Goal: Information Seeking & Learning: Learn about a topic

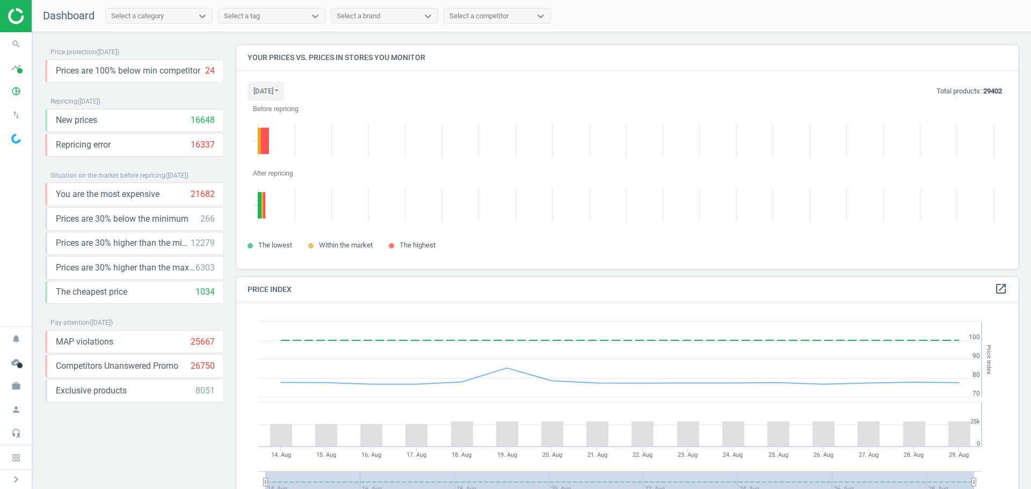
scroll to position [240, 790]
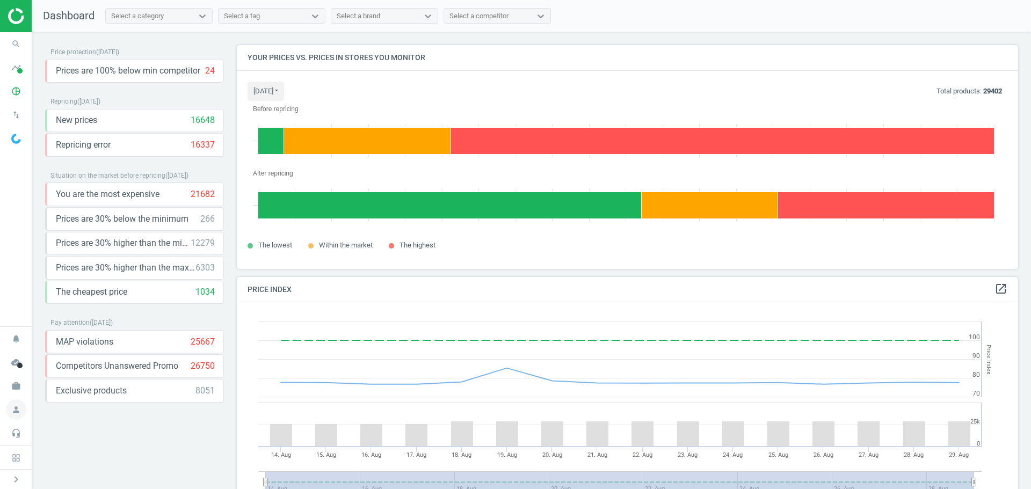
click at [18, 409] on icon "person" at bounding box center [16, 410] width 20 height 20
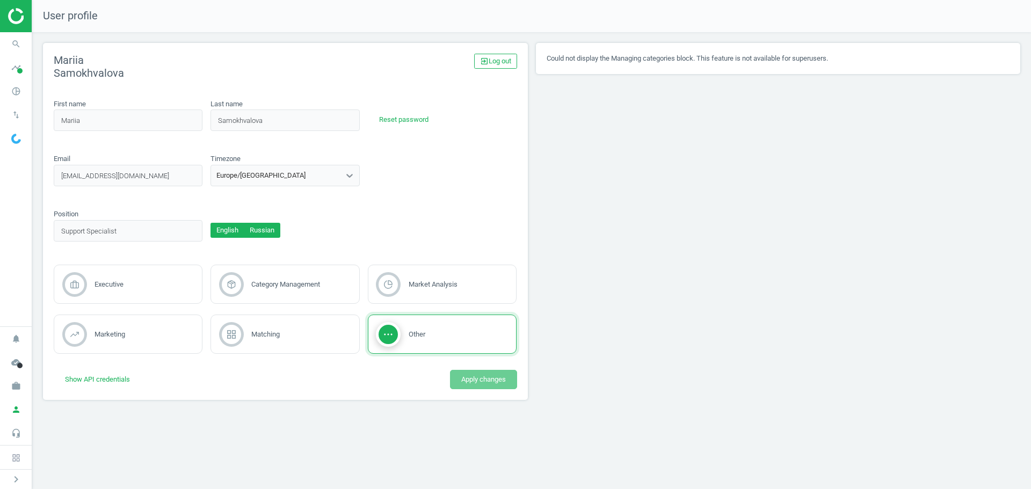
click at [251, 224] on button "Russian" at bounding box center [262, 230] width 37 height 15
click at [18, 88] on icon "pie_chart_outlined" at bounding box center [16, 91] width 20 height 20
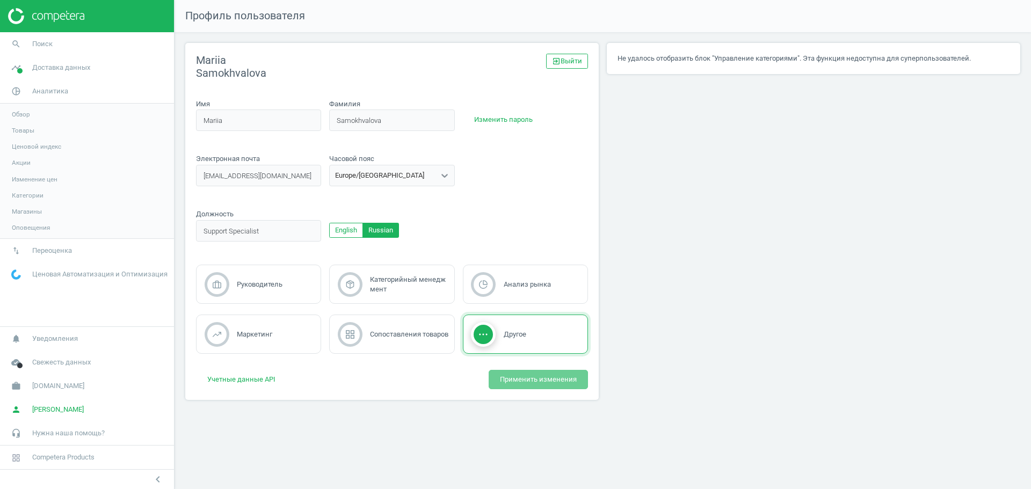
click at [30, 127] on span "Товары" at bounding box center [23, 130] width 23 height 9
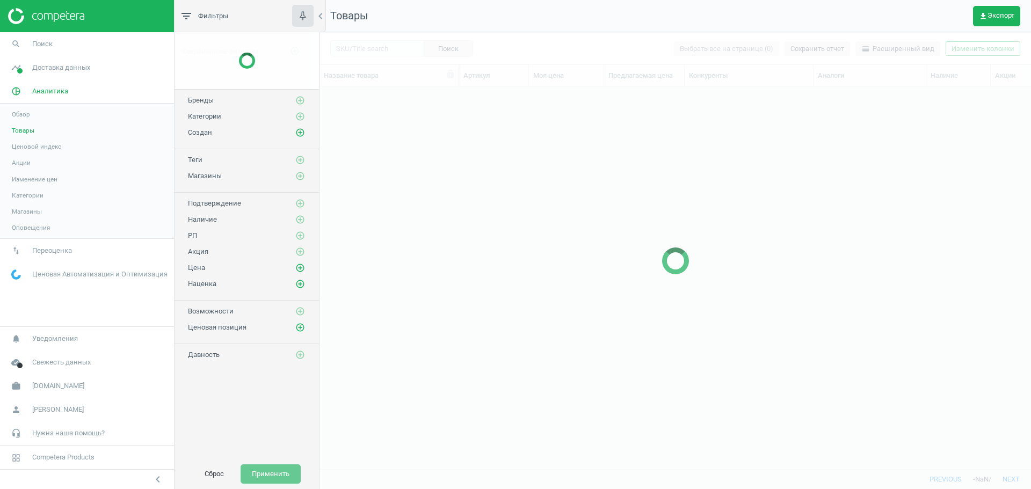
scroll to position [366, 704]
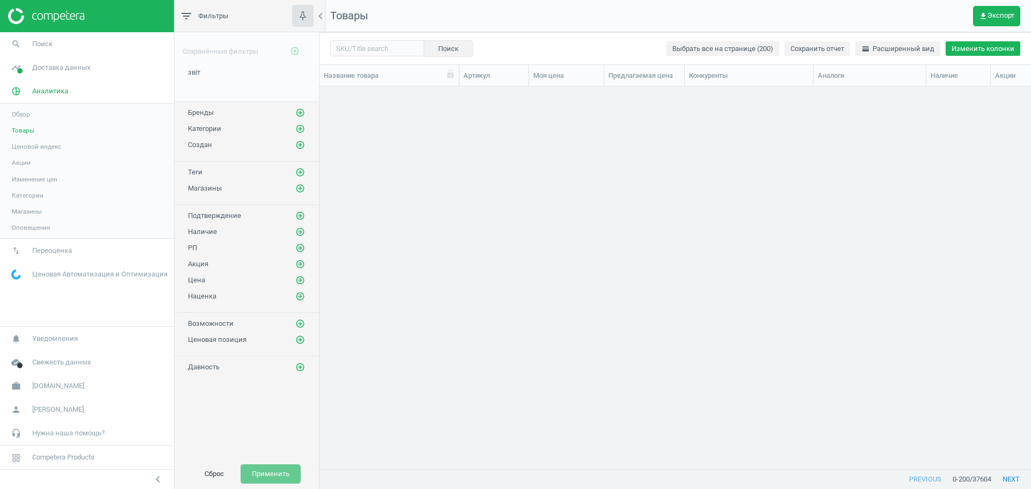
click at [1001, 48] on button "Изменить колонки" at bounding box center [983, 48] width 75 height 15
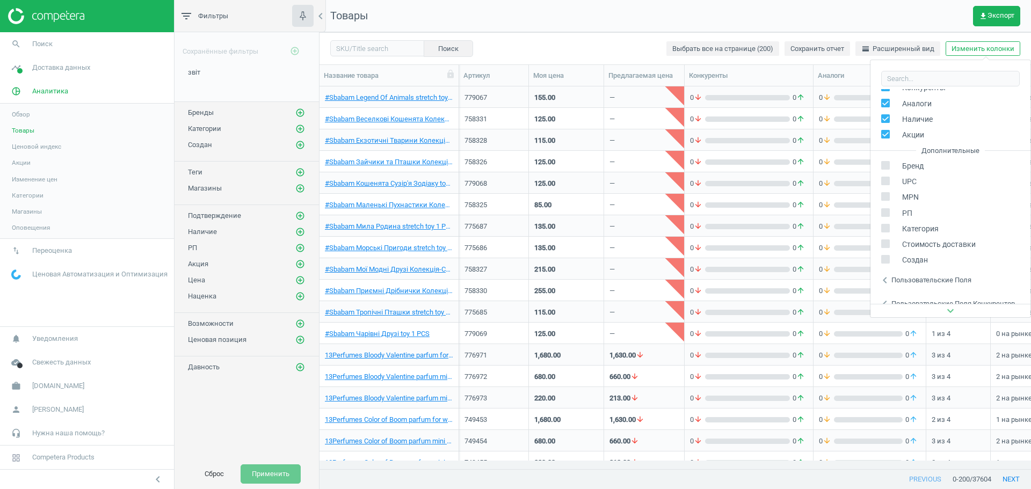
scroll to position [146, 0]
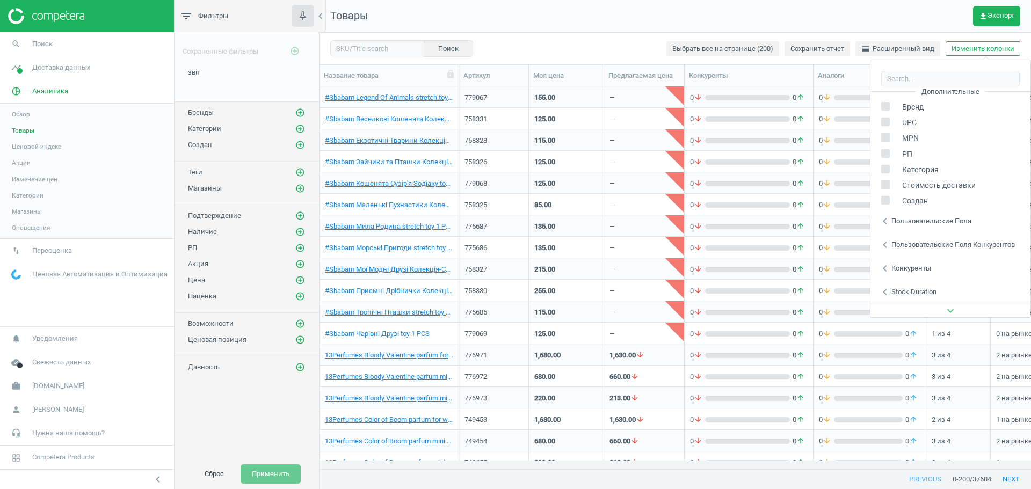
click at [920, 226] on div "chevron_left Пользовательские поля" at bounding box center [951, 222] width 160 height 24
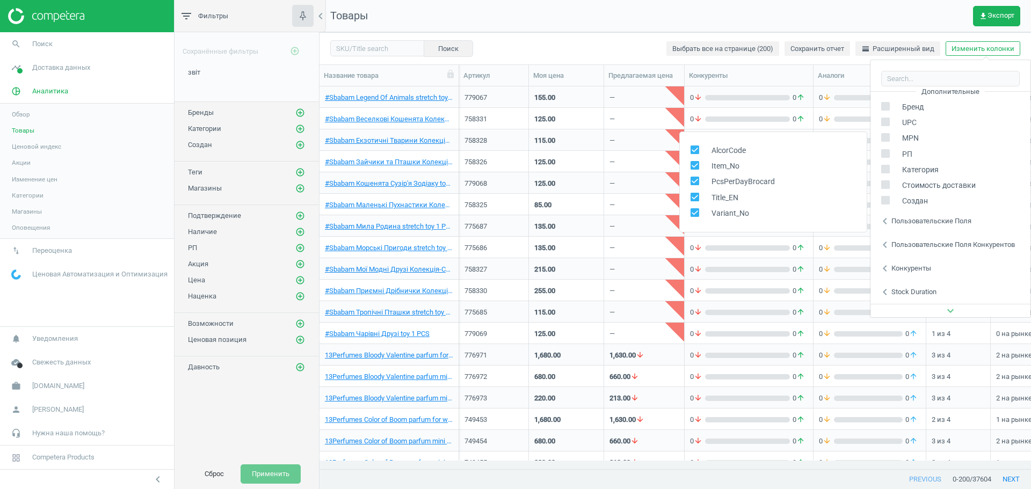
click at [925, 243] on div "Пользовательские поля конкурентов" at bounding box center [954, 245] width 124 height 10
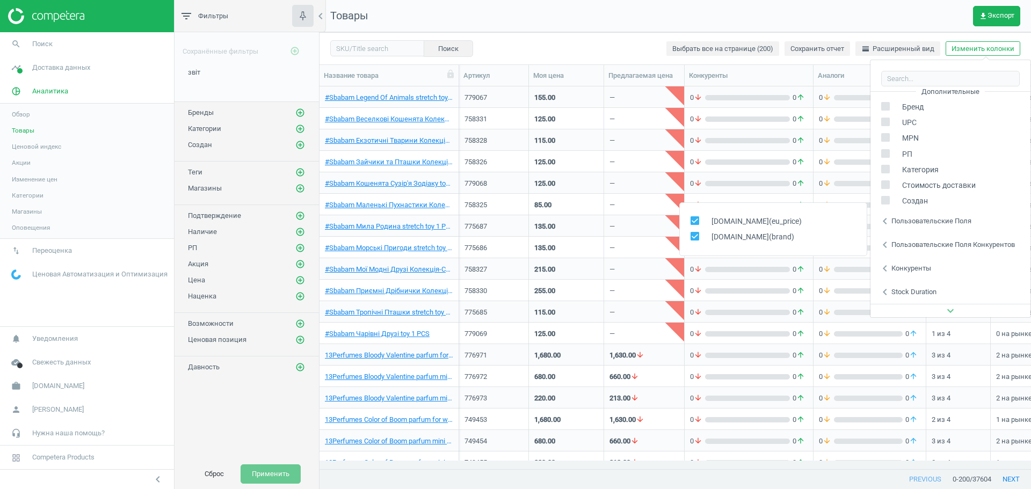
click at [915, 266] on div "Конкуренты" at bounding box center [912, 269] width 40 height 10
click at [923, 244] on div "Пользовательские поля конкурентов" at bounding box center [954, 245] width 124 height 10
click at [926, 226] on div "chevron_left Пользовательские поля" at bounding box center [951, 222] width 160 height 24
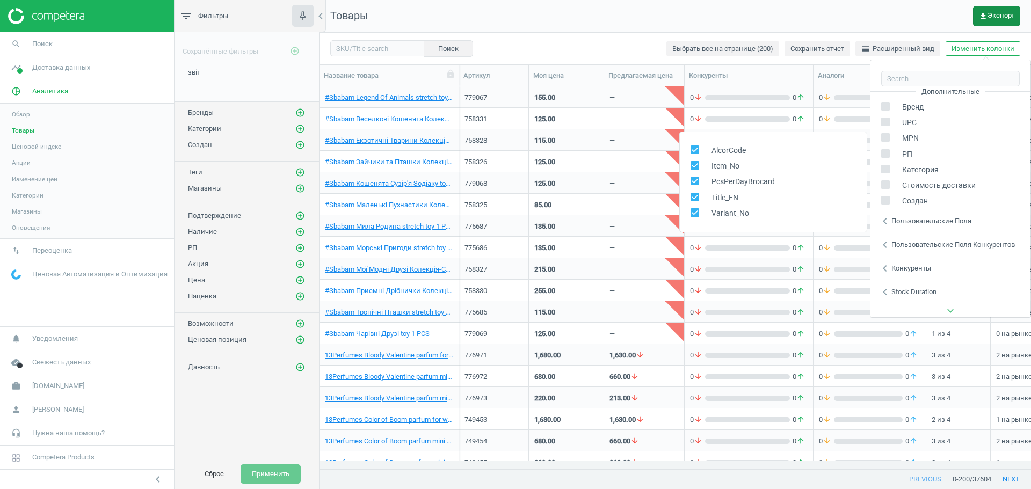
click at [999, 19] on span "get_app Экспорт" at bounding box center [996, 16] width 35 height 9
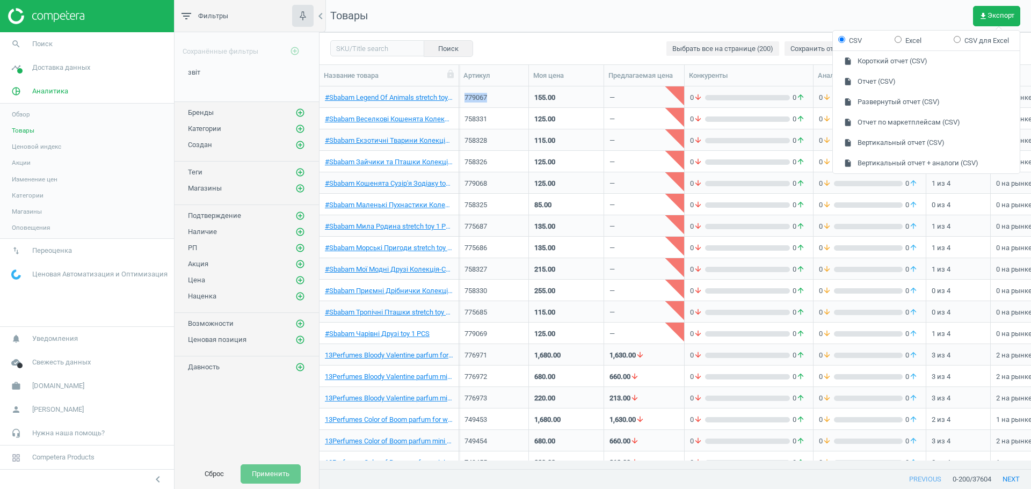
drag, startPoint x: 503, startPoint y: 97, endPoint x: 461, endPoint y: 98, distance: 42.5
click at [461, 98] on div "779067" at bounding box center [494, 96] width 70 height 21
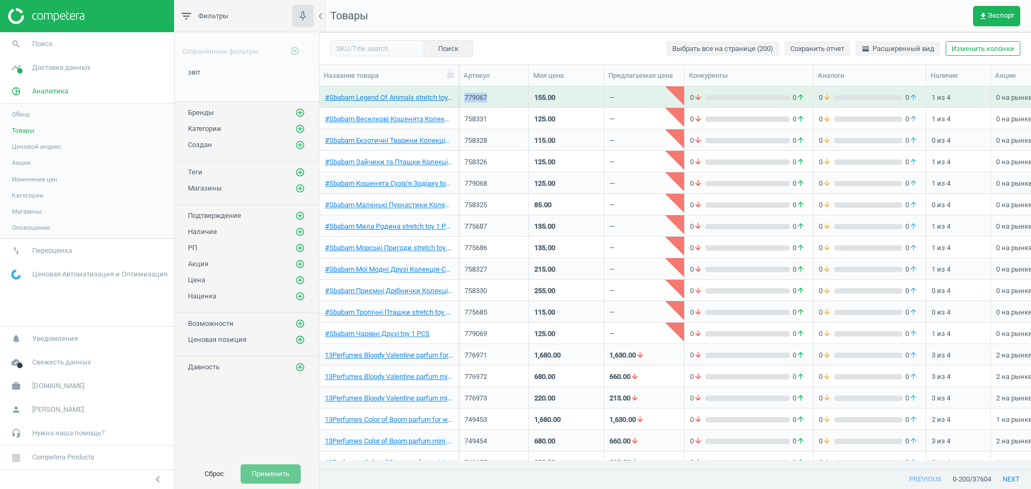
copy div "779067"
drag, startPoint x: 352, startPoint y: 47, endPoint x: 358, endPoint y: 47, distance: 5.9
click at [353, 47] on input "text" at bounding box center [377, 48] width 94 height 16
paste input "779067"
type input "779067"
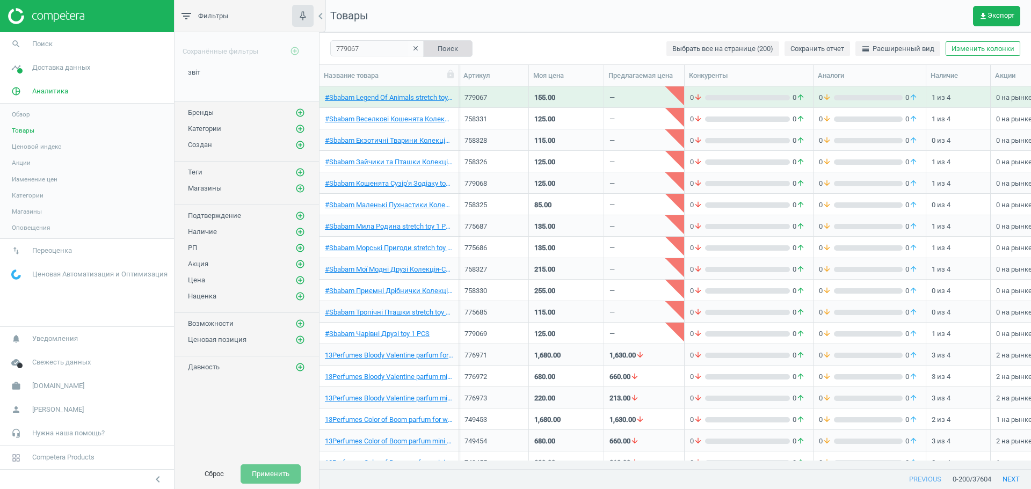
click at [432, 46] on button "Поиск" at bounding box center [447, 48] width 49 height 16
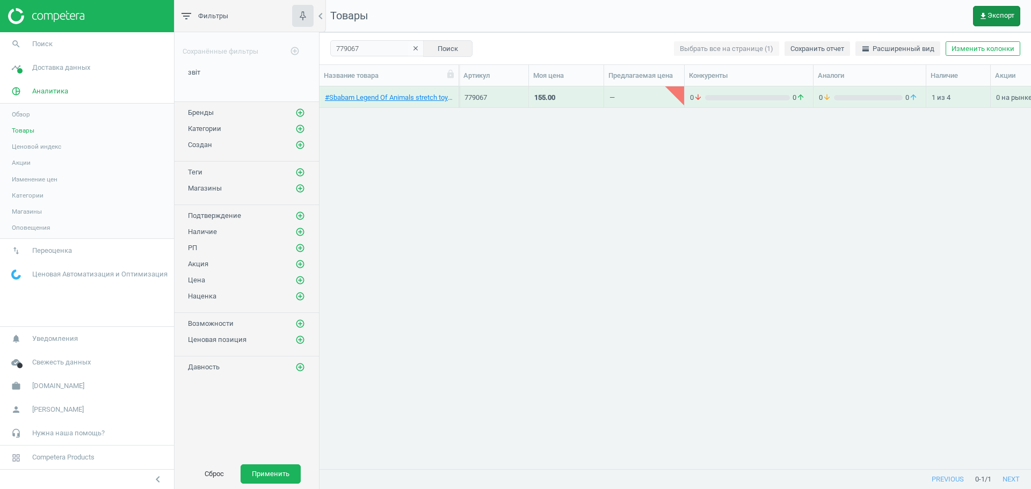
click at [997, 23] on button "get_app Экспорт" at bounding box center [996, 16] width 47 height 20
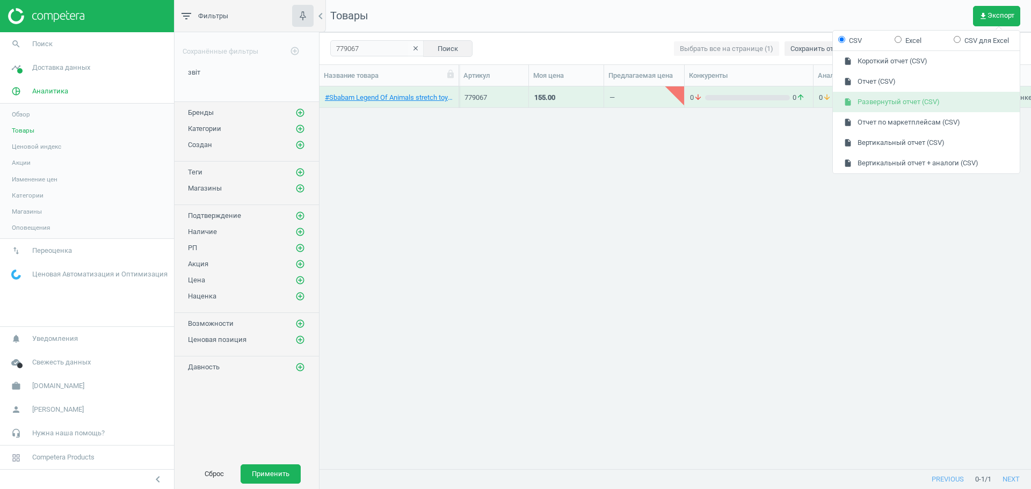
click at [946, 97] on button "insert_drive_file Развернутый отчет (CSV)" at bounding box center [926, 102] width 187 height 20
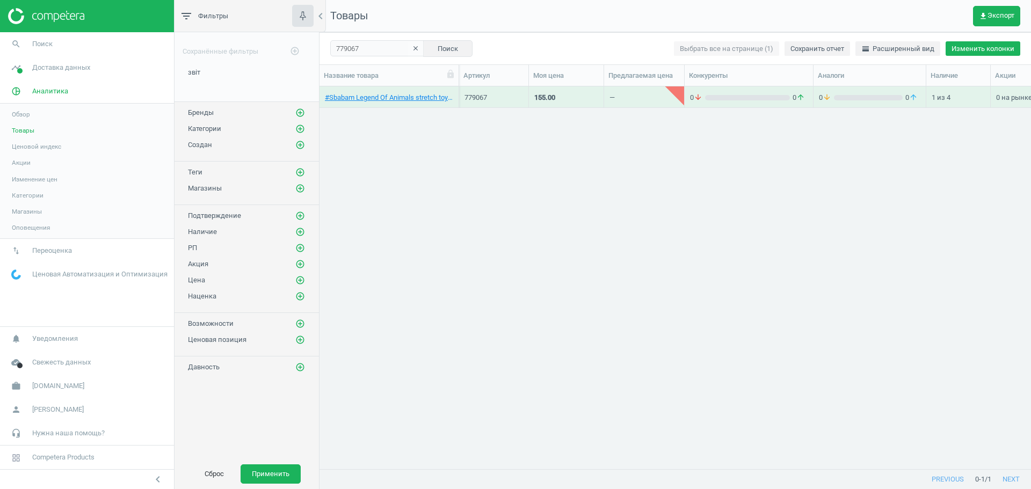
click at [977, 55] on button "Изменить колонки" at bounding box center [983, 48] width 75 height 15
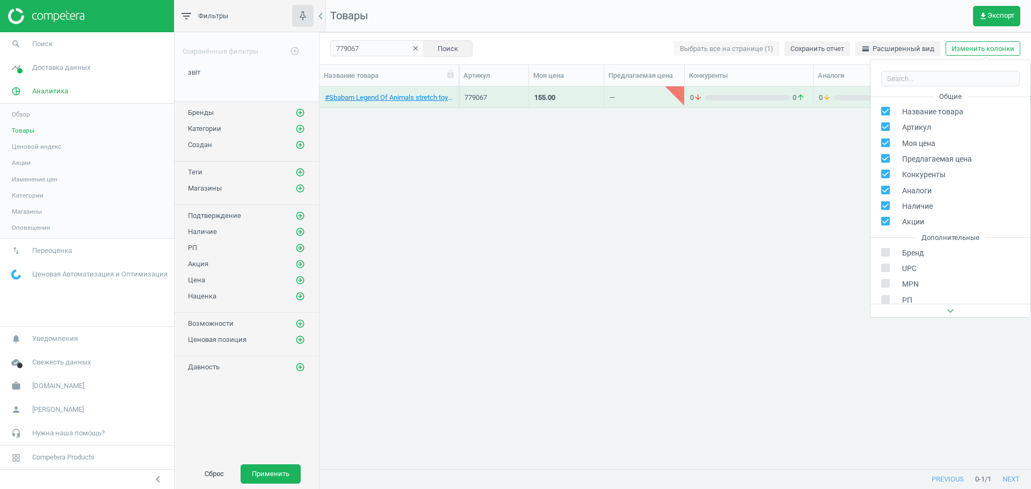
scroll to position [146, 0]
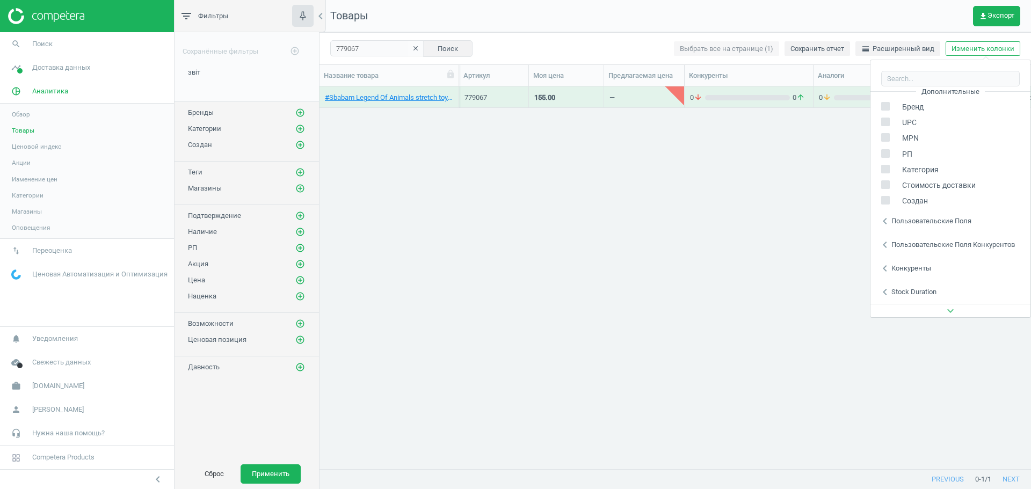
click at [925, 226] on div "Пользовательские поля" at bounding box center [932, 221] width 80 height 10
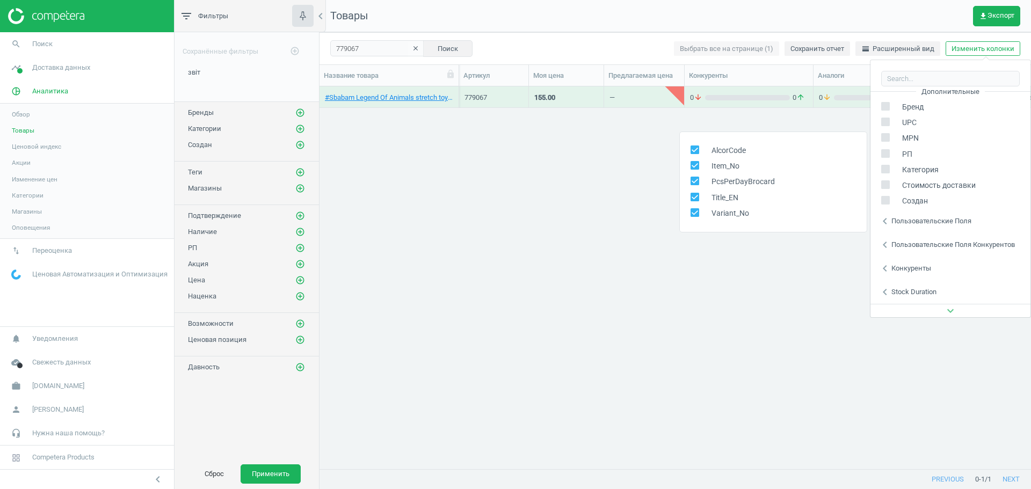
click at [945, 241] on div "Пользовательские поля конкурентов" at bounding box center [954, 245] width 124 height 10
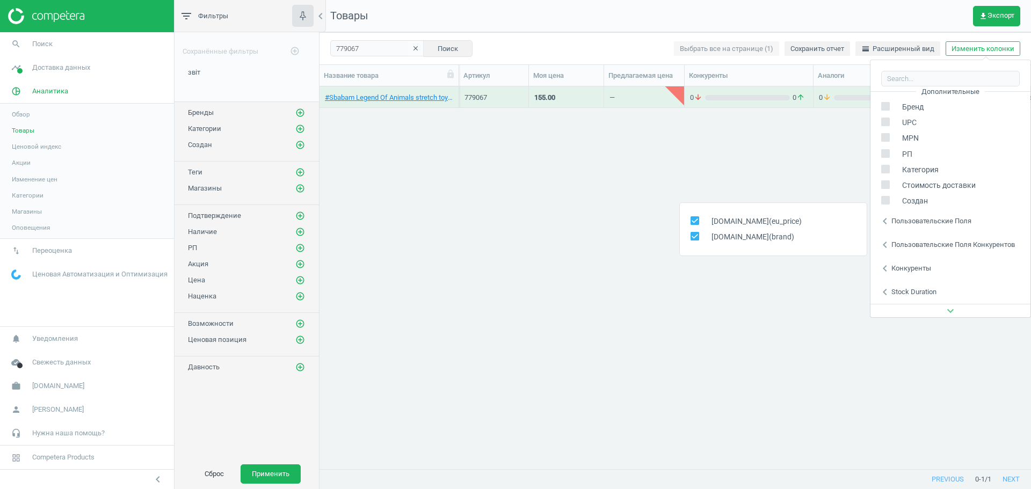
click at [922, 270] on div "Конкуренты" at bounding box center [912, 269] width 40 height 10
click at [915, 292] on div "Stock duration" at bounding box center [914, 292] width 45 height 10
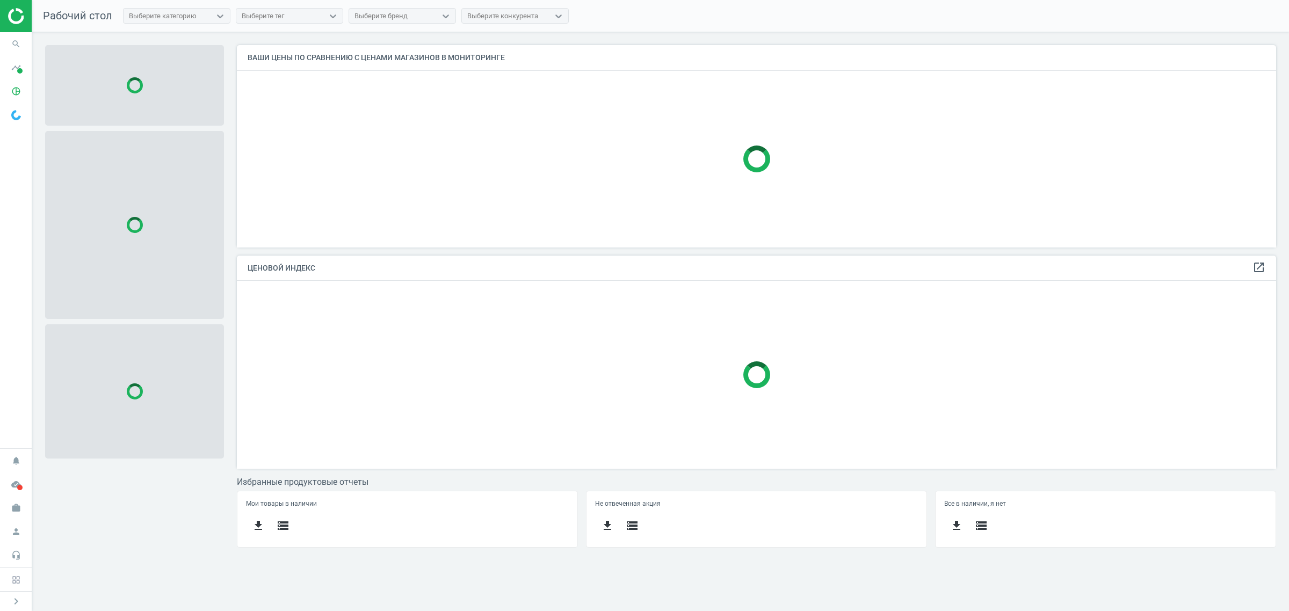
scroll to position [223, 1060]
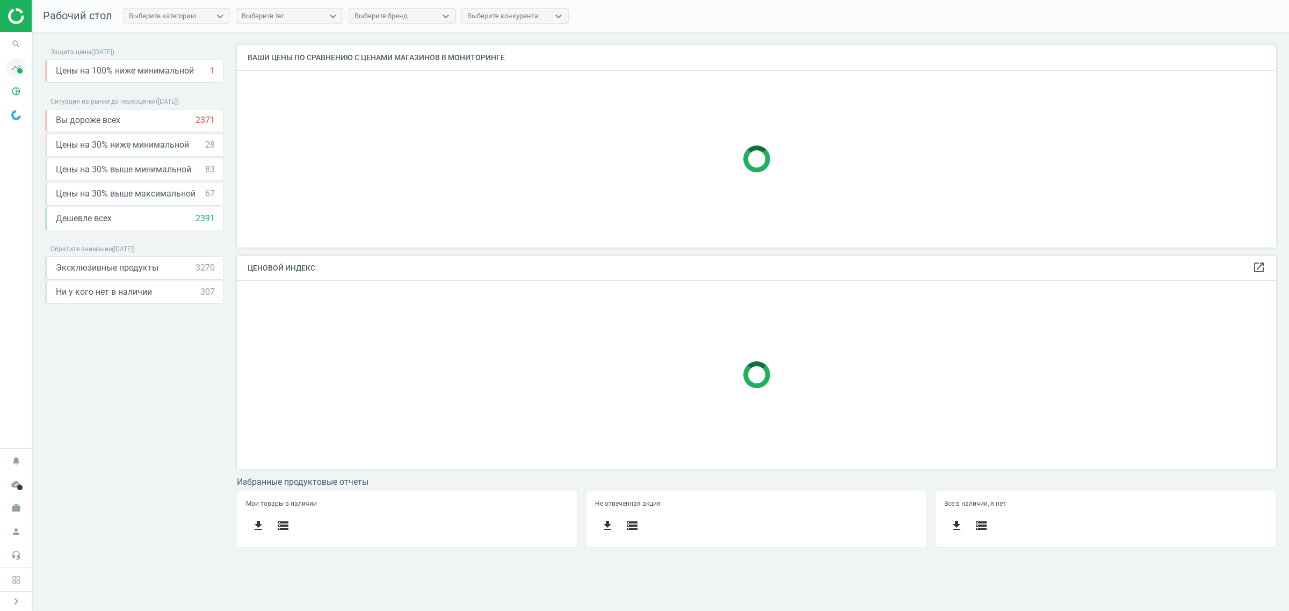
click at [15, 71] on icon "timeline" at bounding box center [16, 67] width 20 height 20
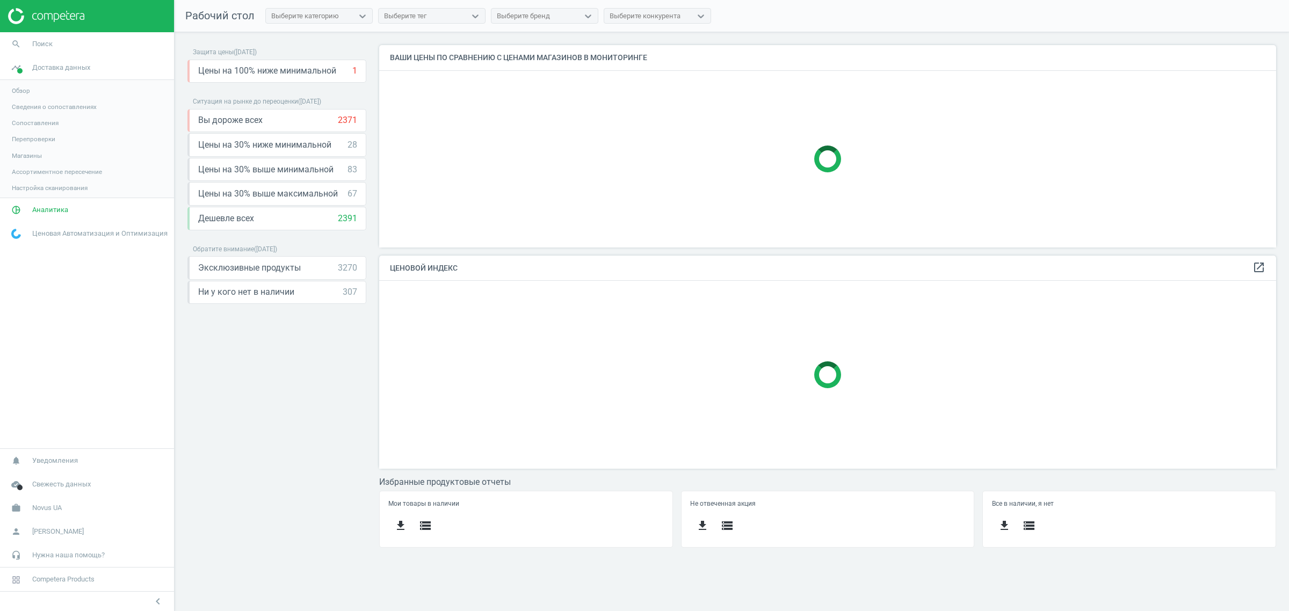
scroll to position [5, 5]
click at [33, 213] on span "Аналитика" at bounding box center [50, 211] width 36 height 10
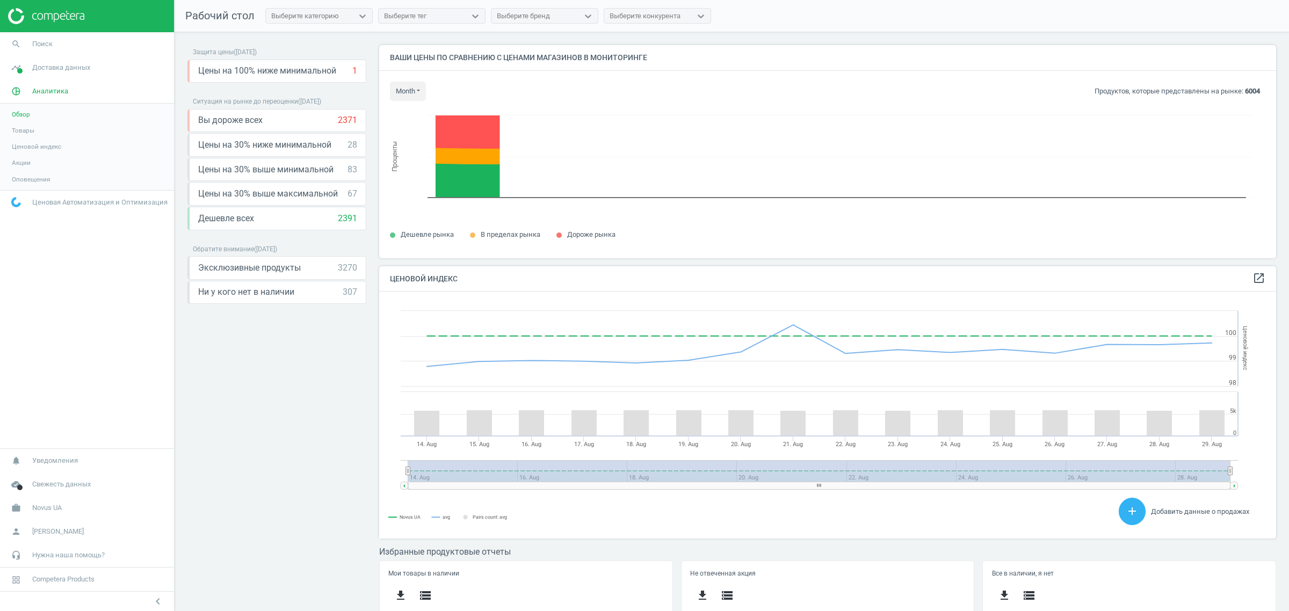
scroll to position [234, 908]
click at [22, 161] on span "Акции" at bounding box center [21, 162] width 19 height 9
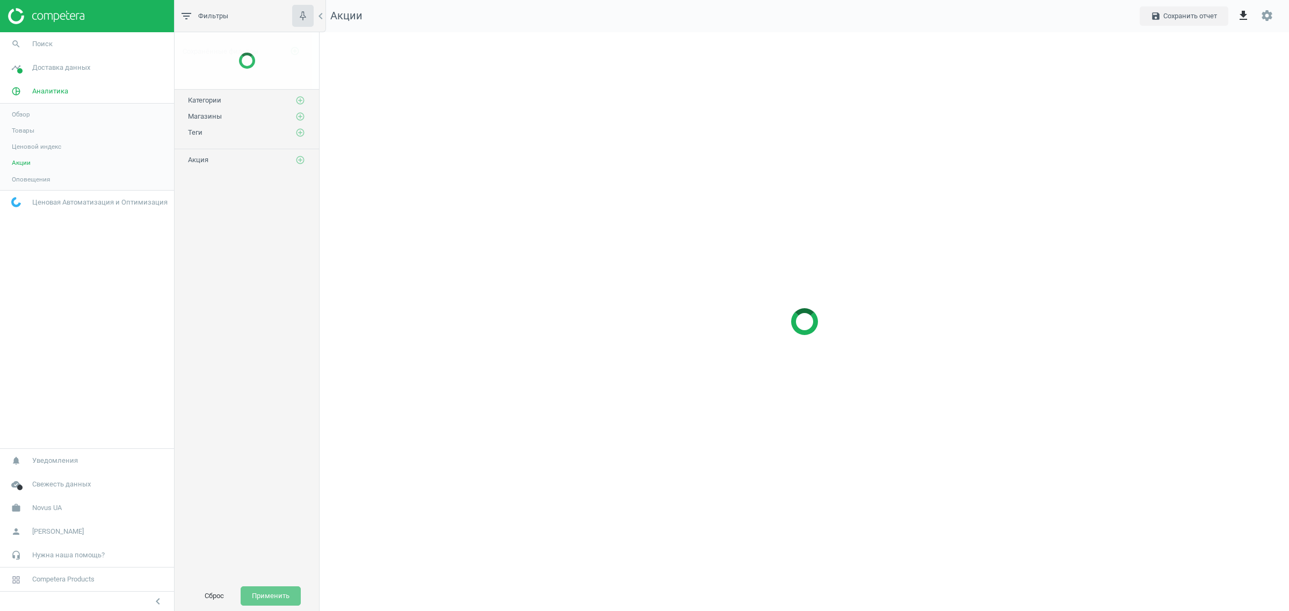
scroll to position [581, 990]
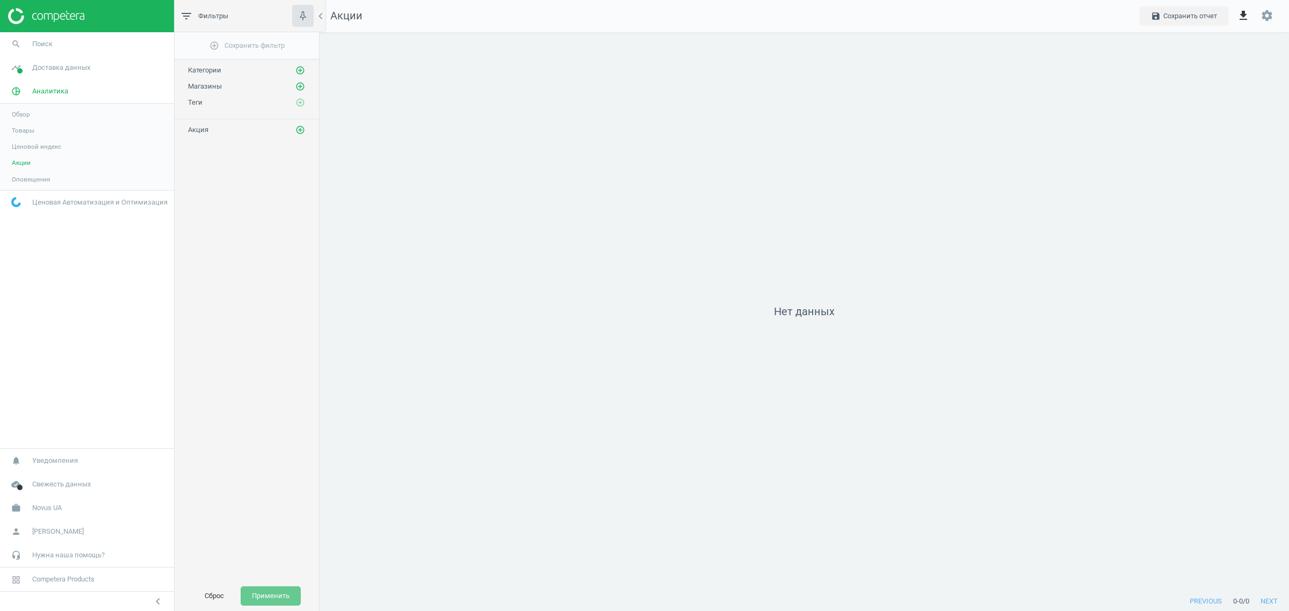
click at [27, 132] on span "Товары" at bounding box center [23, 130] width 23 height 9
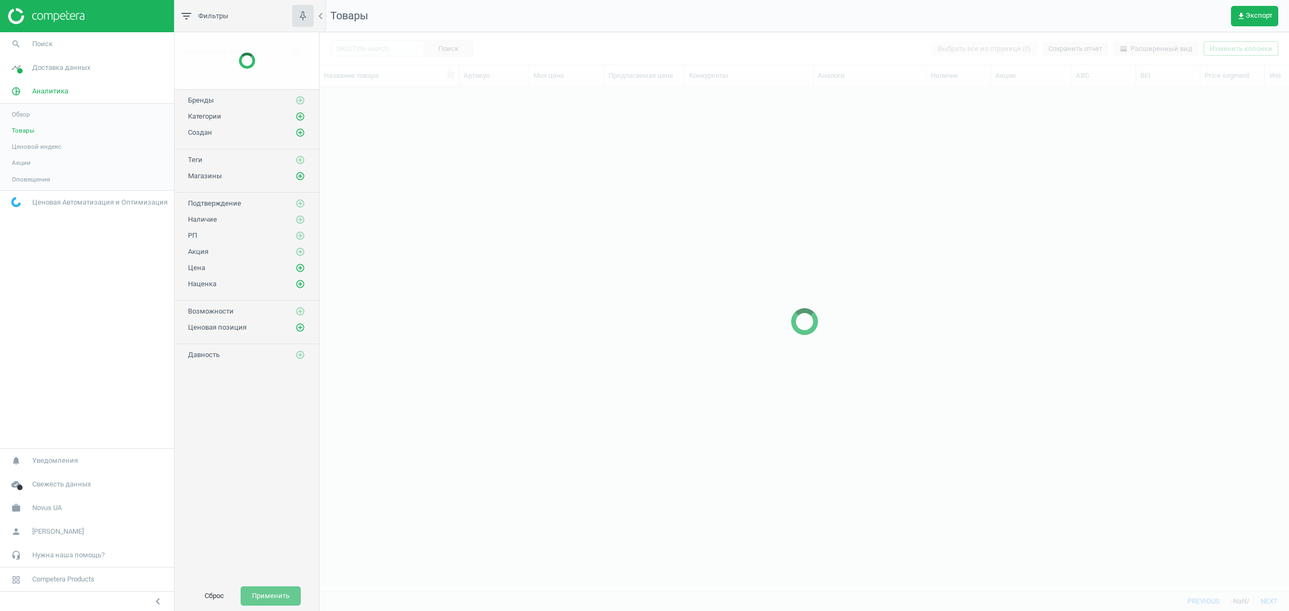
scroll to position [484, 959]
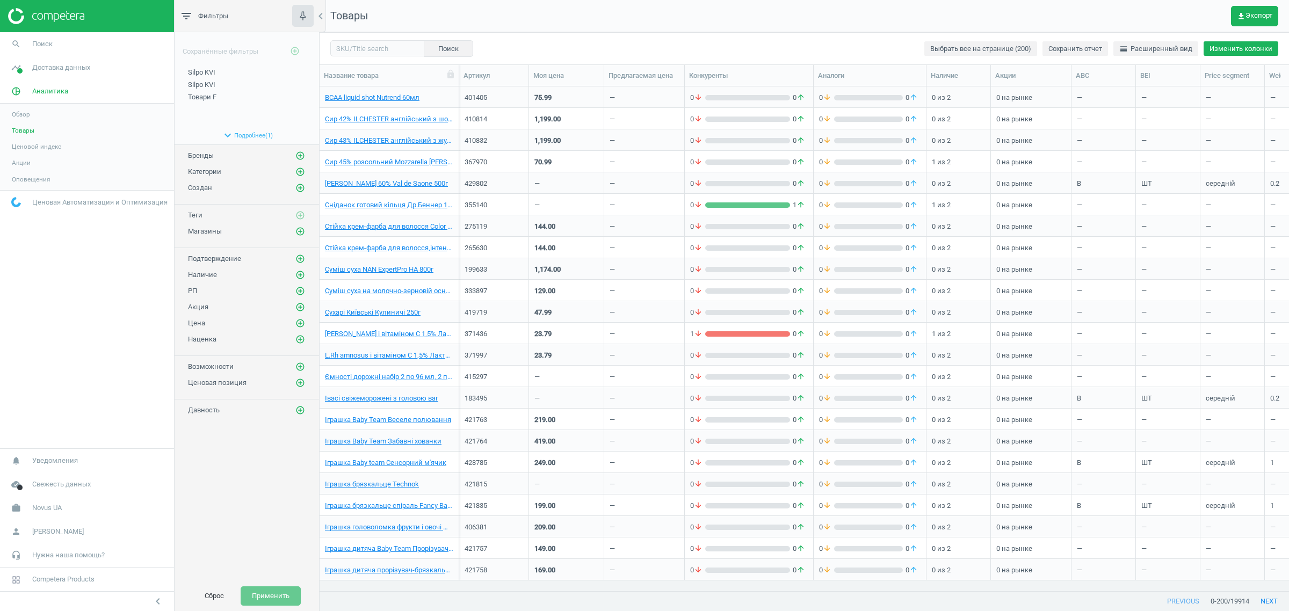
click at [1246, 51] on button "Изменить колонки" at bounding box center [1241, 48] width 75 height 15
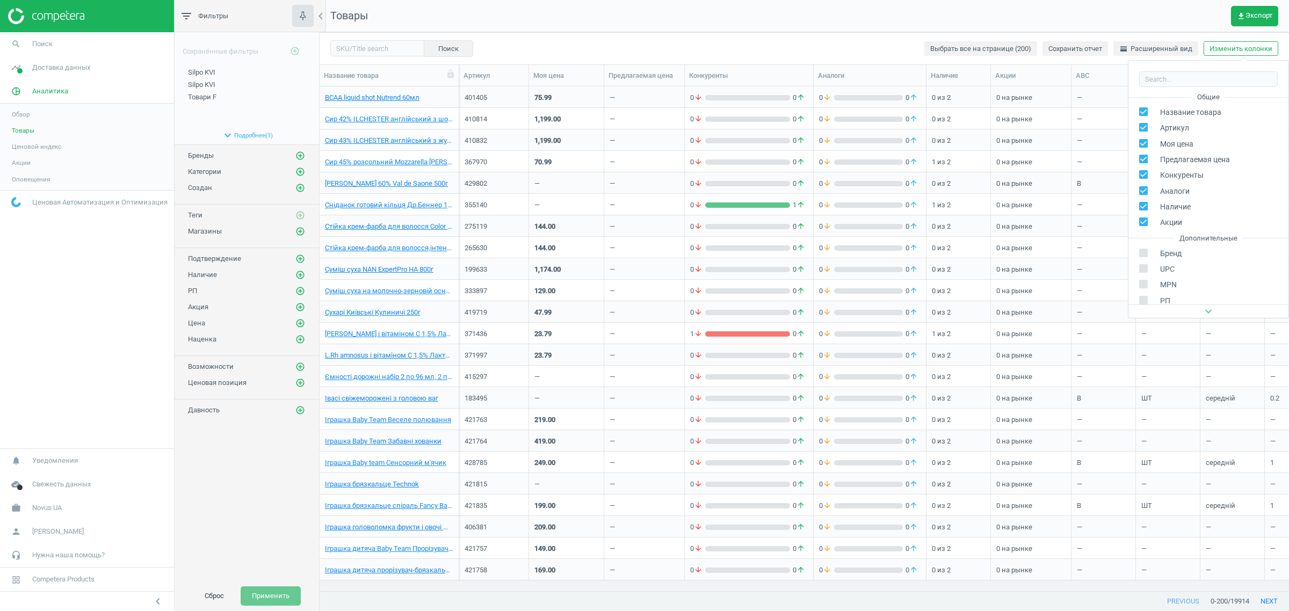
scroll to position [146, 0]
click at [1185, 221] on div "Пользовательские поля" at bounding box center [1190, 223] width 80 height 10
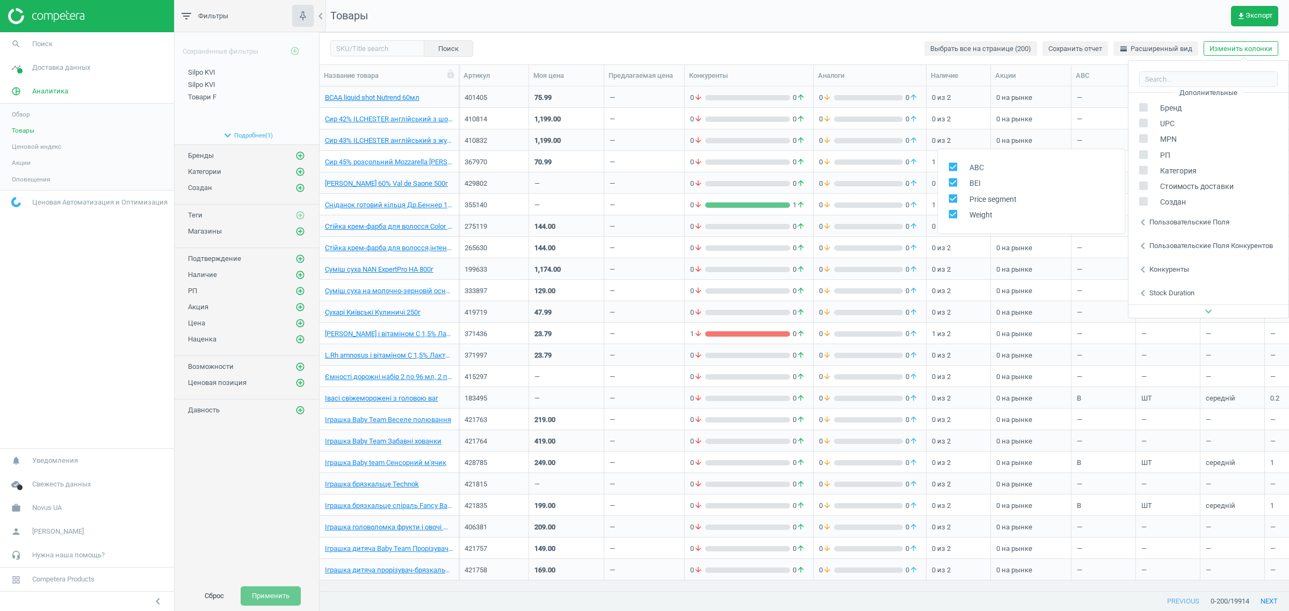
click at [1190, 242] on div "Пользовательские поля конкурентов" at bounding box center [1212, 246] width 124 height 10
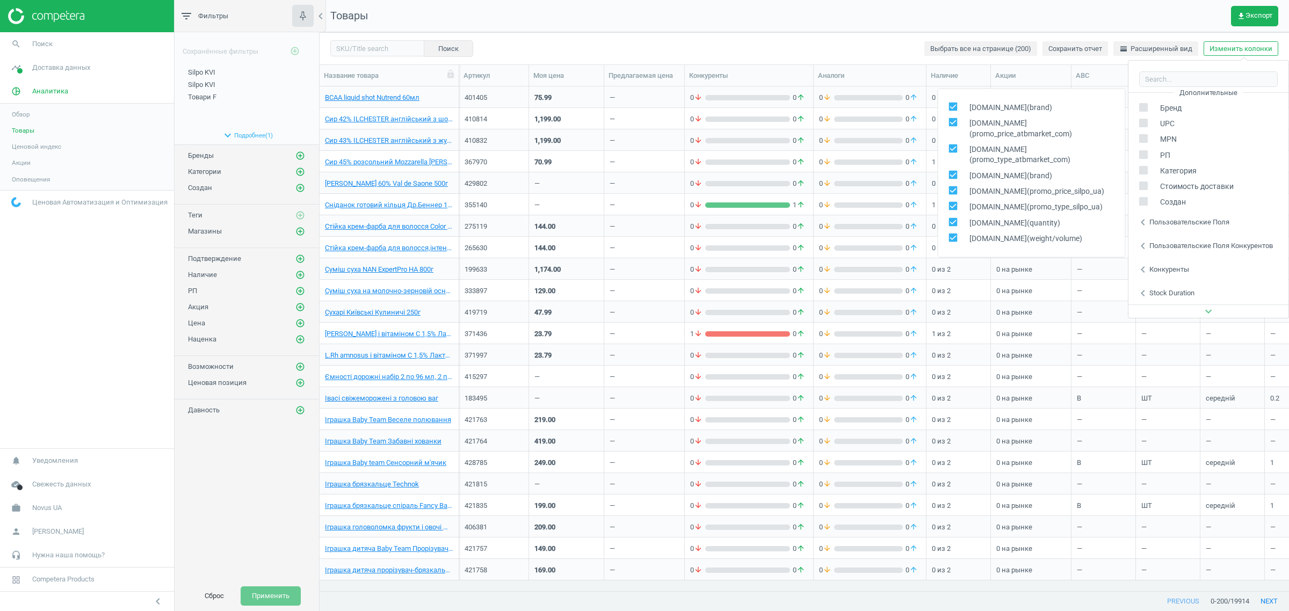
click at [896, 33] on div "Поиск Выбрать все на странице (200) Сохранить отчет horizontal_split Расширенны…" at bounding box center [805, 48] width 970 height 32
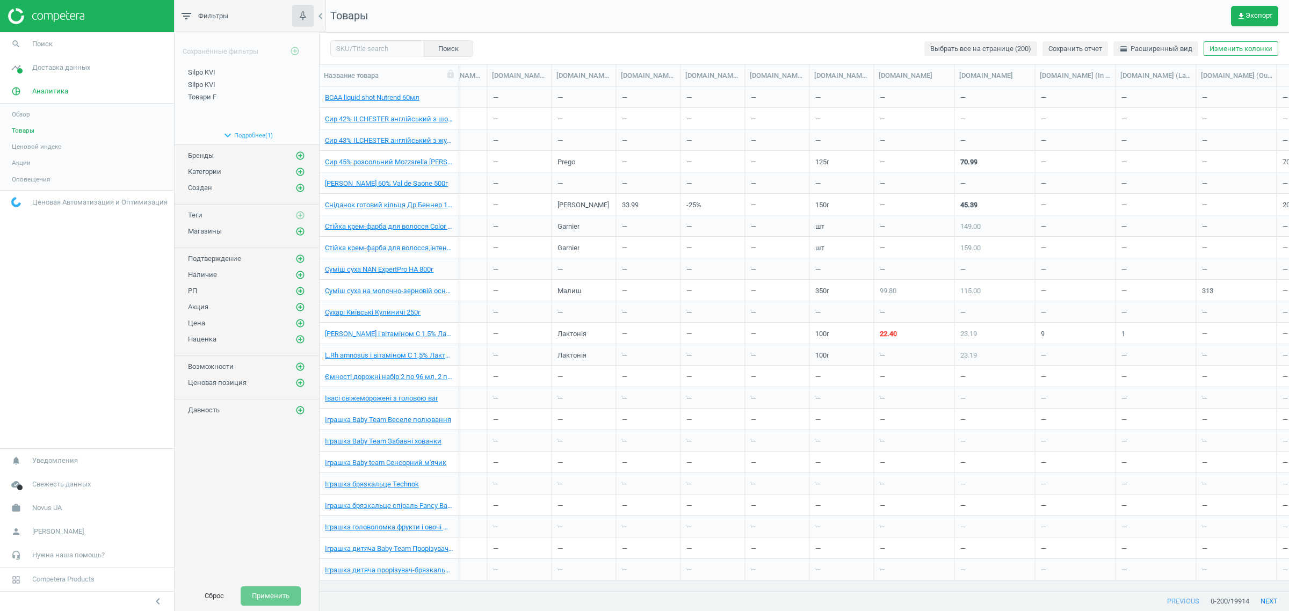
scroll to position [0, 971]
click at [1269, 51] on button "Изменить колонки" at bounding box center [1241, 48] width 75 height 15
click at [1194, 227] on div "Пользовательские поля" at bounding box center [1190, 223] width 80 height 10
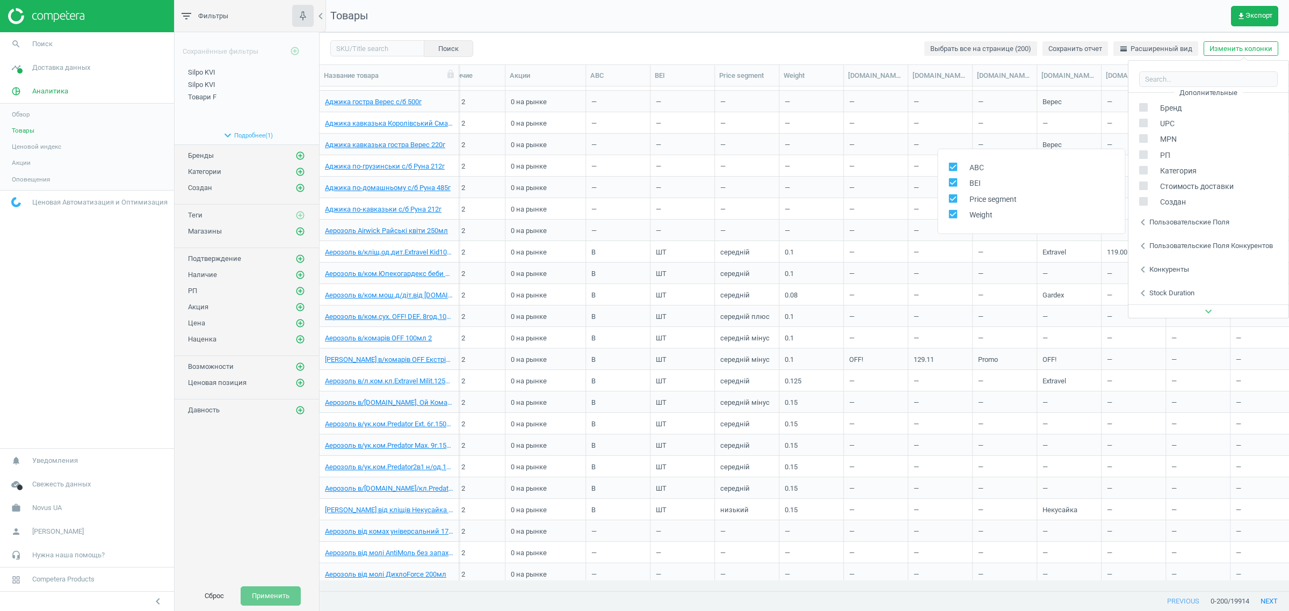
scroll to position [3804, 0]
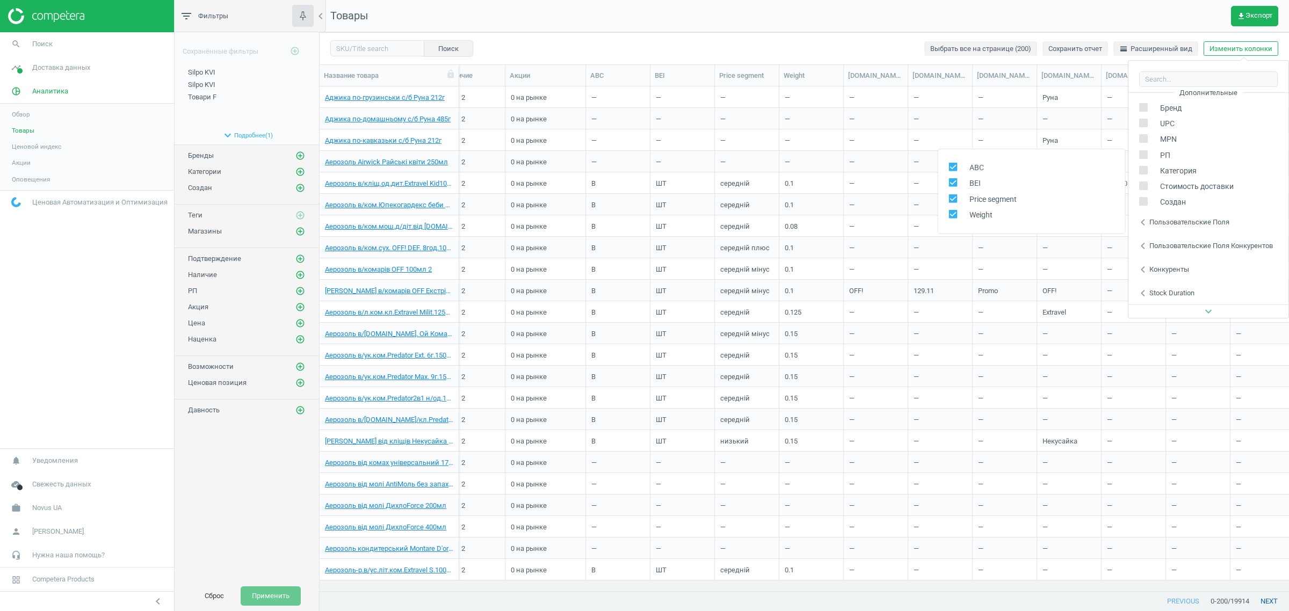
click at [1269, 603] on button "next" at bounding box center [1270, 601] width 40 height 19
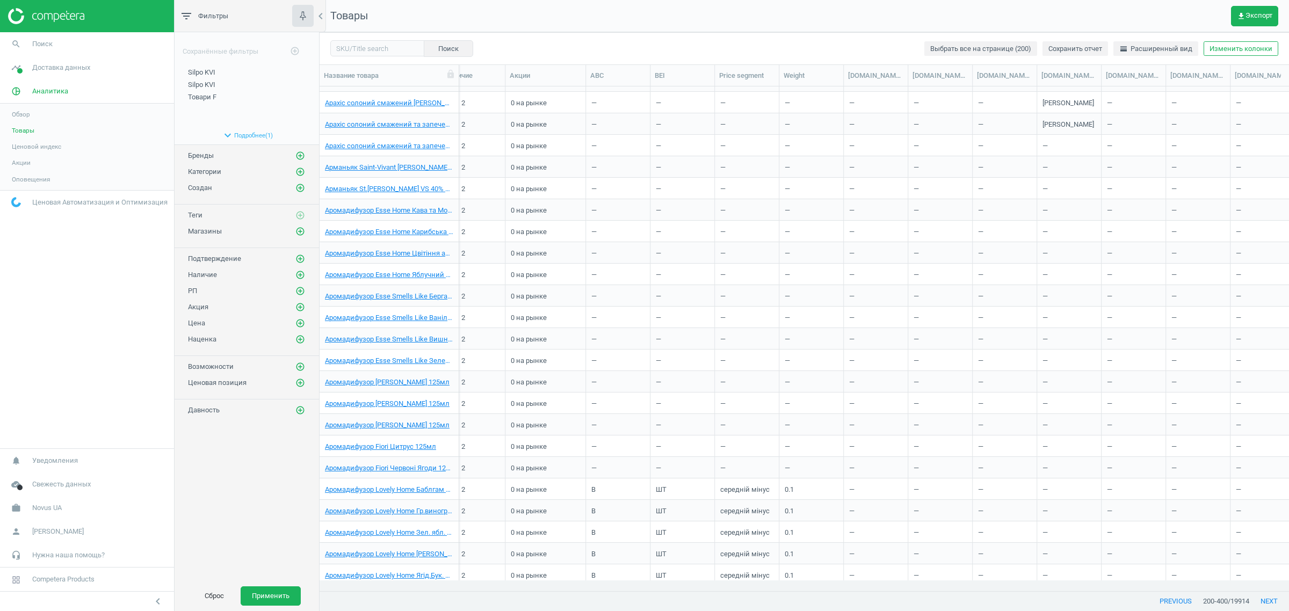
scroll to position [3736, 0]
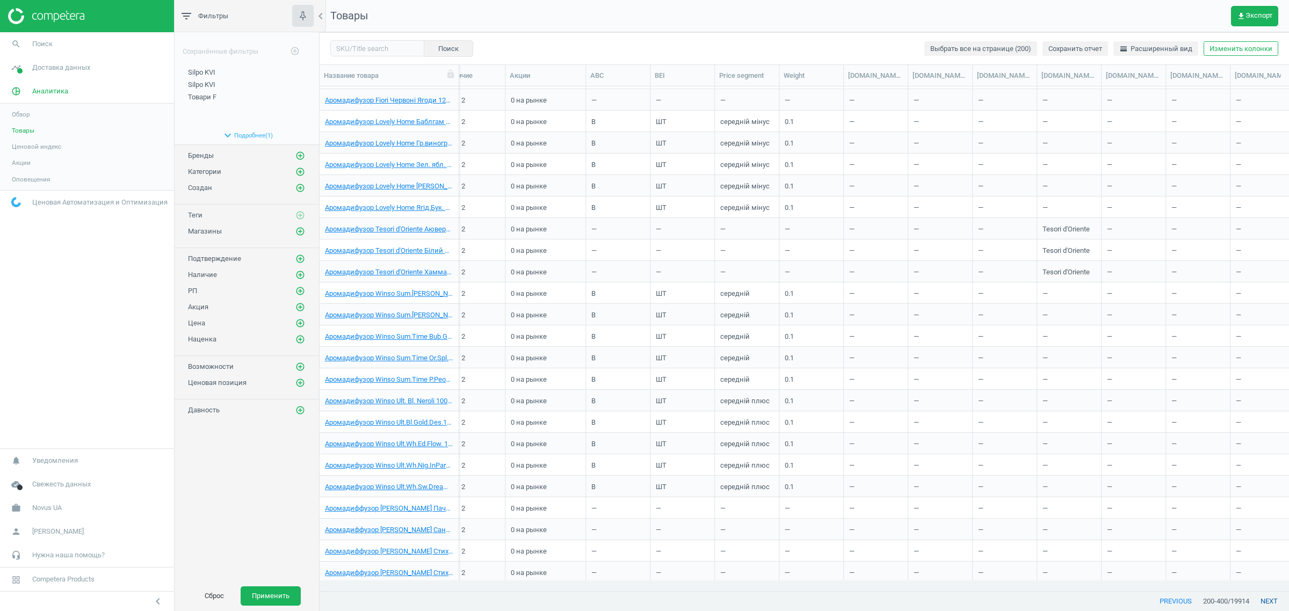
click at [1269, 601] on button "next" at bounding box center [1270, 601] width 40 height 19
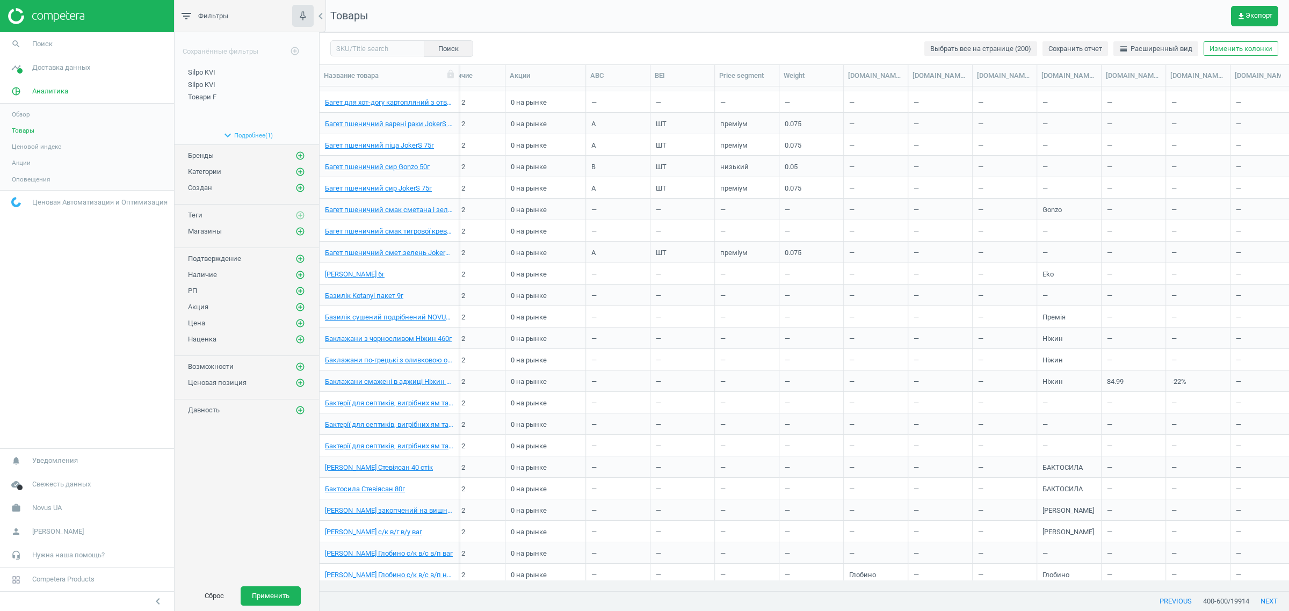
scroll to position [739, 0]
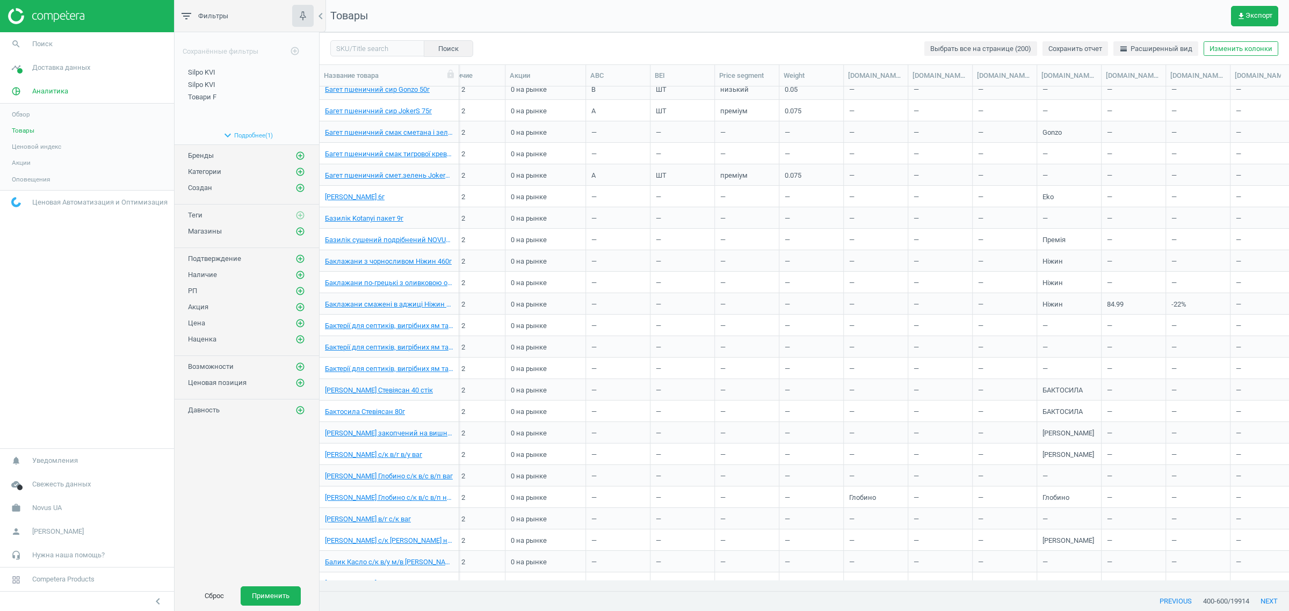
drag, startPoint x: 815, startPoint y: 591, endPoint x: 968, endPoint y: 597, distance: 152.1
click at [968, 599] on div "Поиск Выбрать все на странице (200) Сохранить отчет horizontal_split Расширенны…" at bounding box center [805, 321] width 970 height 579
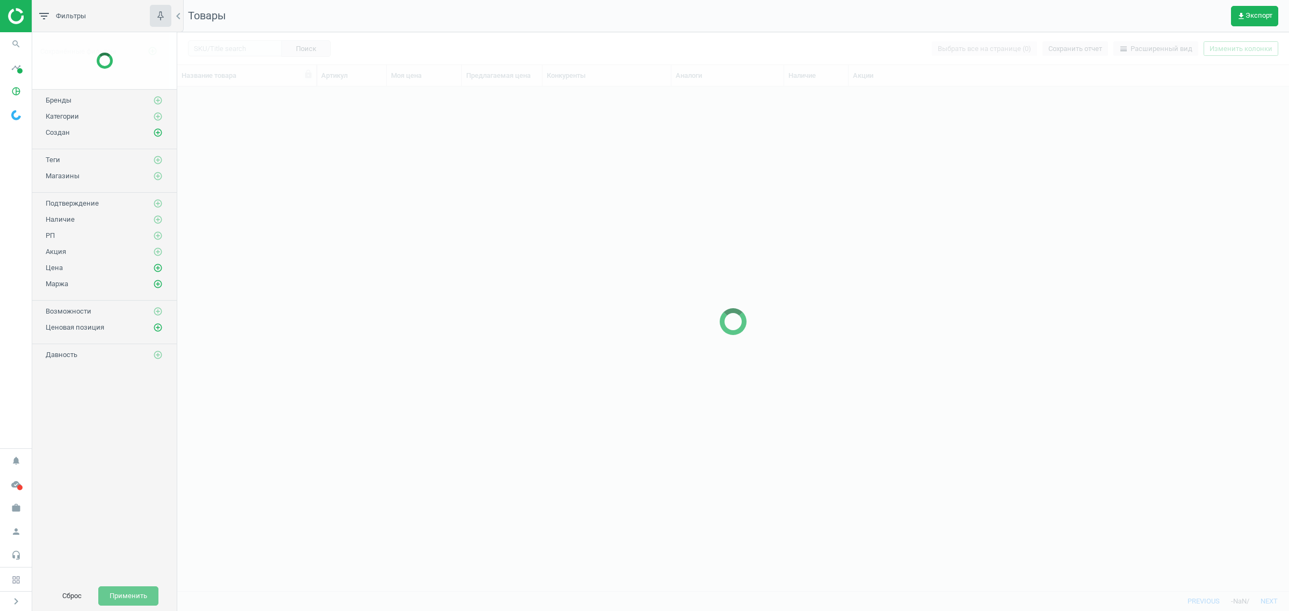
scroll to position [484, 1102]
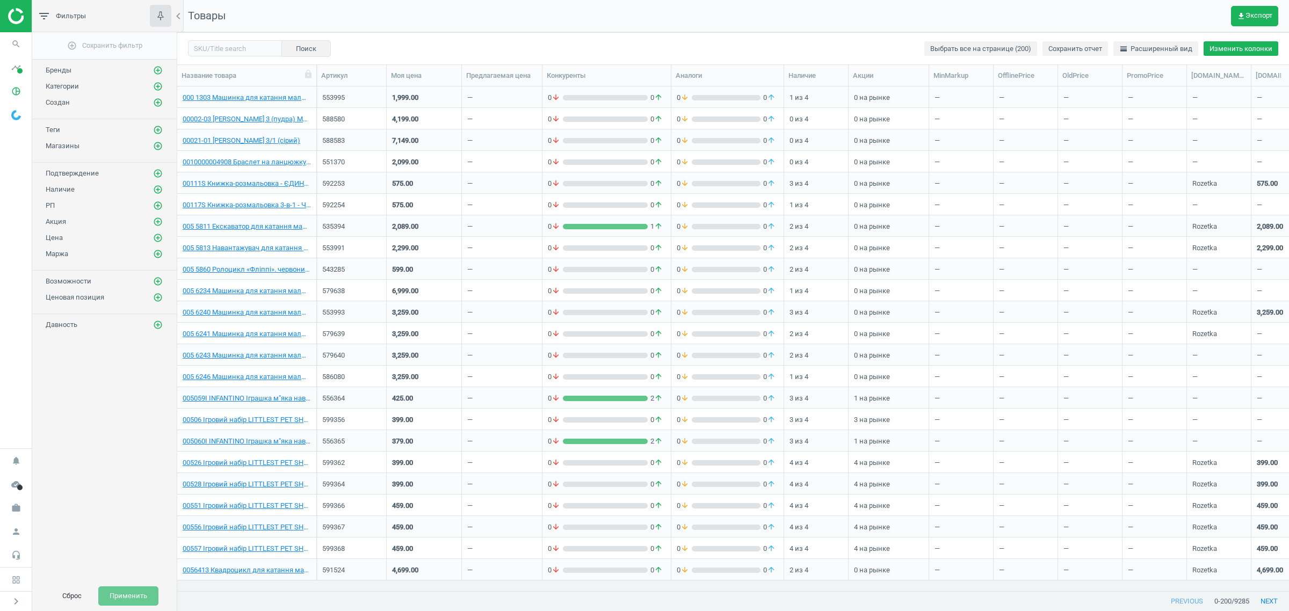
click at [1234, 49] on button "Изменить колонки" at bounding box center [1241, 48] width 75 height 15
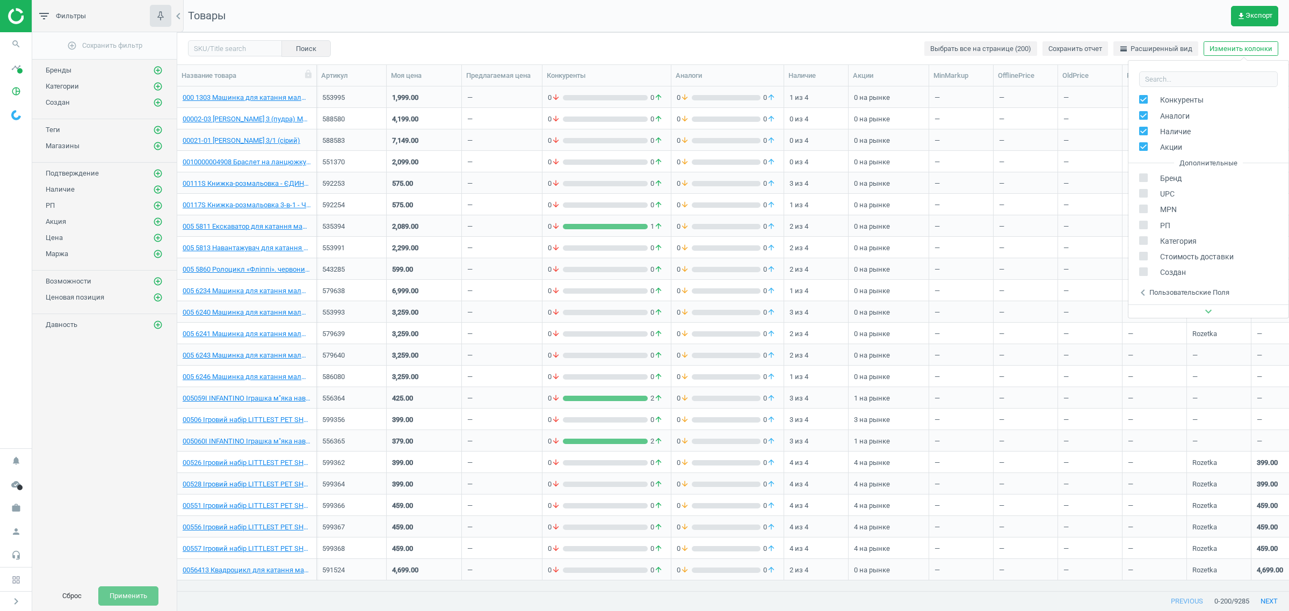
scroll to position [146, 0]
click at [1202, 224] on div "Пользовательские поля" at bounding box center [1190, 223] width 80 height 10
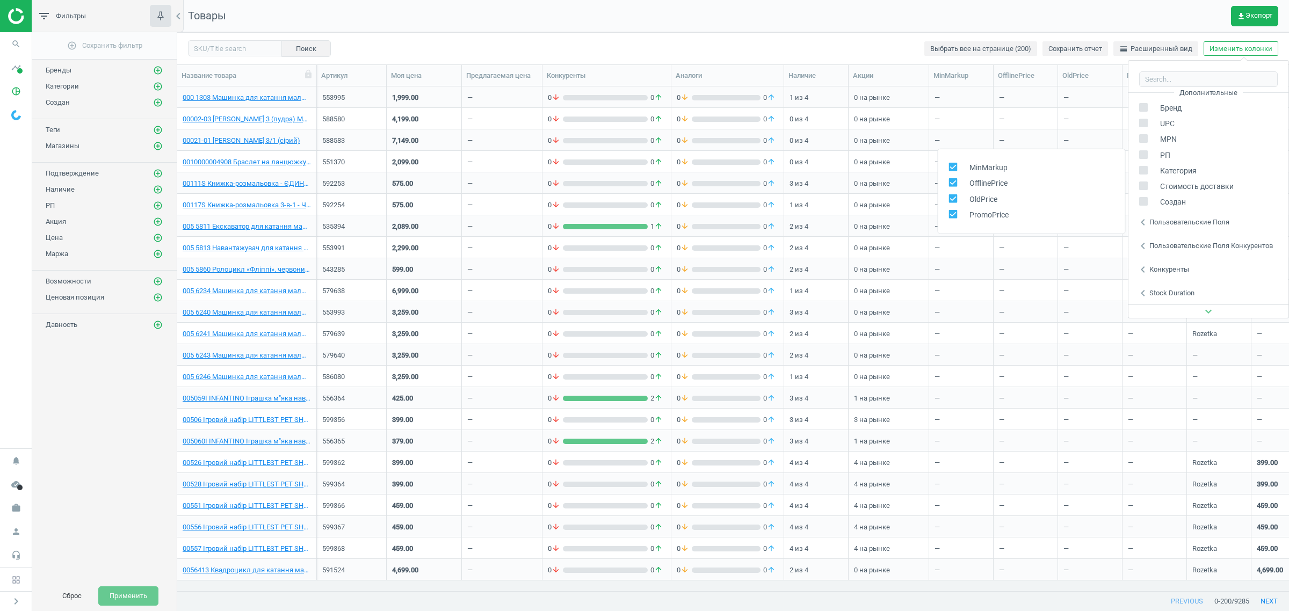
click at [1205, 242] on div "Пользовательские поля конкурентов" at bounding box center [1212, 246] width 124 height 10
click at [17, 596] on icon "chevron_right" at bounding box center [16, 601] width 13 height 13
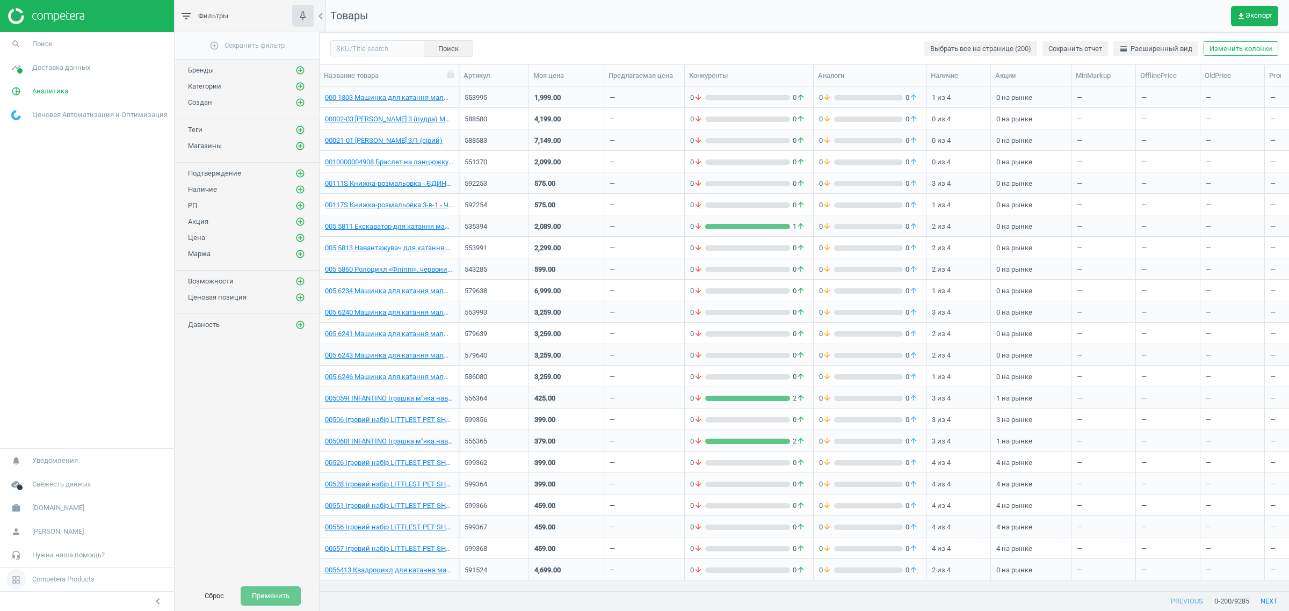
scroll to position [484, 959]
click at [52, 504] on link "work bi.ua" at bounding box center [87, 508] width 174 height 24
click at [62, 473] on span "Изменить кампанию" at bounding box center [43, 476] width 62 height 9
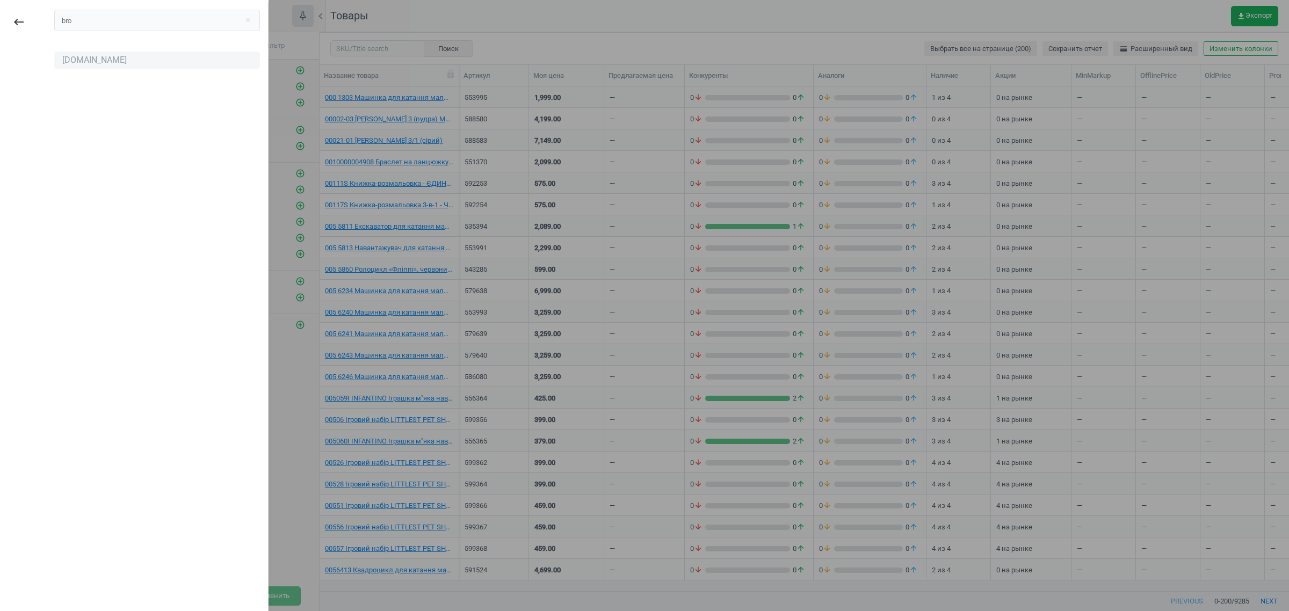
type input "bro"
click at [67, 62] on div "[DOMAIN_NAME]" at bounding box center [94, 60] width 64 height 12
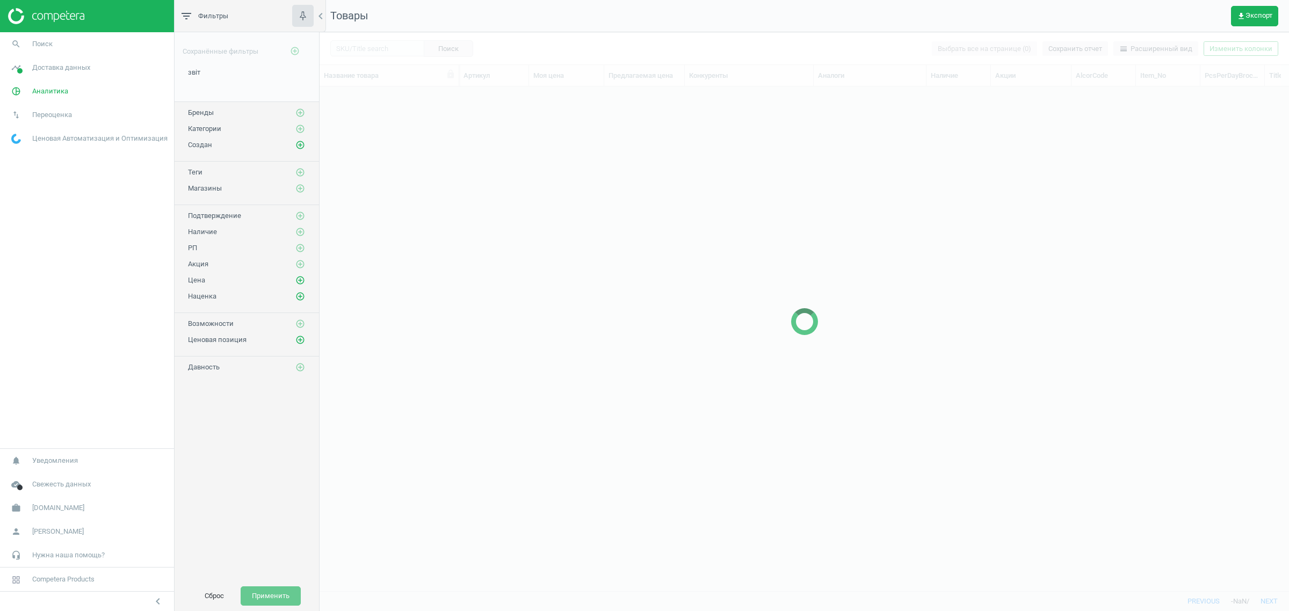
scroll to position [484, 959]
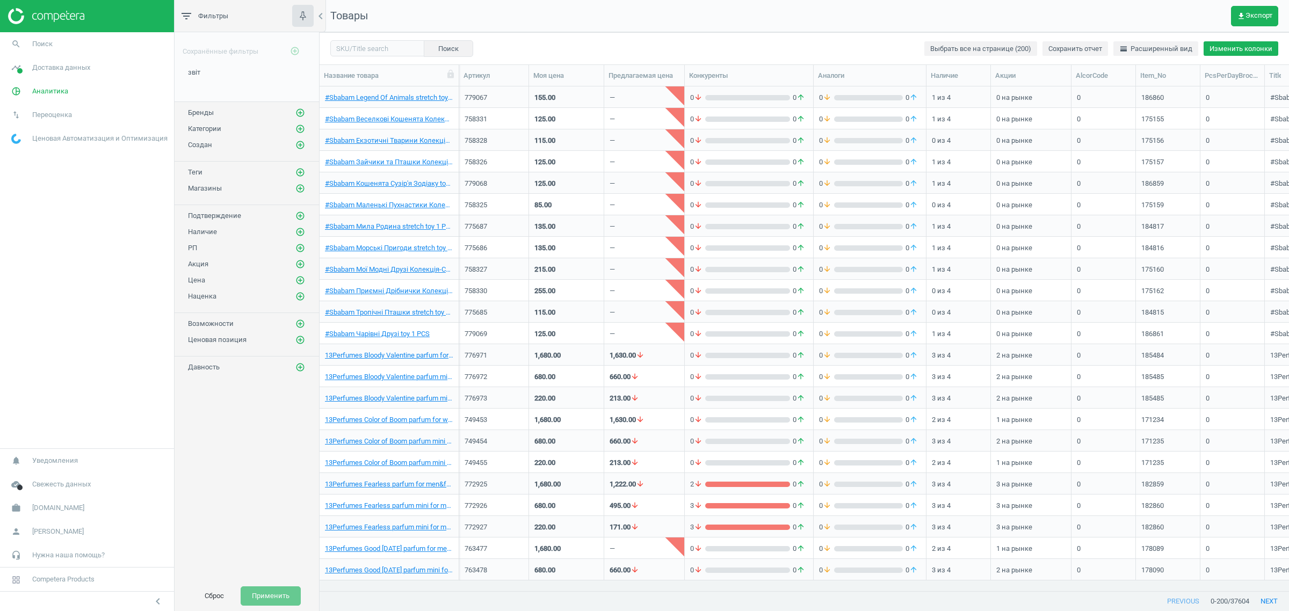
click at [1261, 47] on button "Изменить колонки" at bounding box center [1241, 48] width 75 height 15
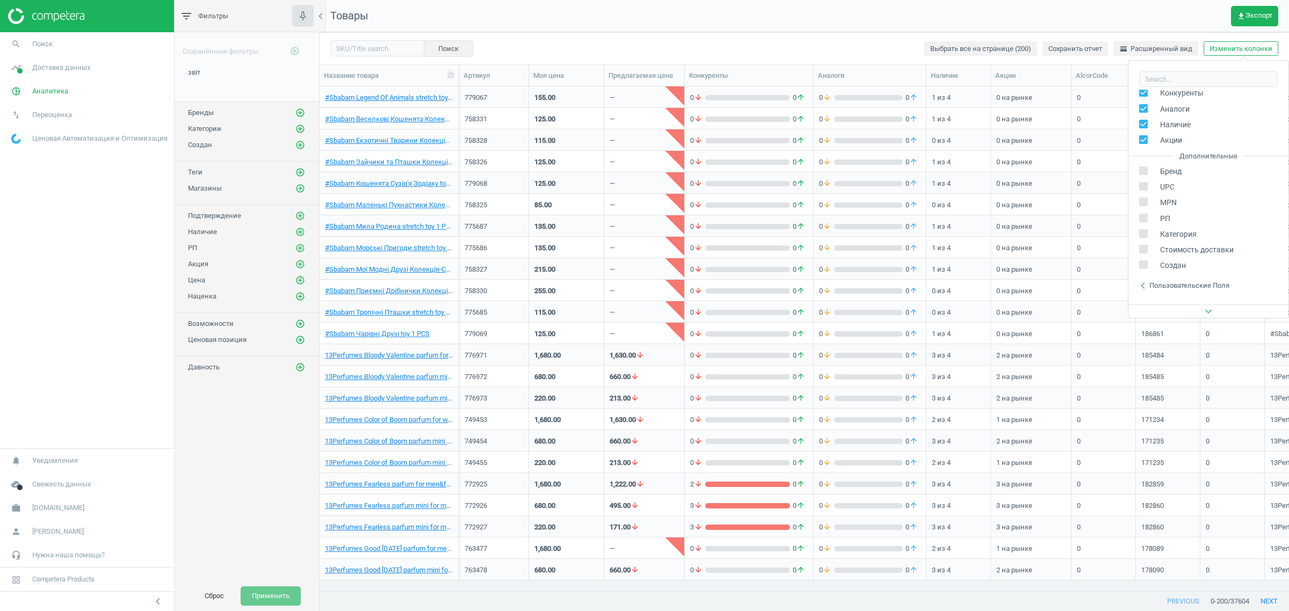
scroll to position [146, 0]
click at [1185, 220] on div "Пользовательские поля" at bounding box center [1190, 223] width 80 height 10
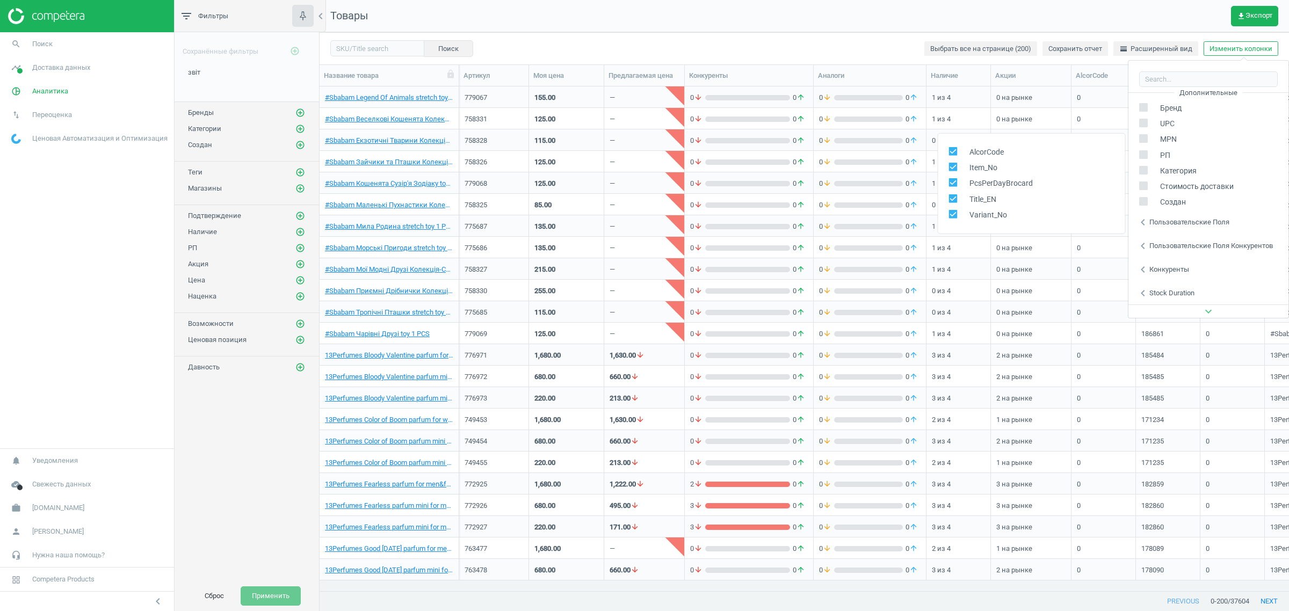
click at [1185, 220] on div "Пользовательские поля" at bounding box center [1190, 223] width 80 height 10
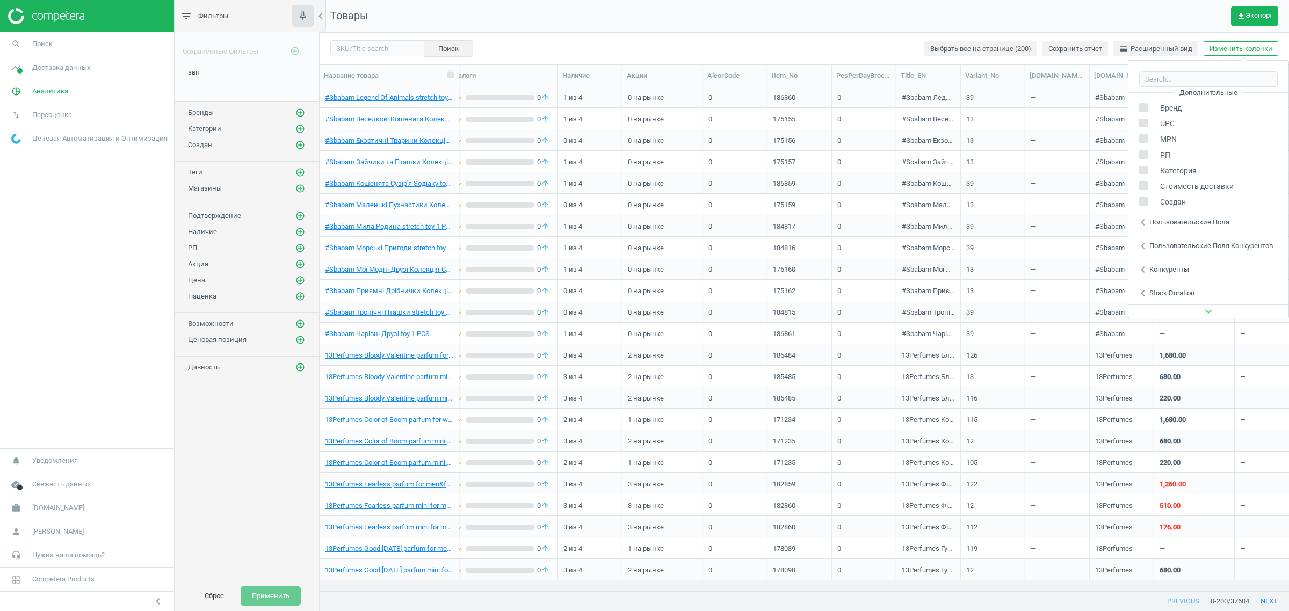
scroll to position [0, 374]
click at [783, 39] on div "Поиск Выбрать все на странице (200) Сохранить отчет horizontal_split Расширенны…" at bounding box center [805, 48] width 970 height 32
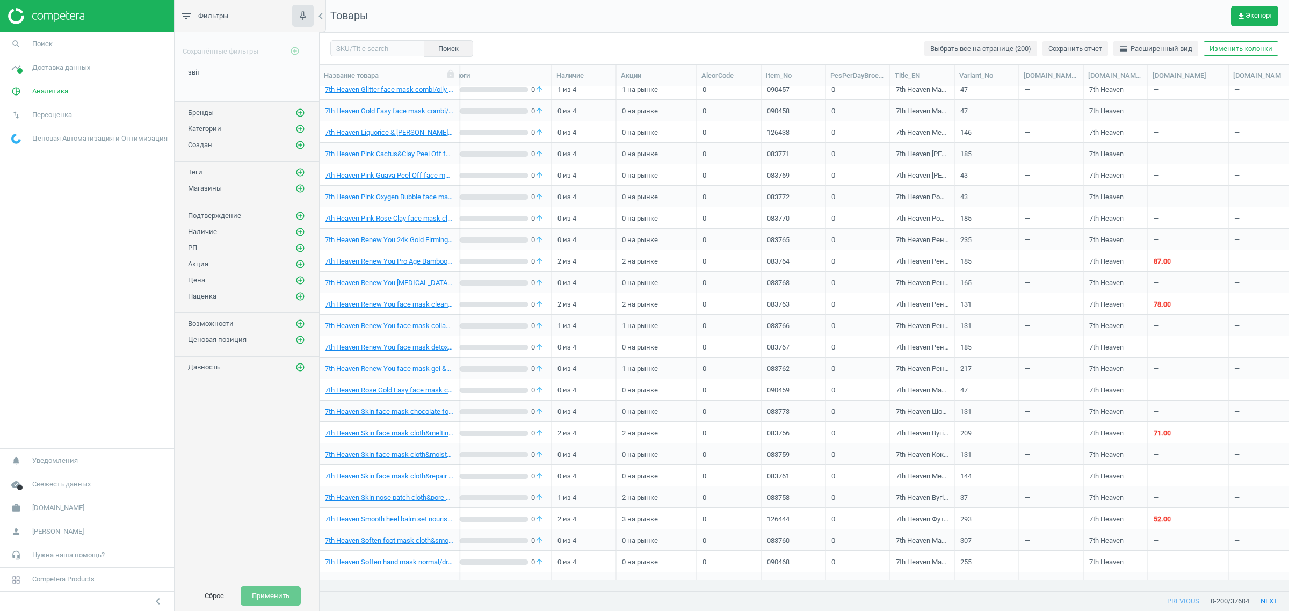
scroll to position [3761, 0]
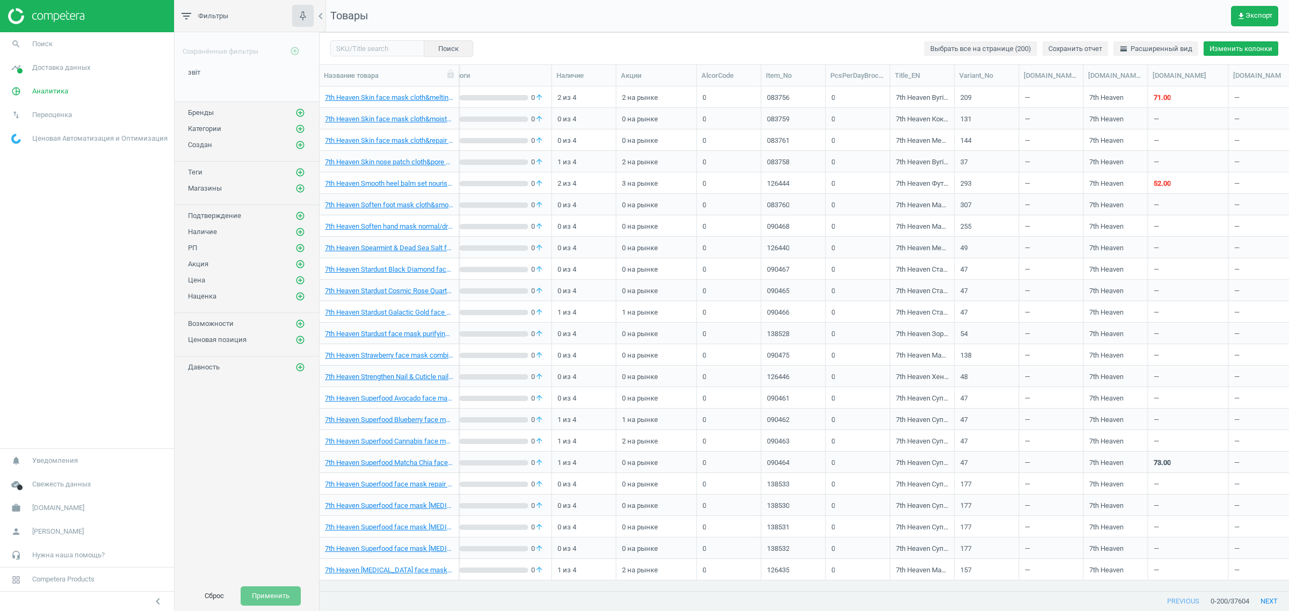
click at [1225, 50] on button "Изменить колонки" at bounding box center [1241, 48] width 75 height 15
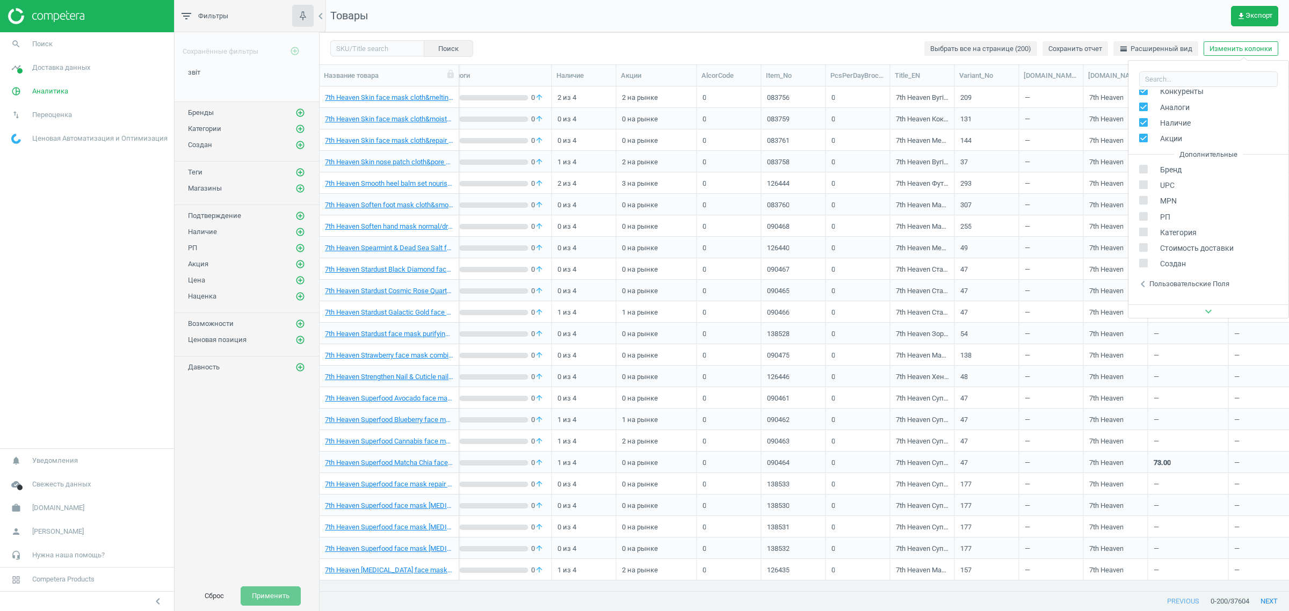
scroll to position [146, 0]
click at [1180, 218] on div "Пользовательские поля" at bounding box center [1190, 223] width 80 height 10
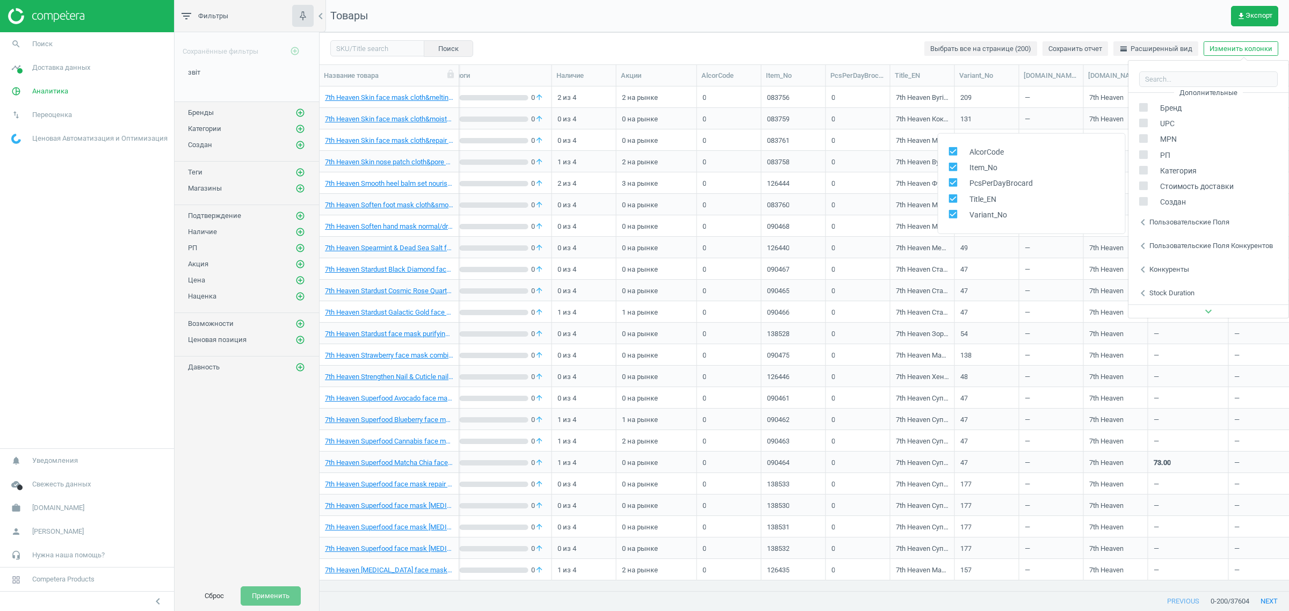
click at [777, 54] on div "Поиск Выбрать все на странице (200) Сохранить отчет horizontal_split Расширенны…" at bounding box center [805, 48] width 970 height 32
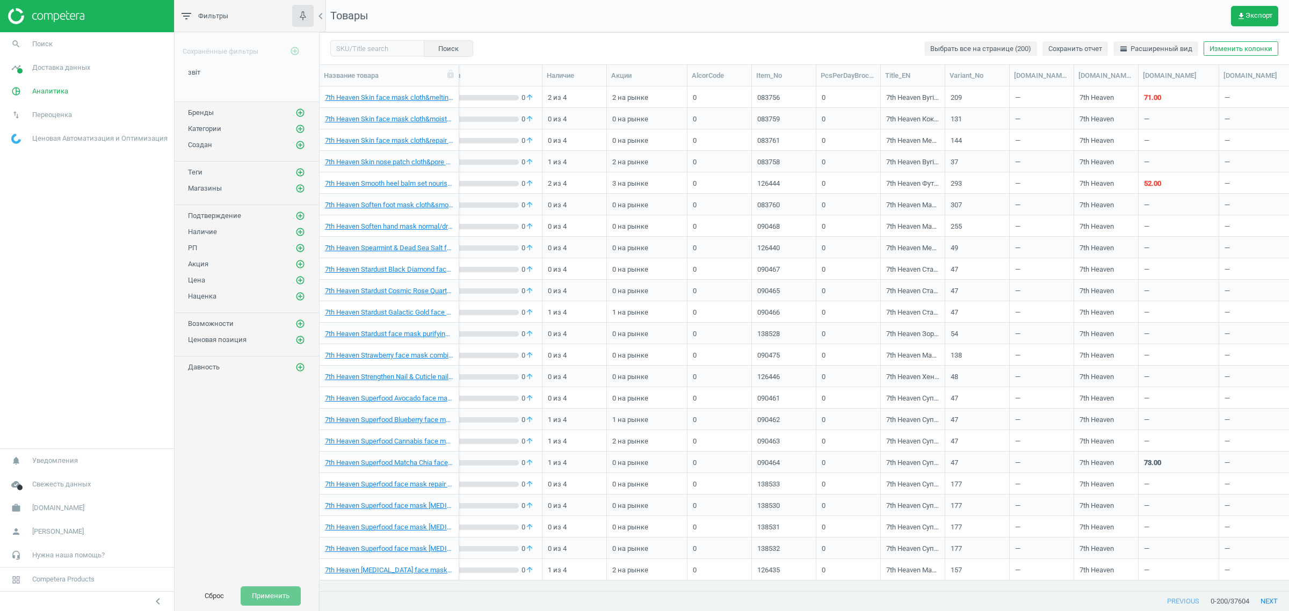
scroll to position [0, 384]
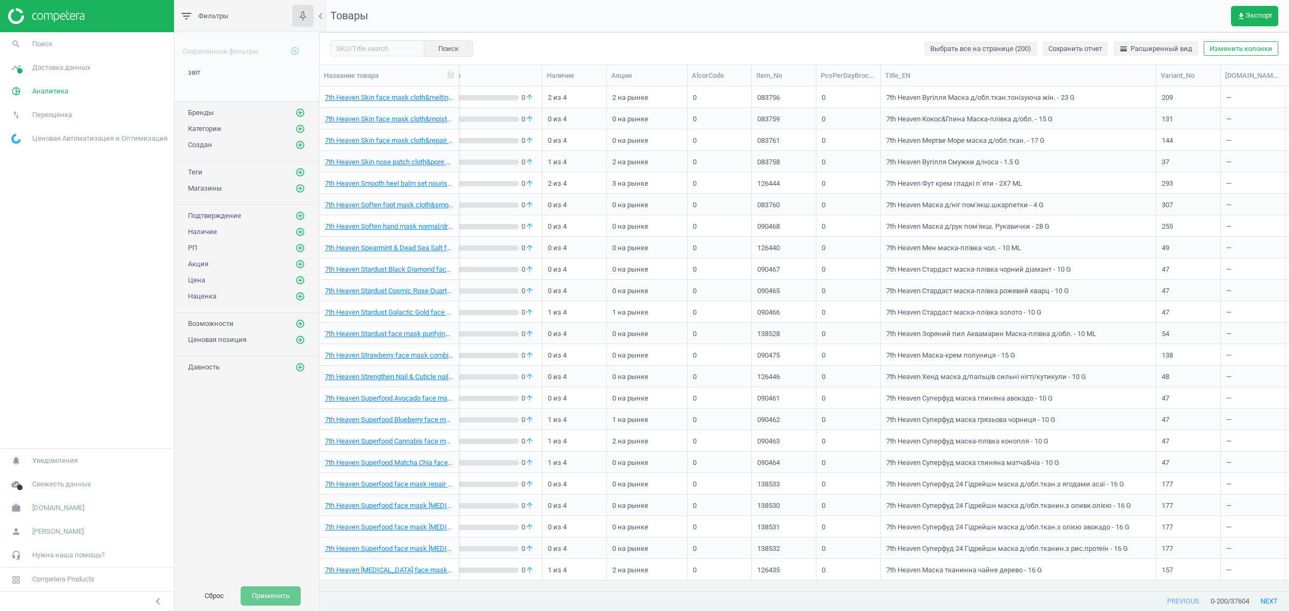
drag, startPoint x: 947, startPoint y: 73, endPoint x: 1158, endPoint y: 57, distance: 211.7
click at [1158, 57] on div "Поиск Выбрать все на странице (200) Сохранить отчет horizontal_split Расширенны…" at bounding box center [805, 321] width 970 height 579
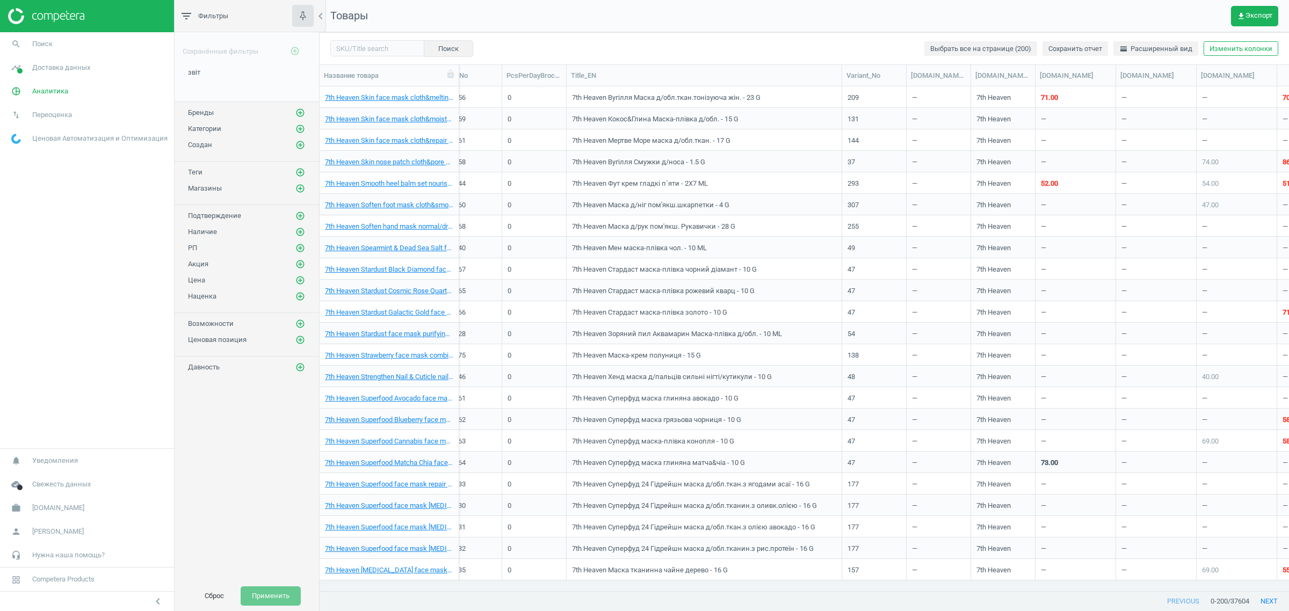
scroll to position [0, 702]
click at [1232, 52] on button "Изменить колонки" at bounding box center [1241, 48] width 75 height 15
click at [1174, 208] on div "Создан" at bounding box center [1209, 202] width 160 height 16
click at [1169, 219] on div "Пользовательские поля" at bounding box center [1190, 223] width 80 height 10
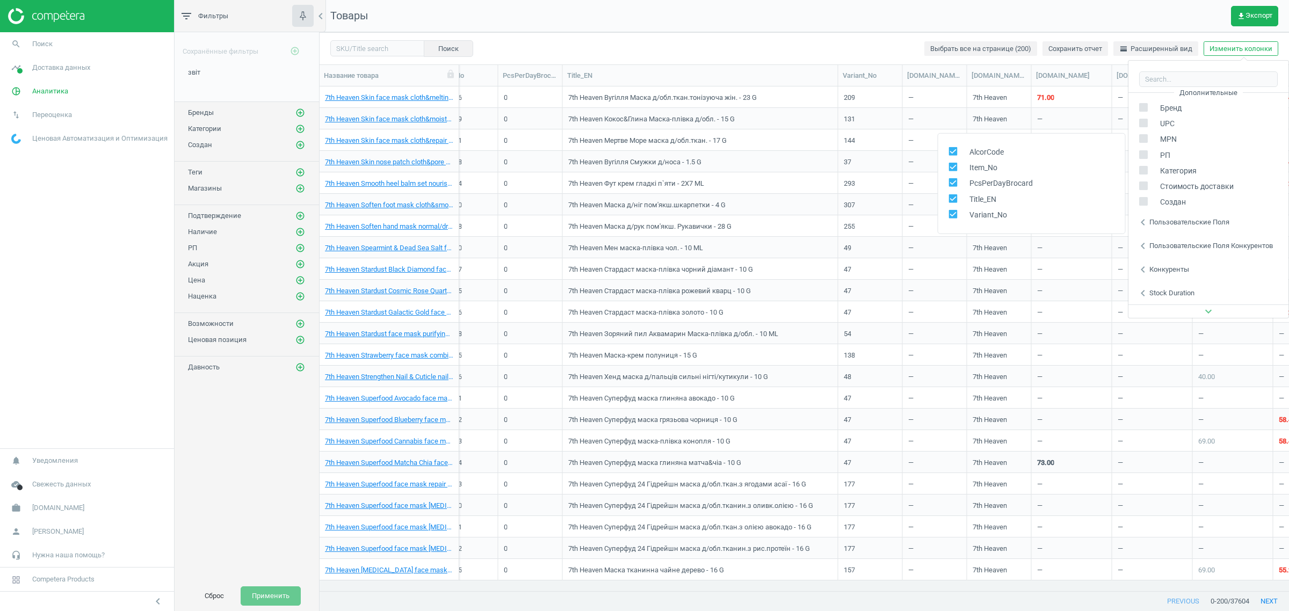
click at [868, 49] on div "Поиск Выбрать все на странице (200) Сохранить отчет horizontal_split Расширенны…" at bounding box center [805, 48] width 970 height 32
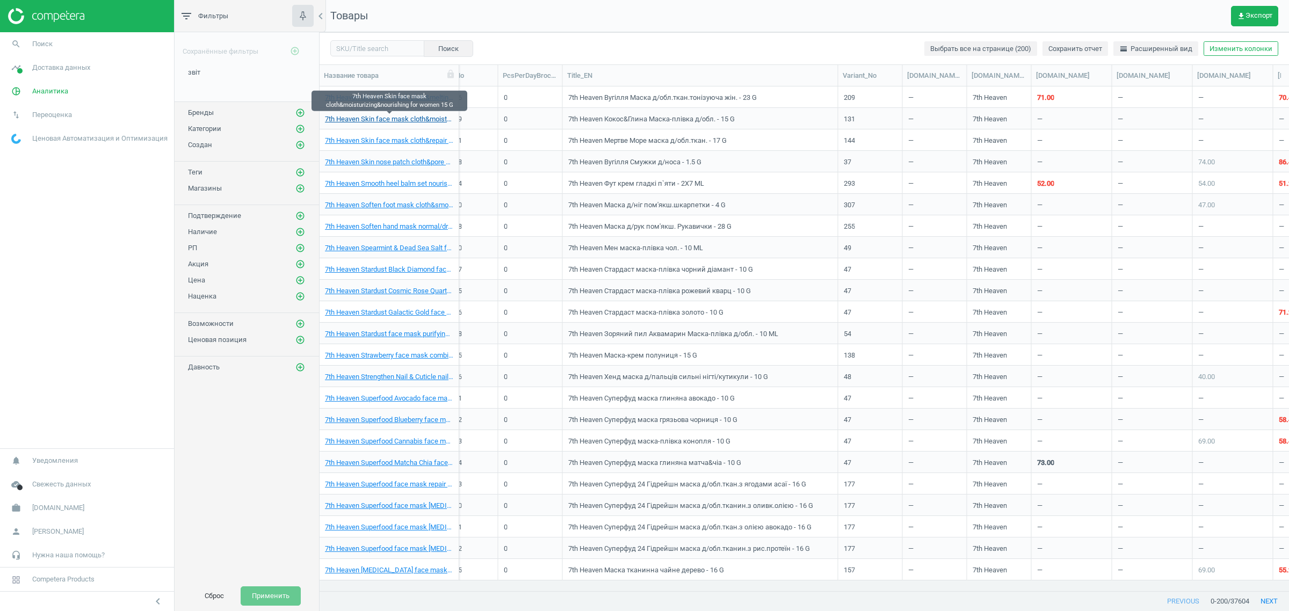
click at [415, 122] on link "7th Heaven Skin face mask cloth&moisturizing&nourishing for women 15 G" at bounding box center [389, 119] width 128 height 10
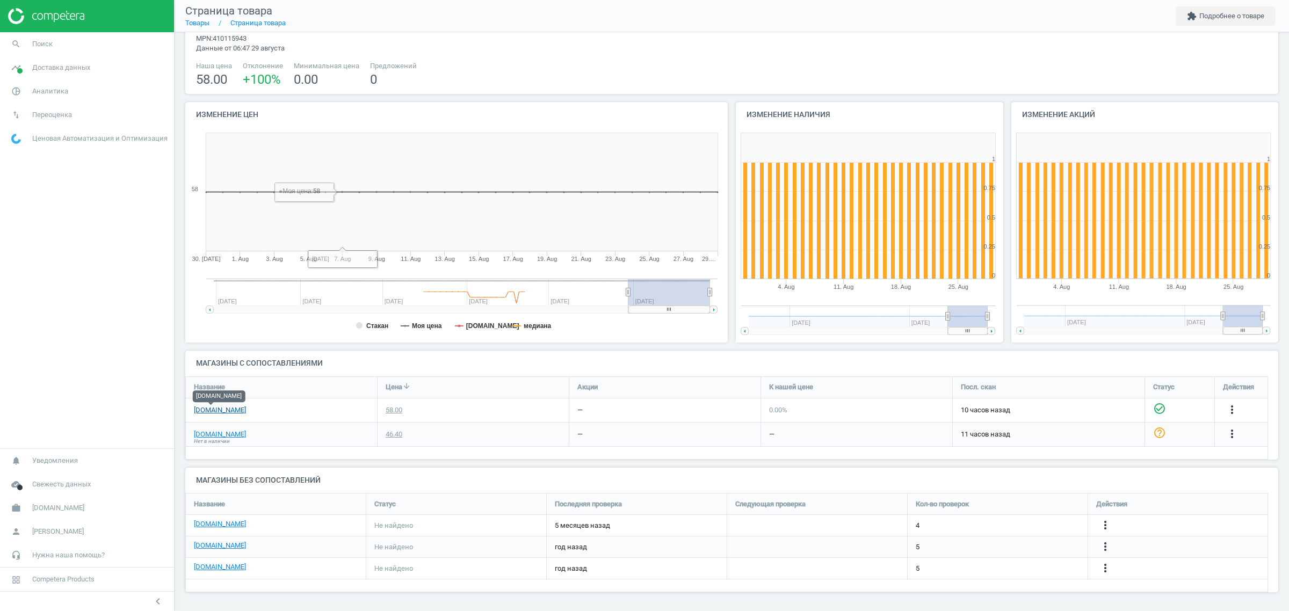
click at [219, 414] on link "Brocard.ua" at bounding box center [220, 411] width 52 height 10
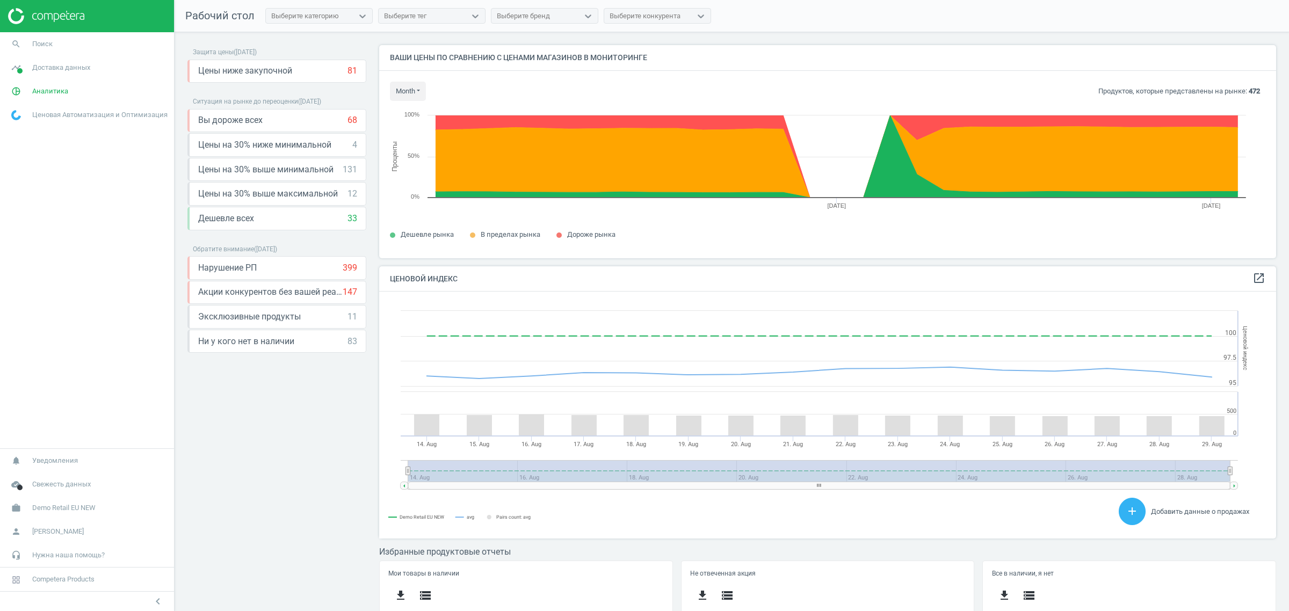
scroll to position [268, 908]
click at [68, 500] on link "work Demo Retail EU NEW" at bounding box center [87, 508] width 174 height 24
click at [55, 472] on span "Изменить кампанию" at bounding box center [43, 476] width 62 height 9
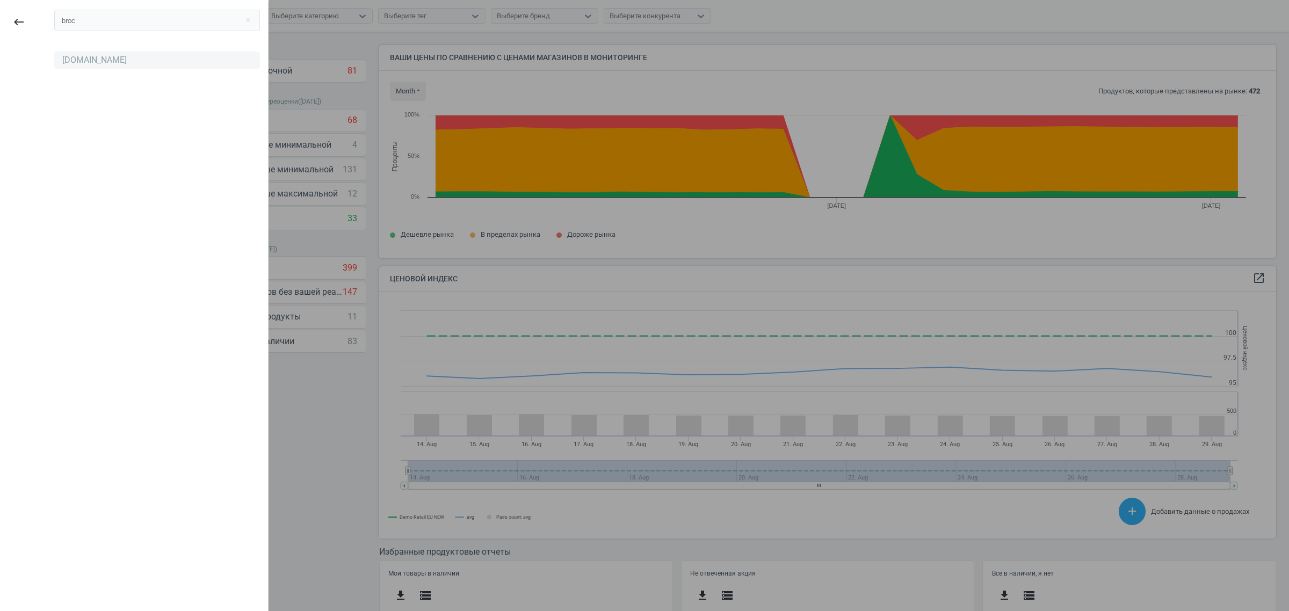
type input "broc"
click at [90, 58] on div "[DOMAIN_NAME]" at bounding box center [94, 60] width 64 height 12
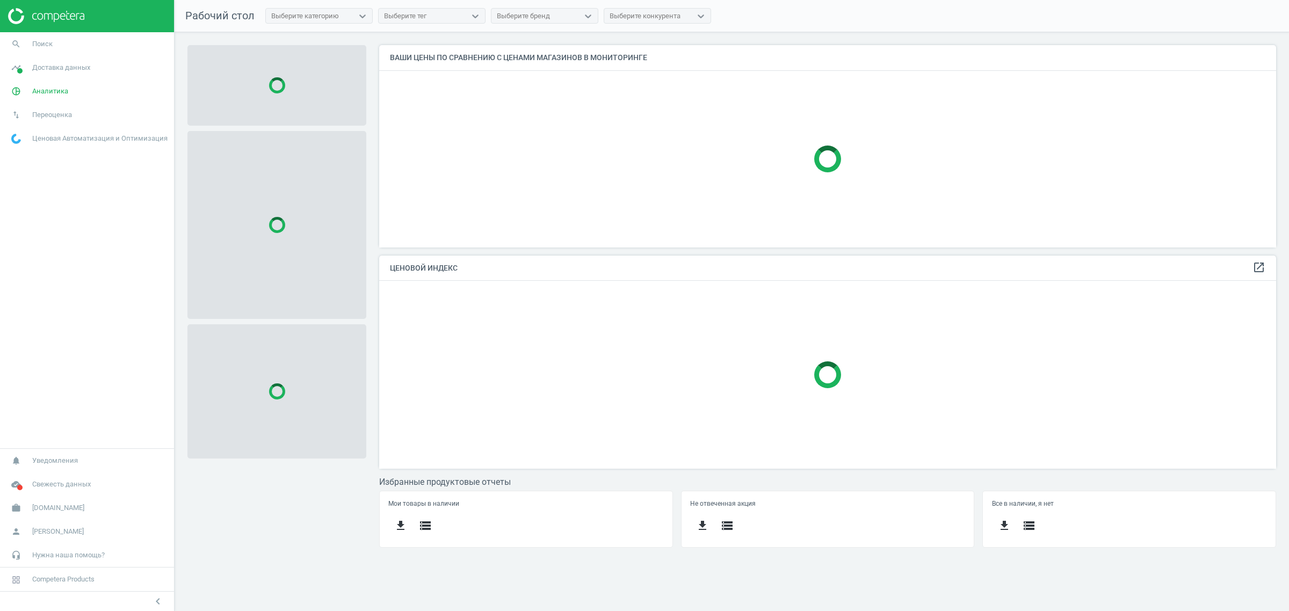
scroll to position [223, 918]
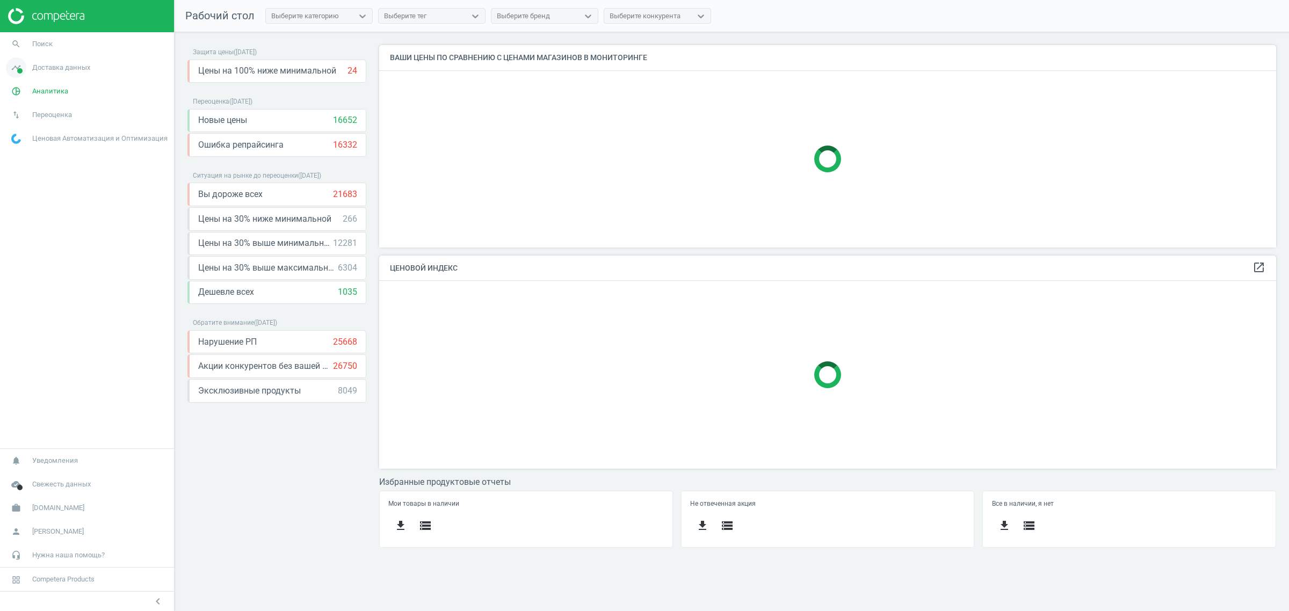
click at [63, 71] on span "Доставка данных" at bounding box center [61, 68] width 58 height 10
click at [200, 403] on div "Эксклюзивные продукты 8049 keyboard_arrow_down get_app storage" at bounding box center [276, 391] width 179 height 24
click at [229, 441] on div "Защита цены ( [DATE] ) Цены на 100% ниже минимальной 24 keyboard_arrow_down get…" at bounding box center [276, 300] width 179 height 511
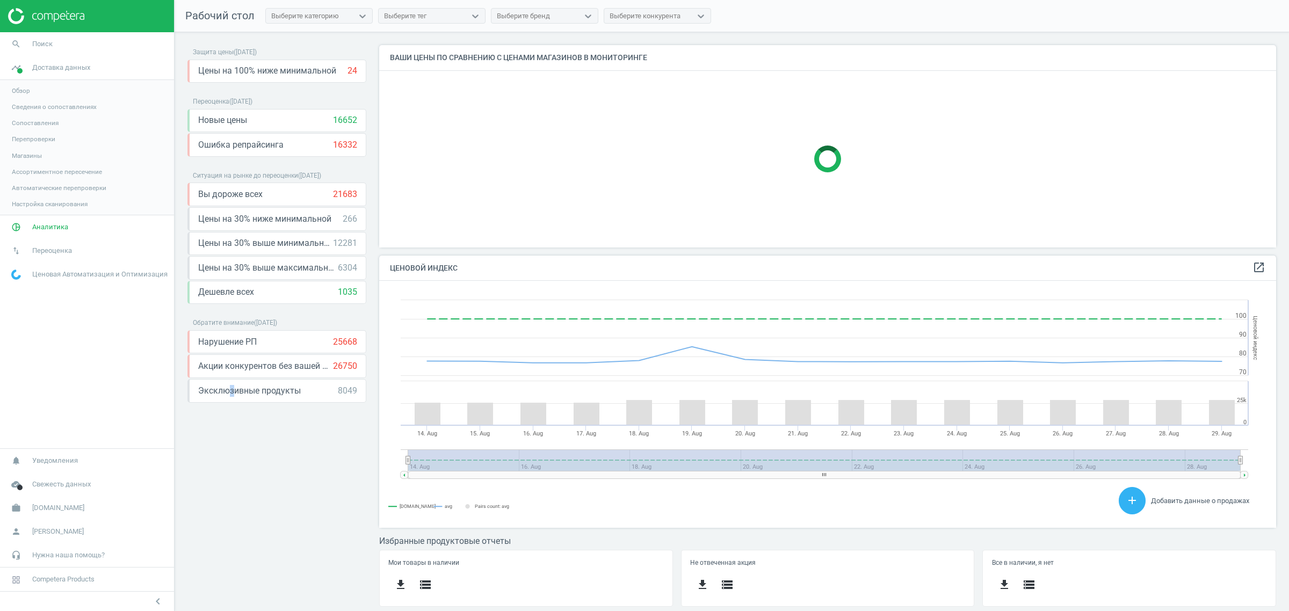
scroll to position [268, 918]
click at [66, 224] on span "Аналитика" at bounding box center [50, 227] width 36 height 10
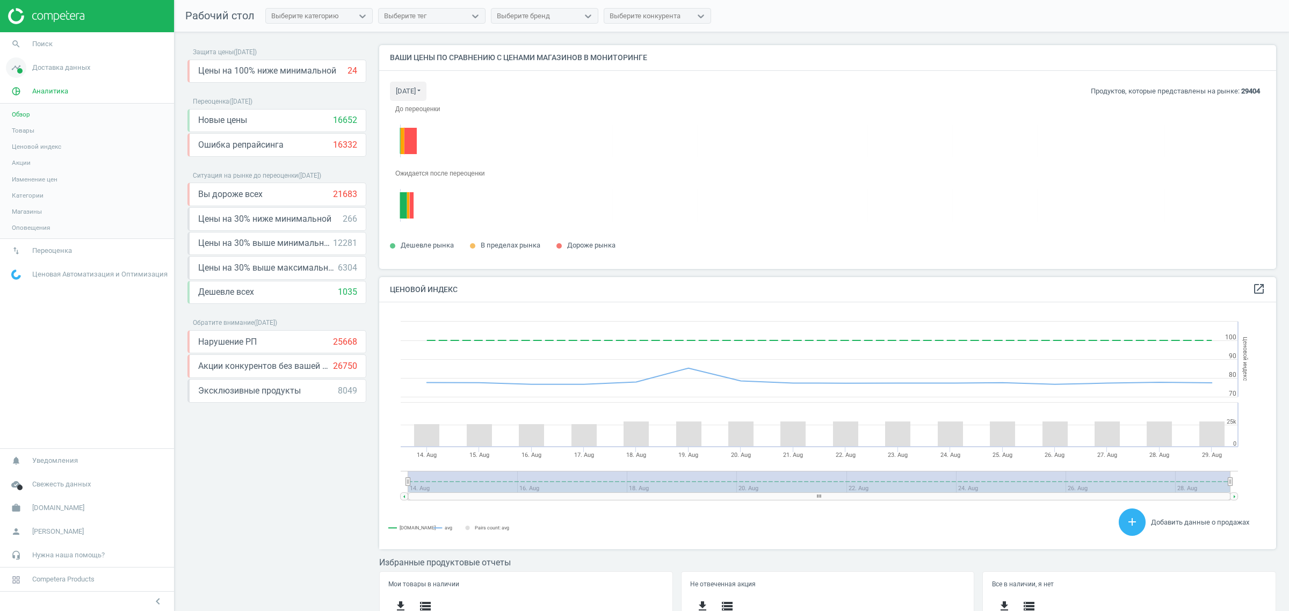
scroll to position [268, 908]
click at [55, 70] on span "Доставка данных" at bounding box center [61, 68] width 58 height 10
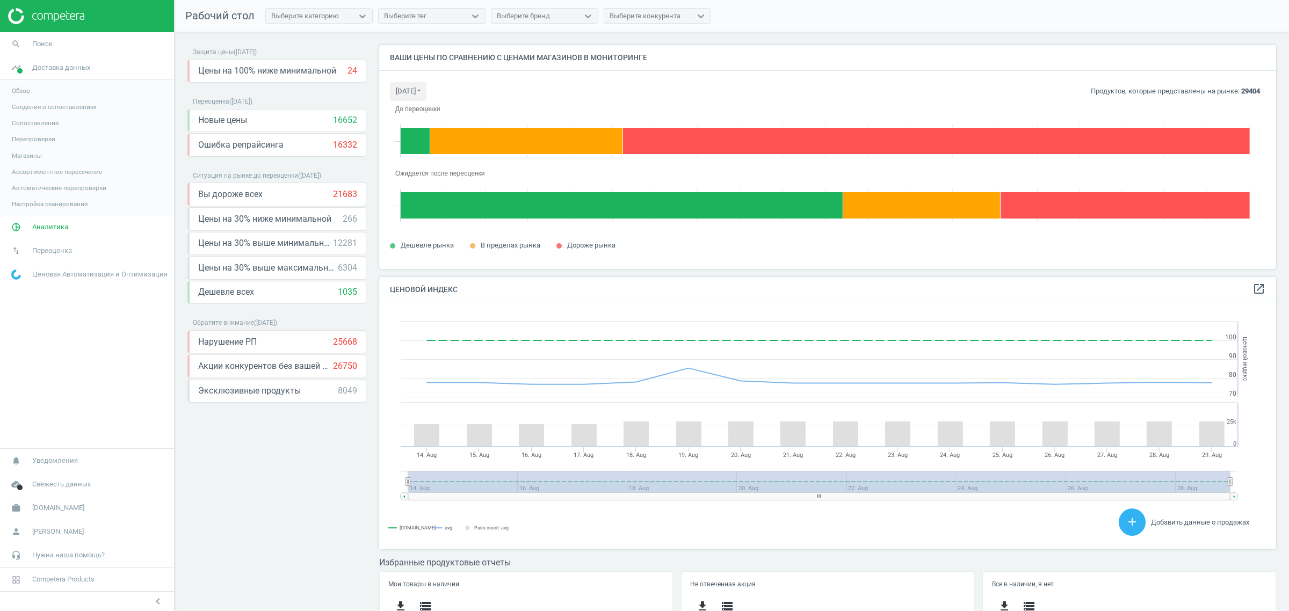
click at [26, 155] on span "Магазины" at bounding box center [27, 155] width 30 height 9
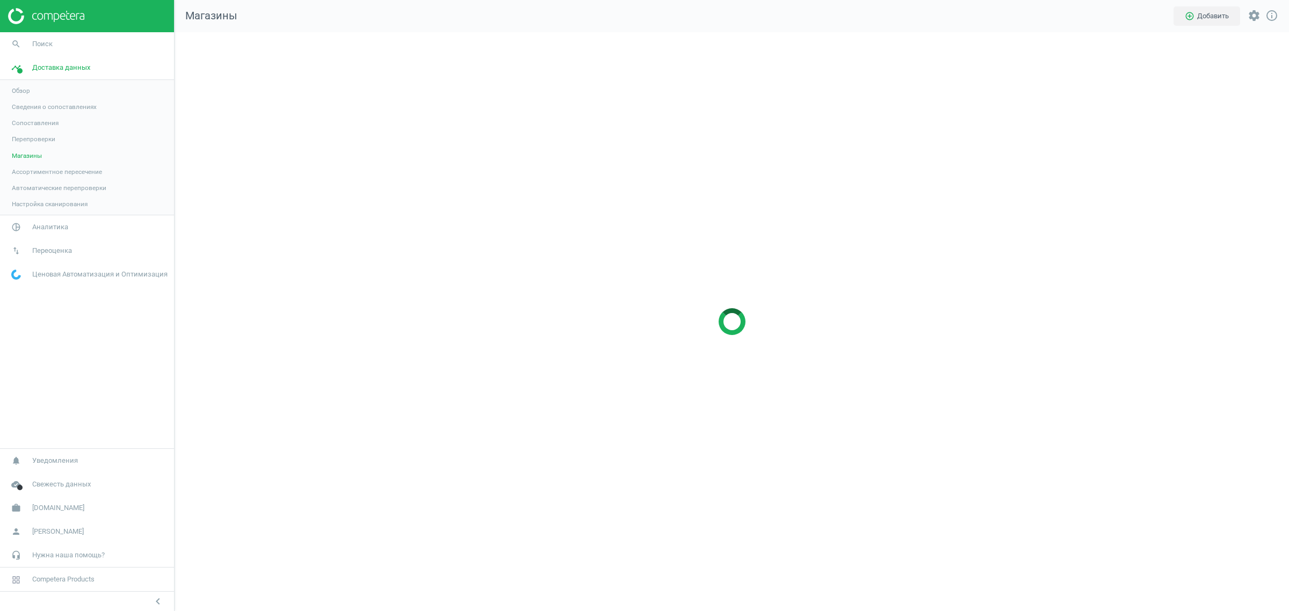
scroll to position [600, 1135]
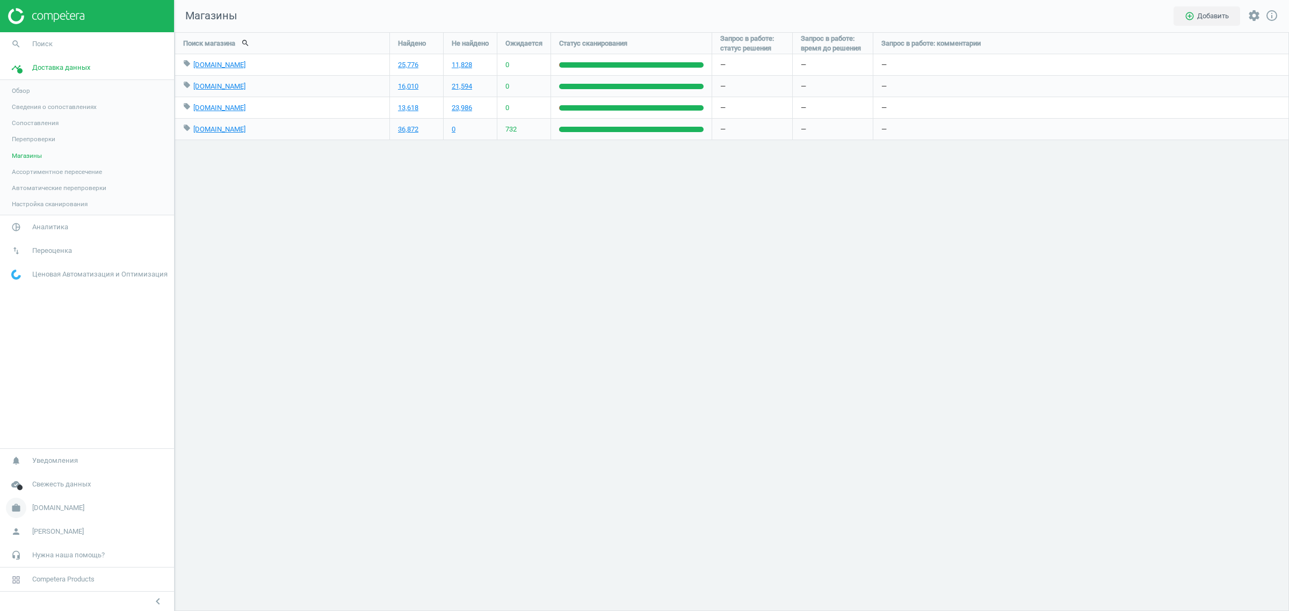
drag, startPoint x: 51, startPoint y: 511, endPoint x: 62, endPoint y: 478, distance: 34.5
click at [51, 511] on span "[DOMAIN_NAME]" at bounding box center [58, 508] width 52 height 10
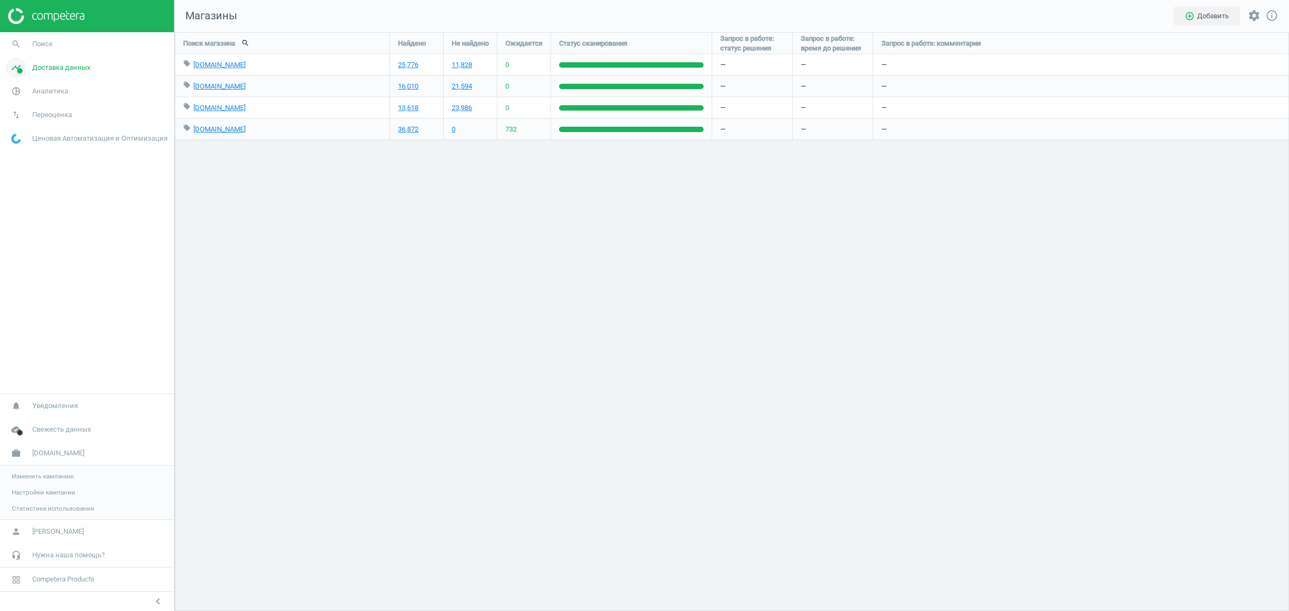
click at [44, 66] on span "Доставка данных" at bounding box center [61, 68] width 58 height 10
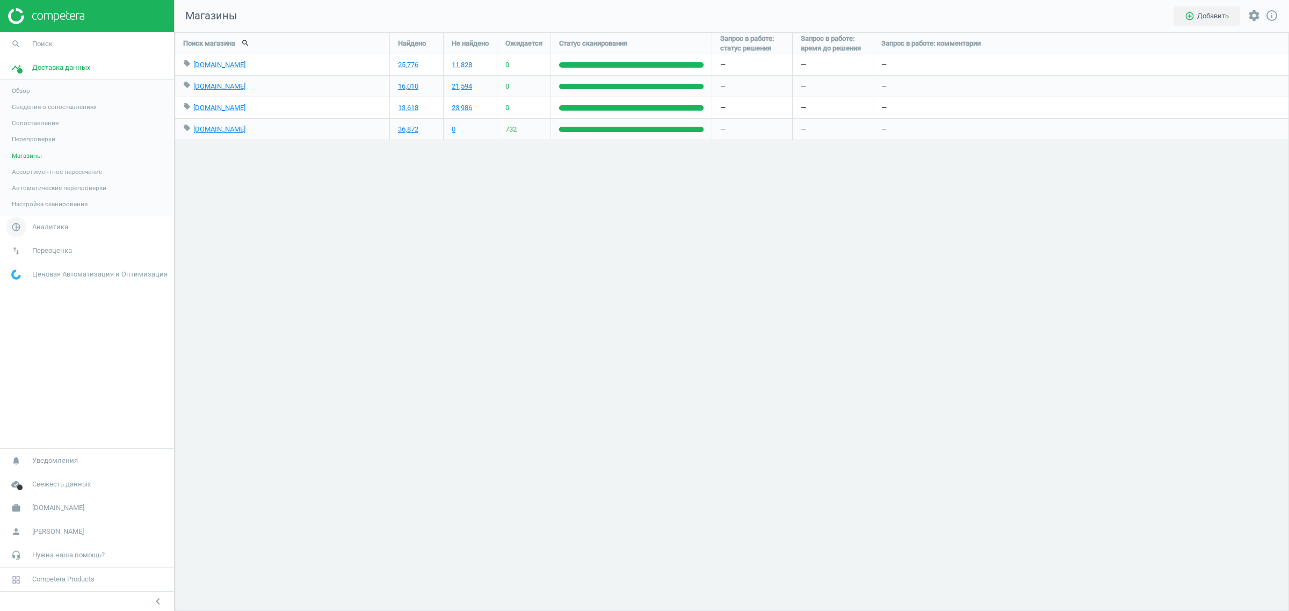
click at [43, 223] on span "Аналитика" at bounding box center [50, 227] width 36 height 10
click at [20, 129] on span "Товары" at bounding box center [23, 130] width 23 height 9
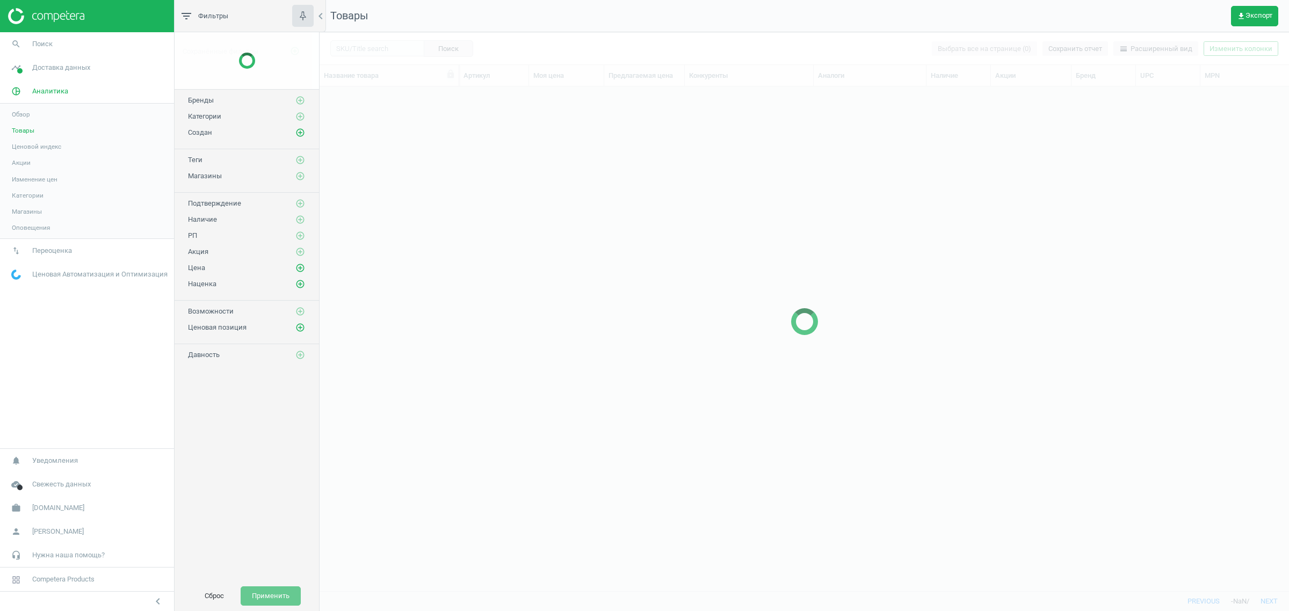
scroll to position [494, 959]
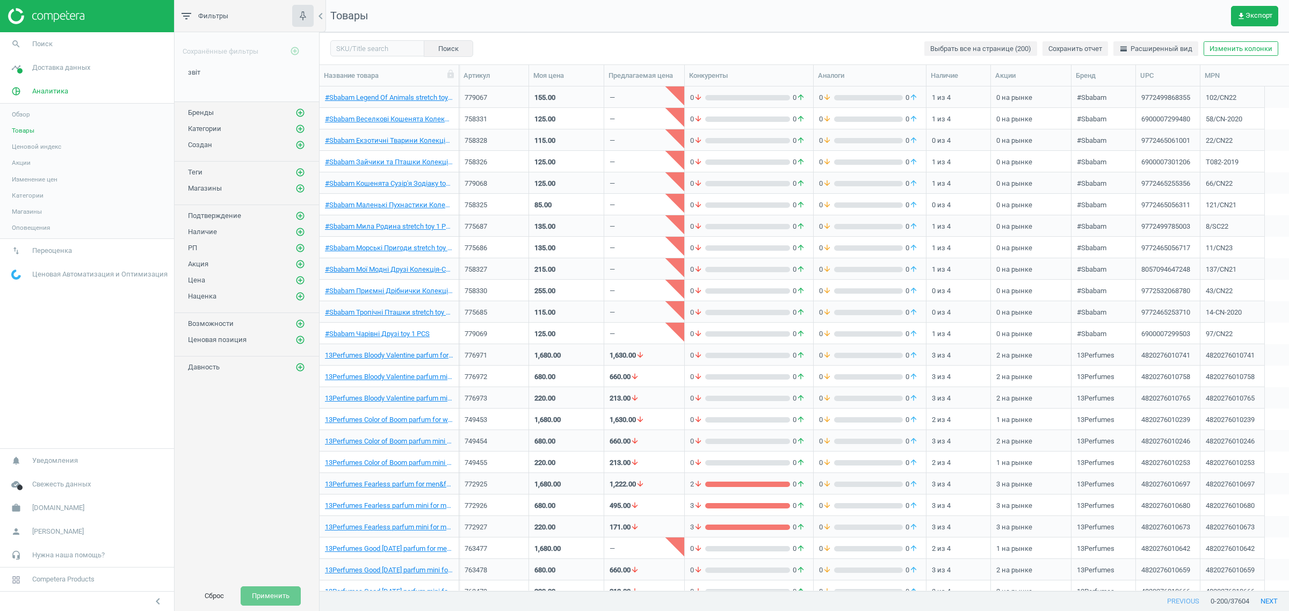
click at [1219, 38] on div "Поиск Выбрать все на странице (200) Сохранить отчет horizontal_split Расширенны…" at bounding box center [805, 48] width 970 height 32
click at [1224, 49] on button "Изменить колонки" at bounding box center [1241, 48] width 75 height 15
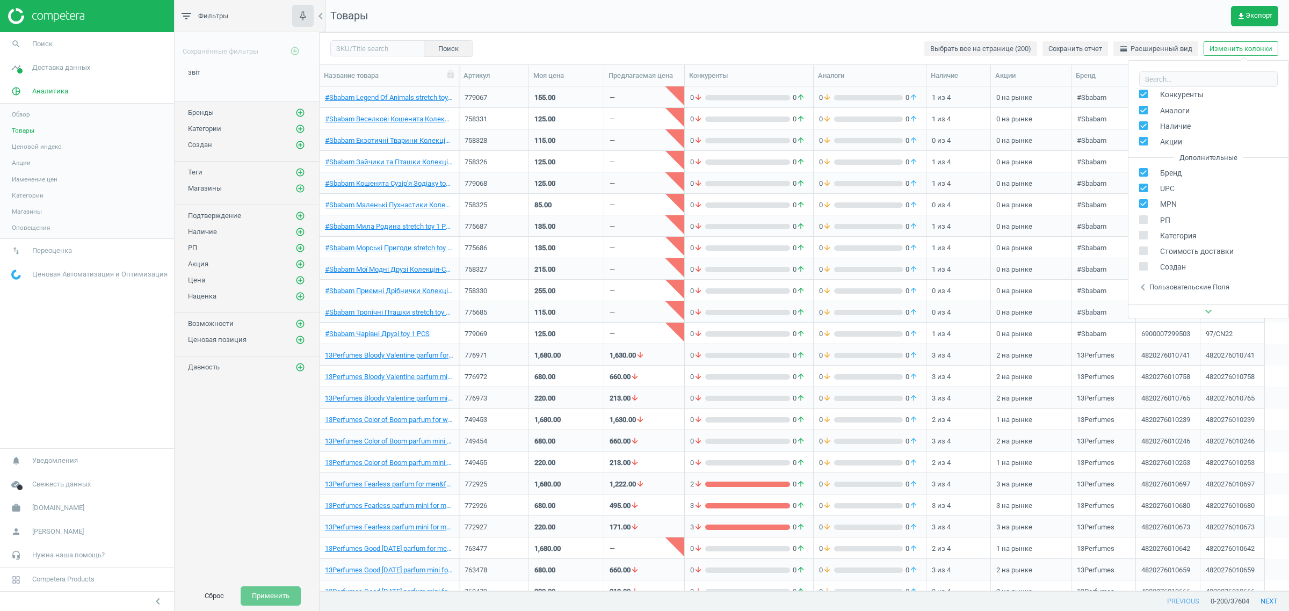
scroll to position [146, 0]
click at [1178, 223] on div "Пользовательские поля" at bounding box center [1190, 223] width 80 height 10
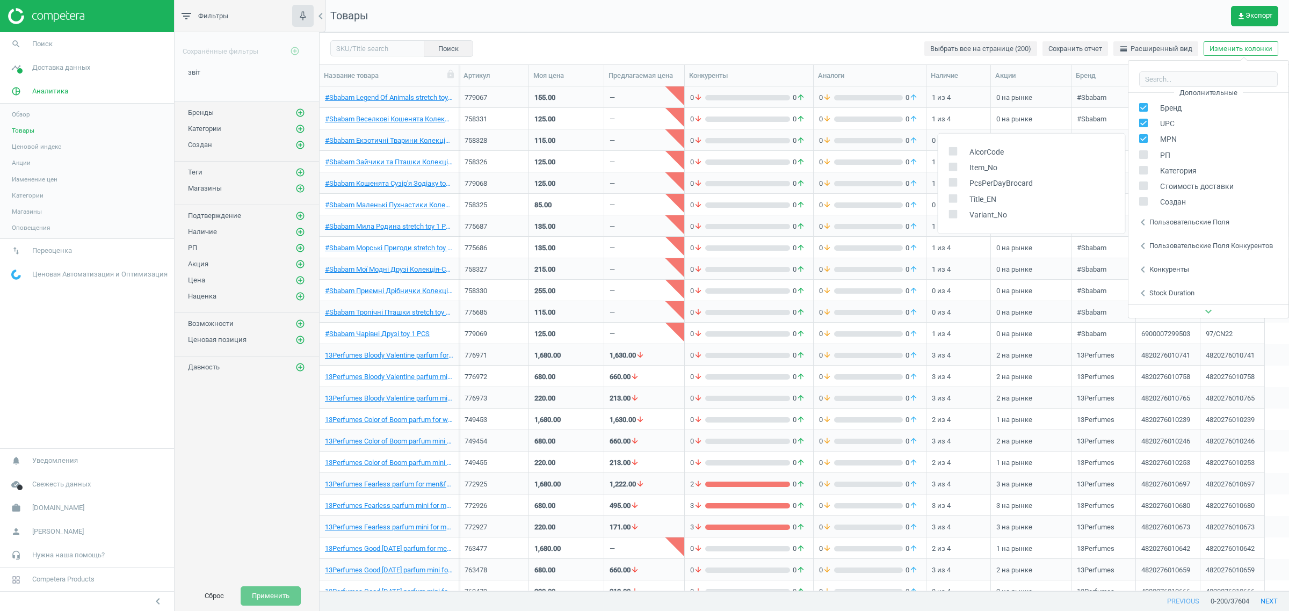
click at [798, 45] on div "Поиск Выбрать все на странице (200) Сохранить отчет horizontal_split Расширенны…" at bounding box center [805, 48] width 970 height 32
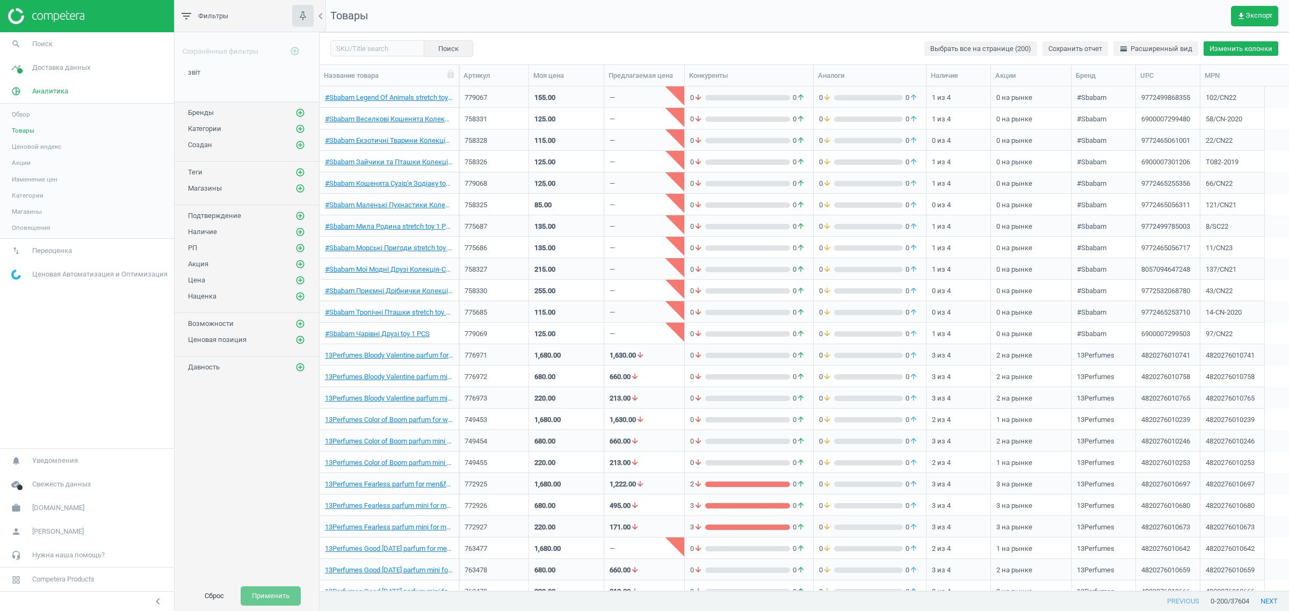
click at [1223, 55] on button "Изменить колонки" at bounding box center [1241, 48] width 75 height 15
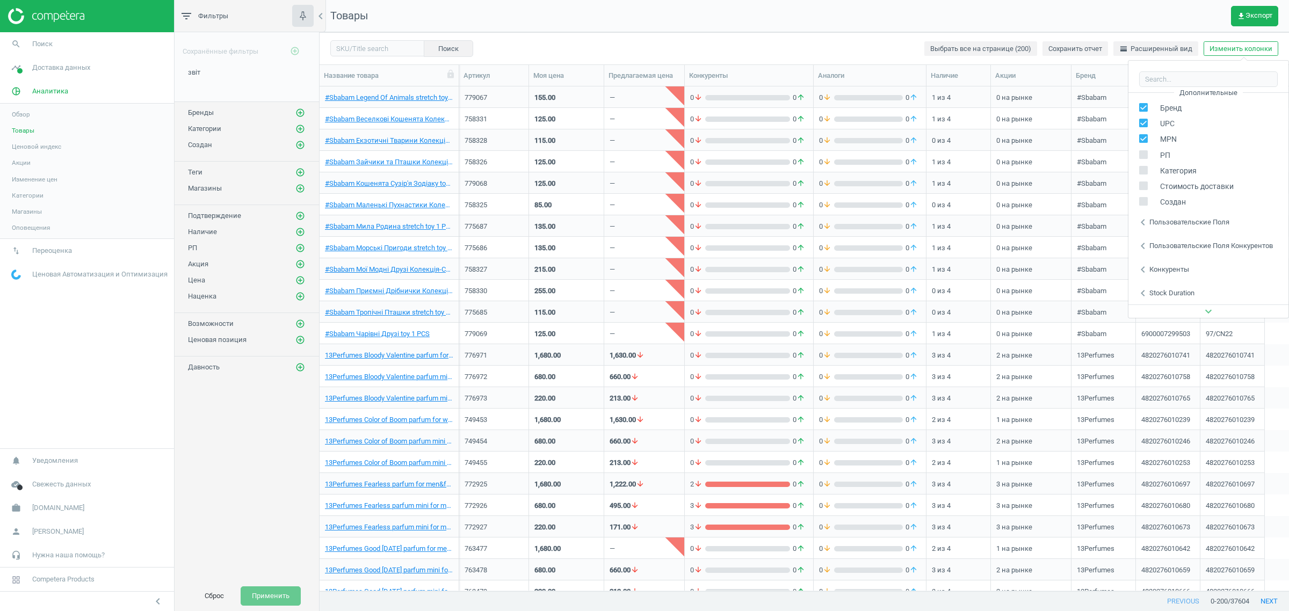
click at [1191, 221] on div "Пользовательские поля" at bounding box center [1190, 223] width 80 height 10
click at [986, 218] on span "Variant_No" at bounding box center [985, 215] width 43 height 10
click at [952, 214] on input "checkbox" at bounding box center [953, 214] width 7 height 7
checkbox input "true"
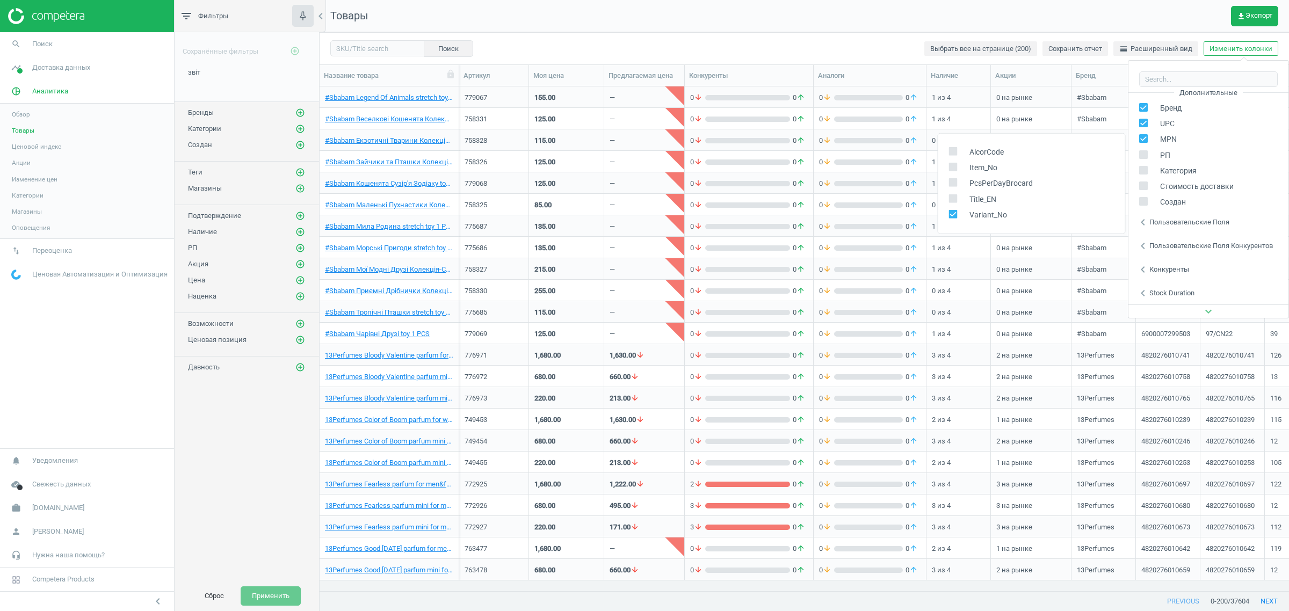
click at [810, 35] on div "Поиск Выбрать все на странице (200) Сохранить отчет horizontal_split Расширенны…" at bounding box center [805, 48] width 970 height 32
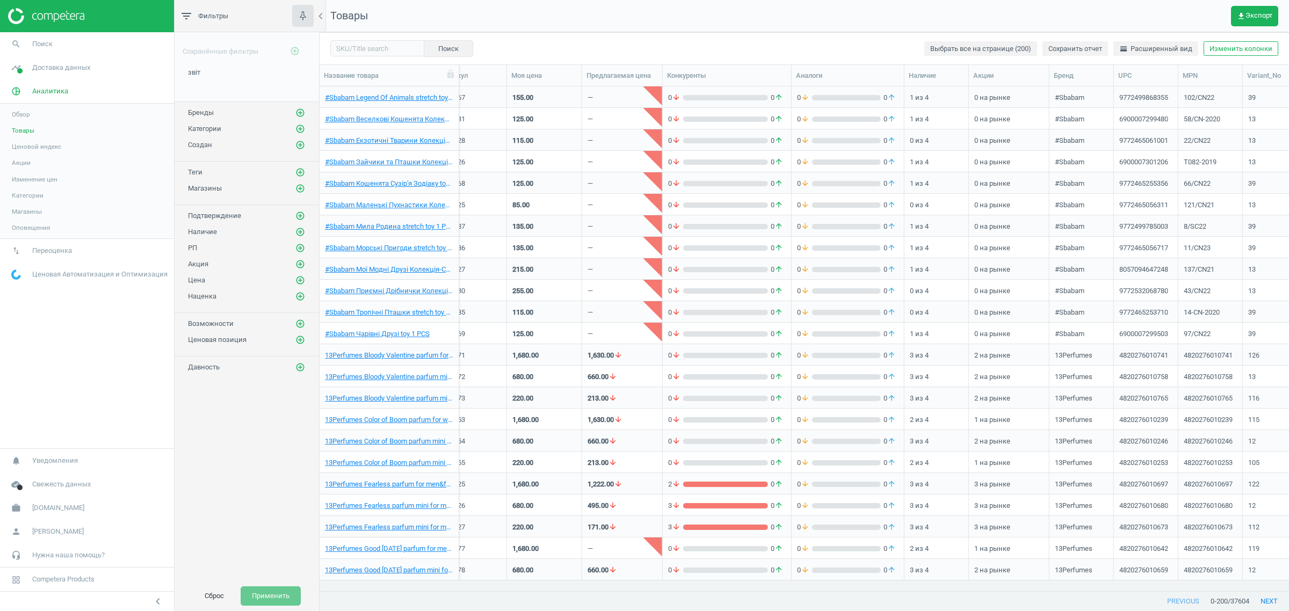
scroll to position [0, 54]
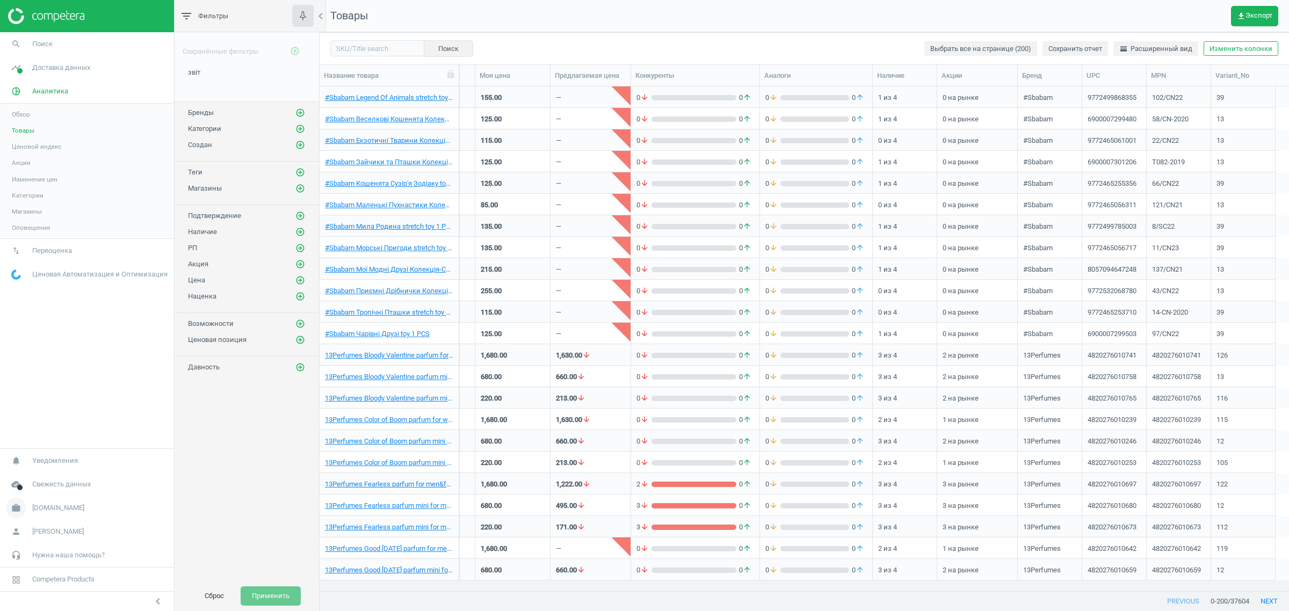
click at [63, 503] on span "[DOMAIN_NAME]" at bounding box center [58, 508] width 52 height 10
click at [50, 477] on span "Изменить кампанию" at bounding box center [43, 476] width 62 height 9
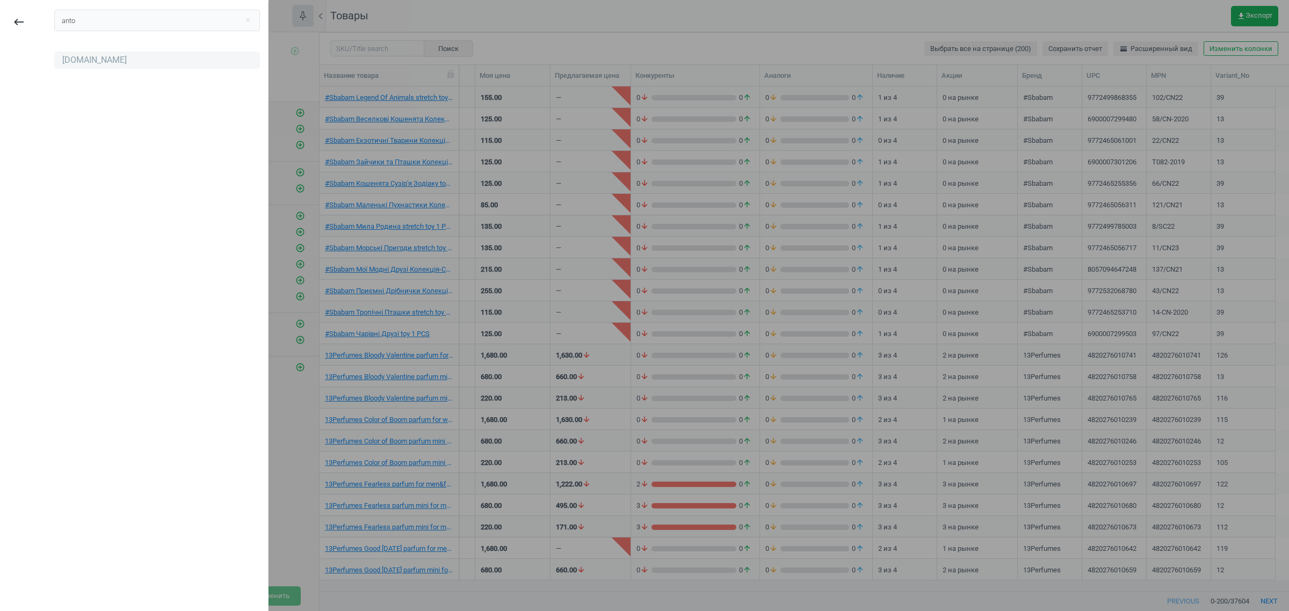
type input "anto"
click at [73, 55] on div "[DOMAIN_NAME]" at bounding box center [94, 60] width 64 height 12
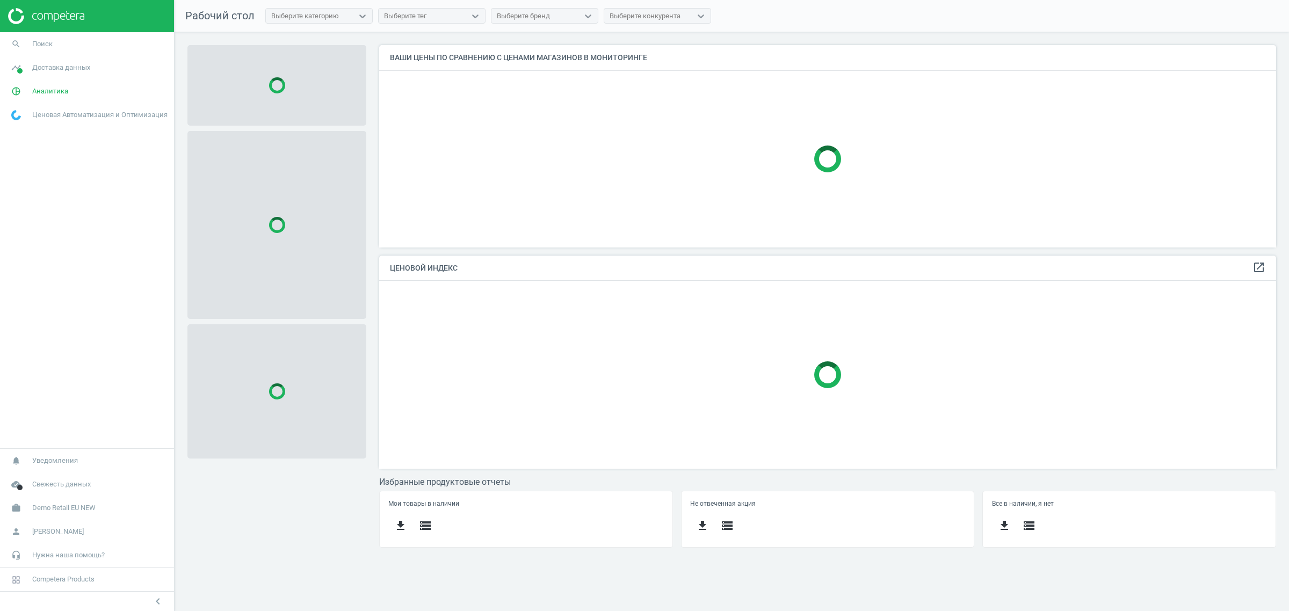
scroll to position [223, 918]
click at [66, 515] on link "work Demo Retail EU NEW" at bounding box center [87, 508] width 174 height 24
click at [51, 482] on link "Изменить кампанию" at bounding box center [87, 476] width 174 height 16
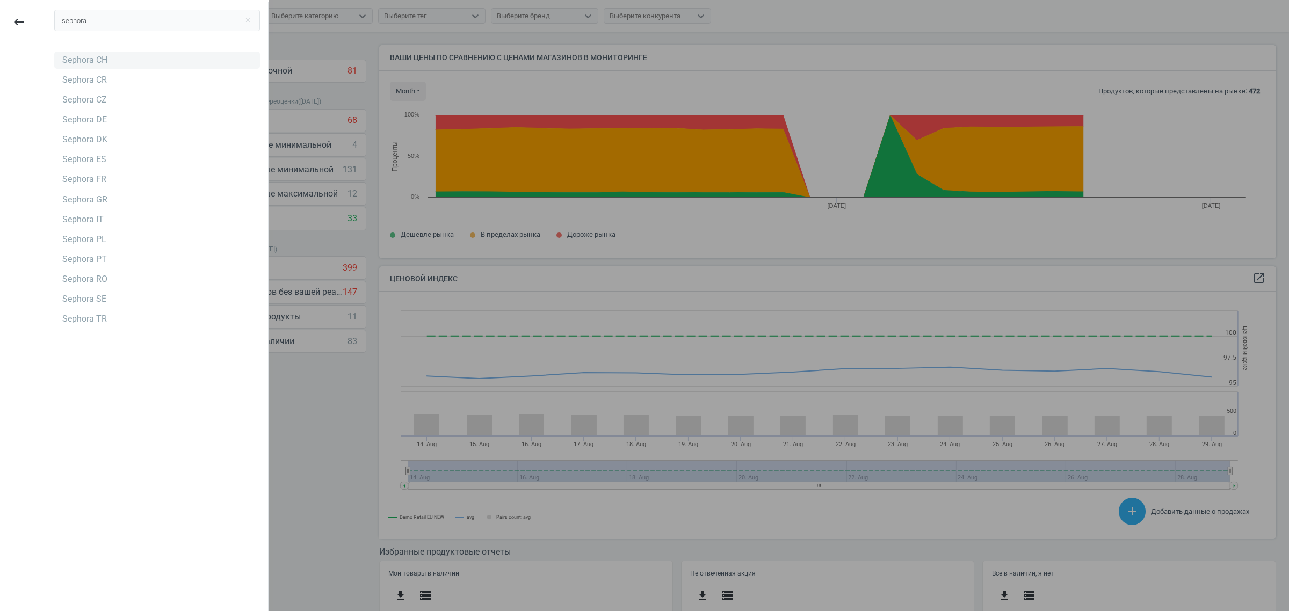
scroll to position [268, 908]
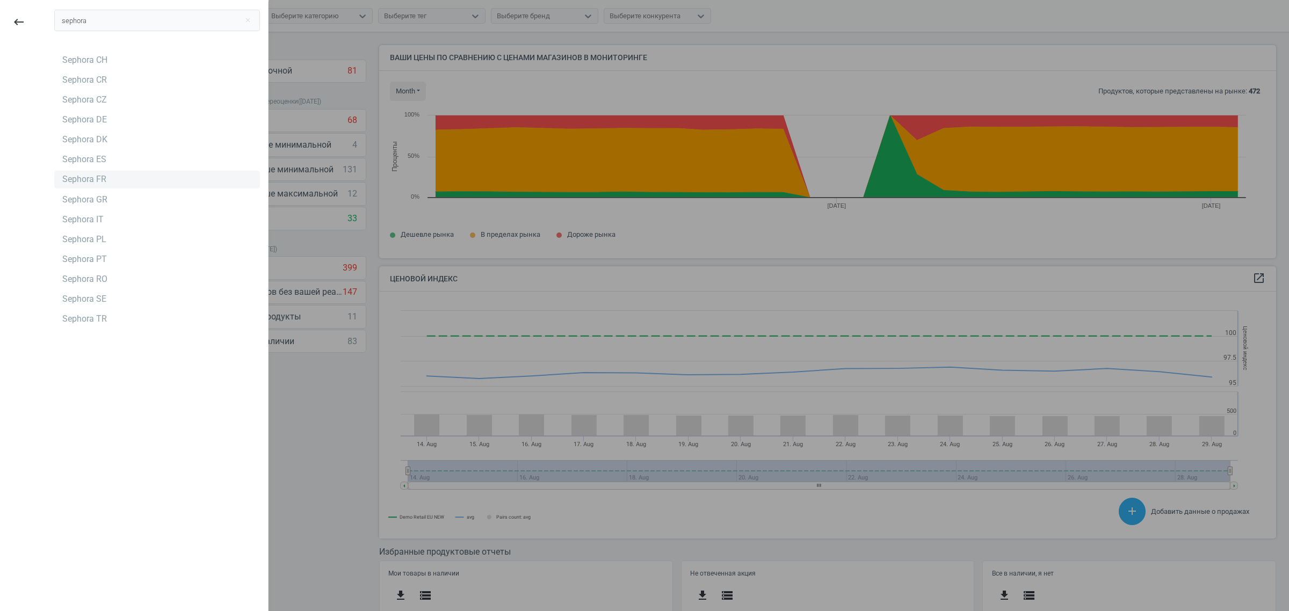
type input "sephora"
click at [94, 183] on div "Sephora FR" at bounding box center [84, 180] width 44 height 12
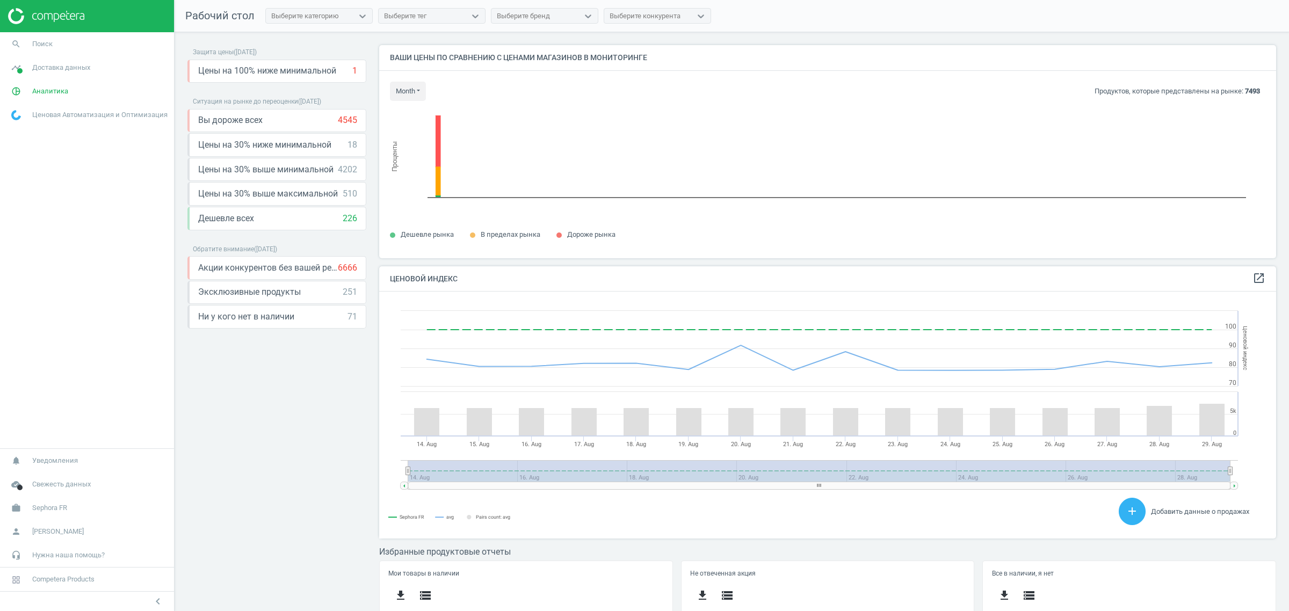
scroll to position [268, 908]
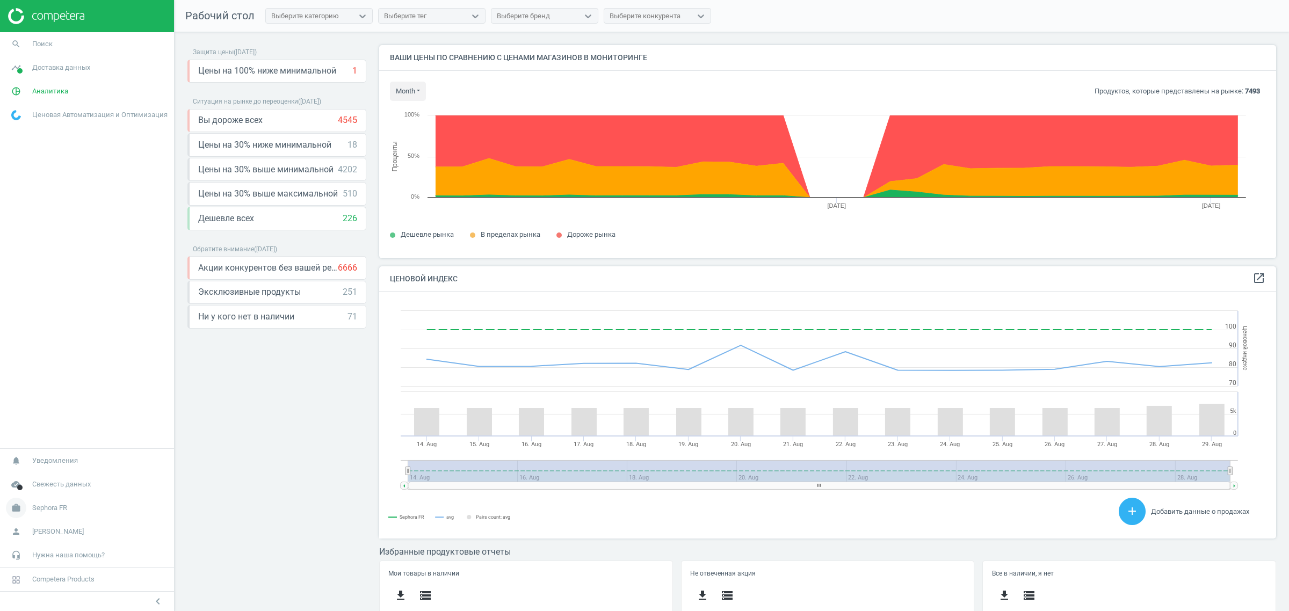
click at [60, 509] on span "Sephora FR" at bounding box center [49, 508] width 35 height 10
click at [49, 474] on span "Изменить кампанию" at bounding box center [43, 476] width 62 height 9
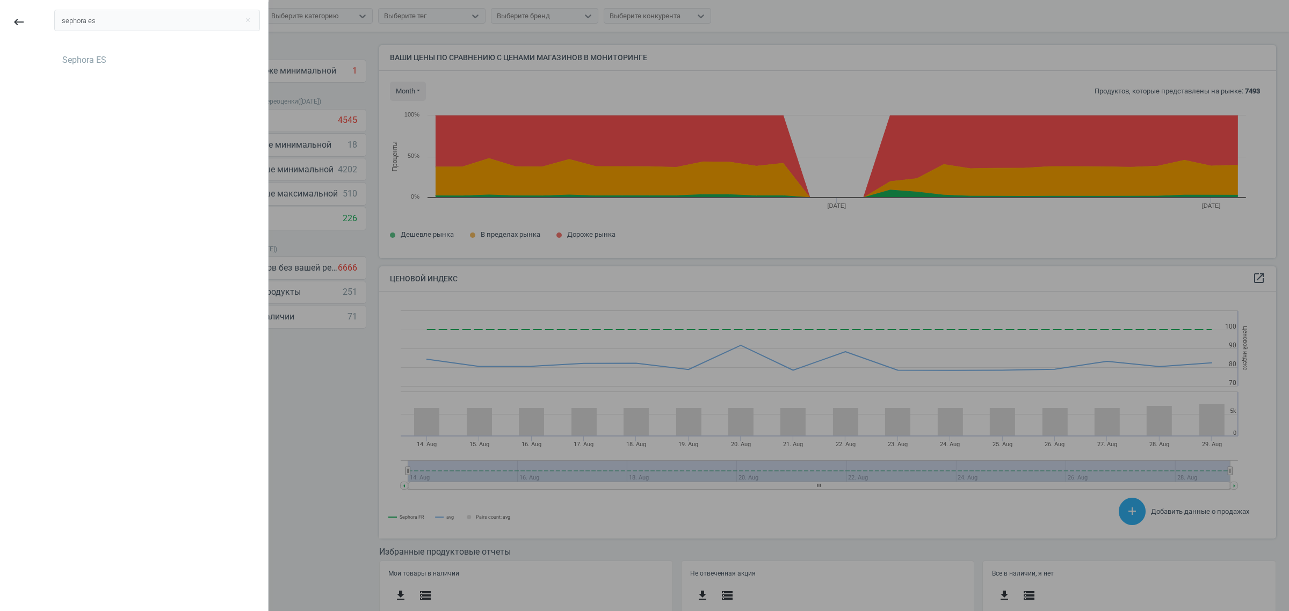
type input "sephora es"
click at [108, 53] on div "Sephora ES" at bounding box center [157, 60] width 206 height 17
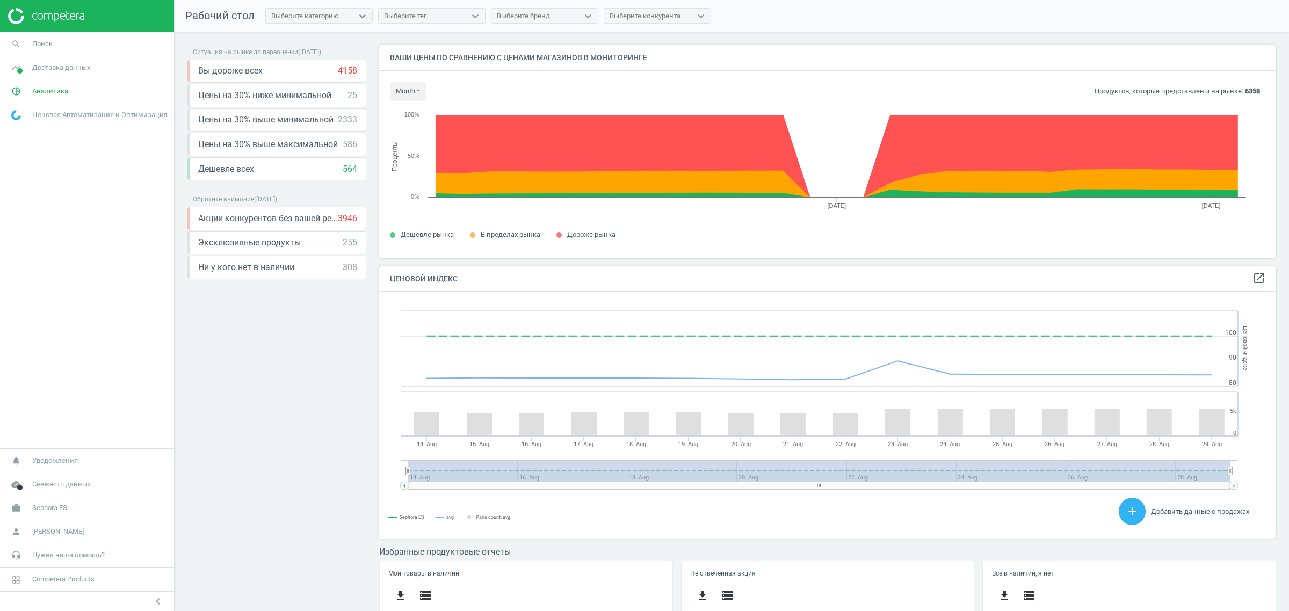
scroll to position [234, 908]
click at [45, 517] on link "work Sephora ES" at bounding box center [87, 508] width 174 height 24
click at [41, 474] on span "Изменить кампанию" at bounding box center [43, 476] width 62 height 9
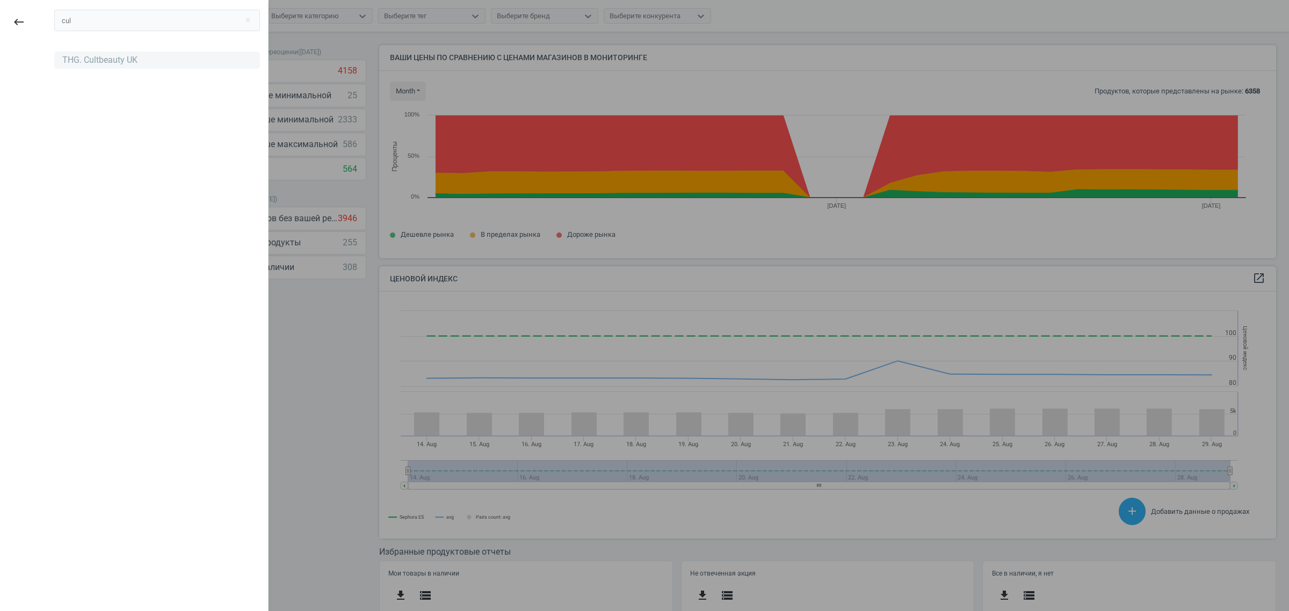
type input "cul"
click at [121, 63] on div "THG. Cultbeauty UK" at bounding box center [99, 60] width 75 height 12
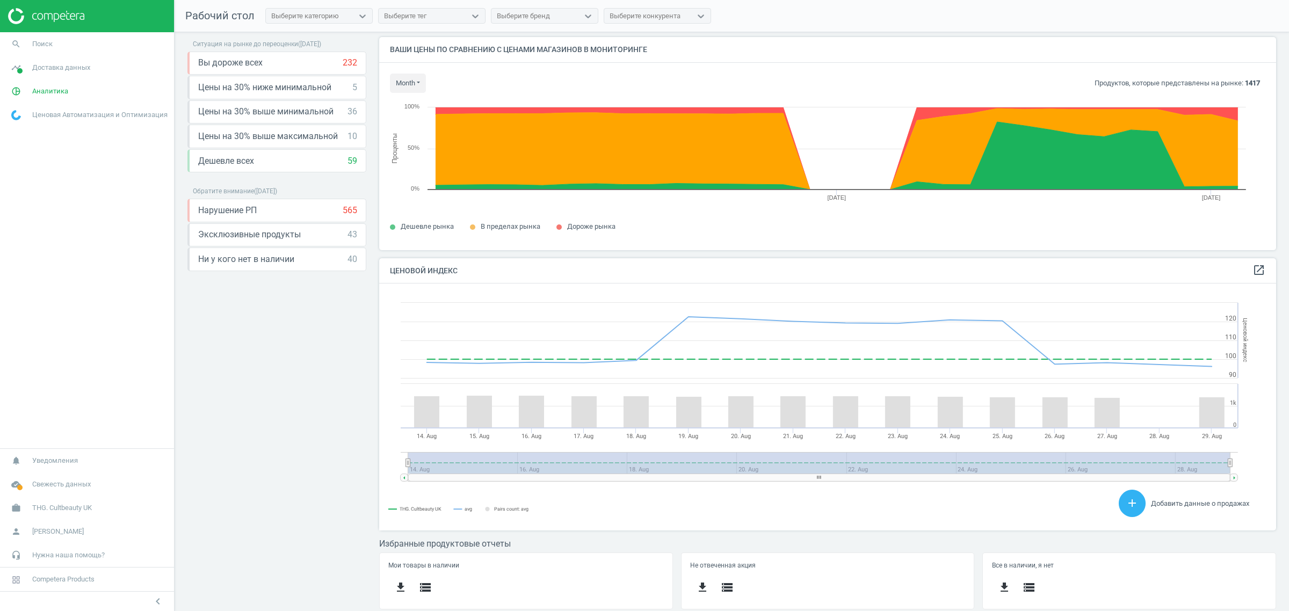
scroll to position [9, 0]
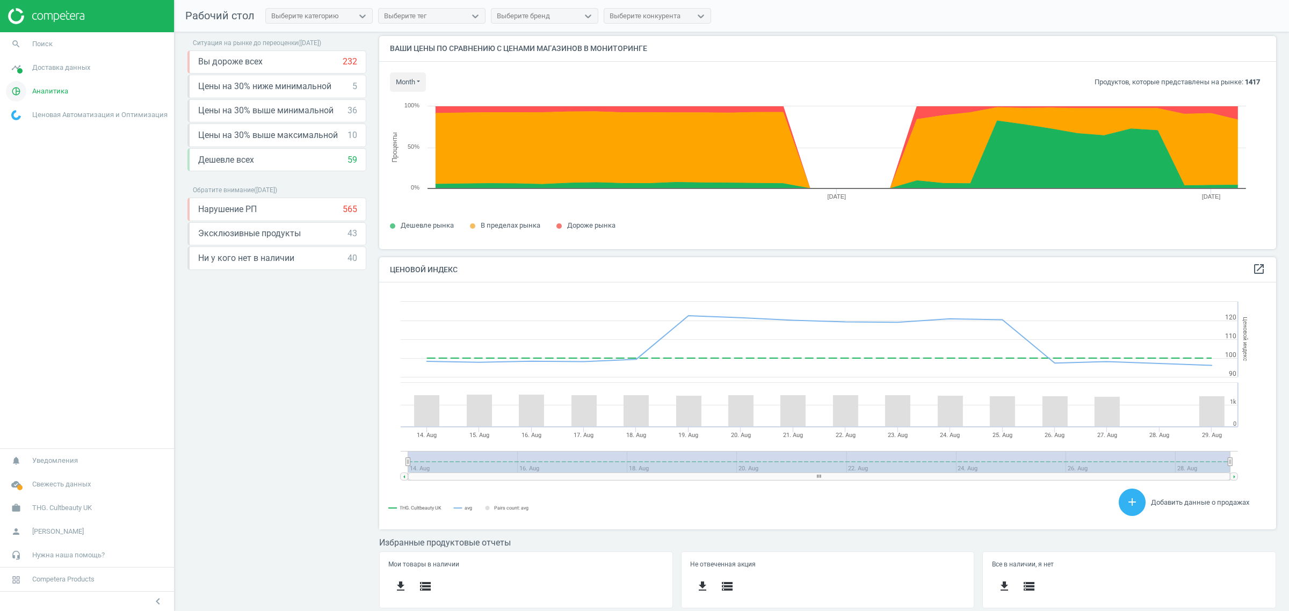
click at [68, 97] on link "pie_chart_outlined Аналитика" at bounding box center [87, 92] width 174 height 24
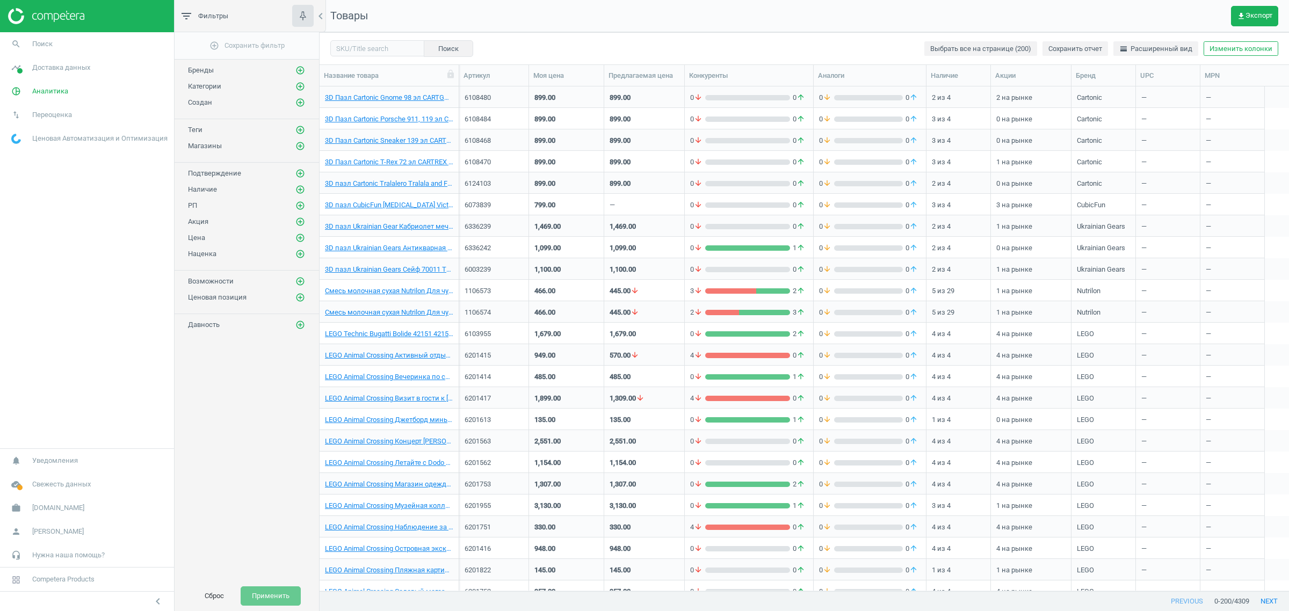
scroll to position [494, 959]
click at [1231, 55] on button "Изменить колонки" at bounding box center [1241, 48] width 75 height 15
click at [1186, 224] on div "Пользовательские поля" at bounding box center [1190, 223] width 80 height 10
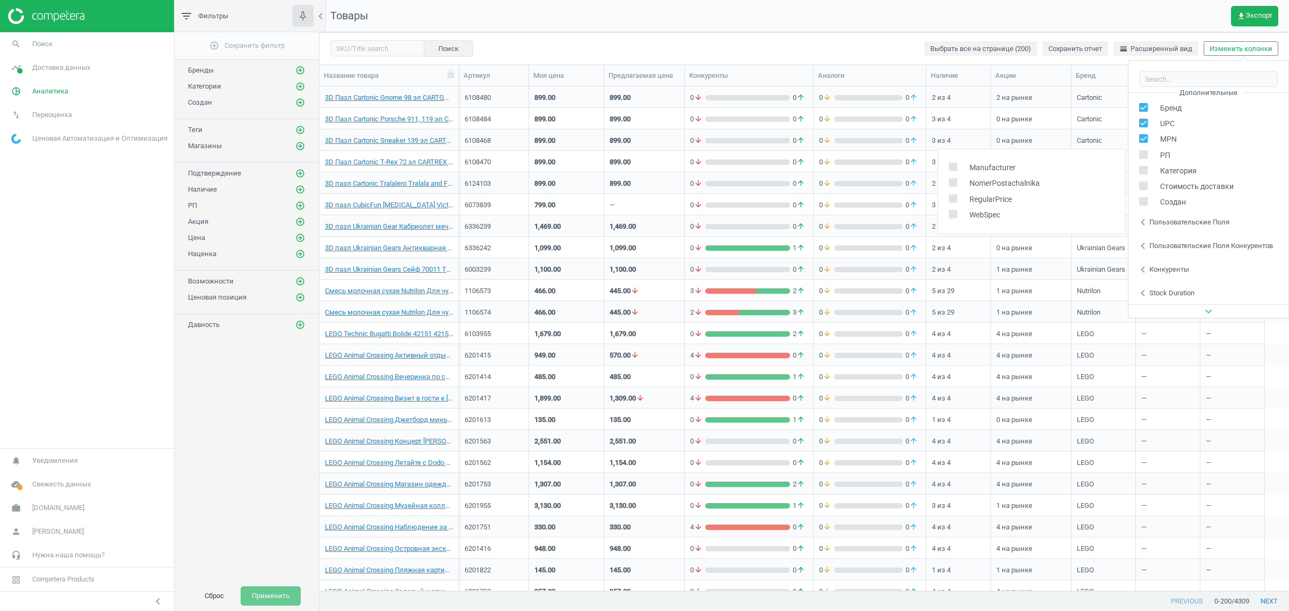
click at [987, 169] on span "Manufacturer" at bounding box center [990, 168] width 52 height 10
click at [1166, 233] on div "chevron_left Пользовательские поля" at bounding box center [1209, 223] width 160 height 24
click at [1166, 240] on div "chevron_left Пользовательские поля конкурентов" at bounding box center [1209, 246] width 160 height 24
click at [951, 226] on icon at bounding box center [953, 222] width 9 height 9
click at [951, 226] on input "checkbox" at bounding box center [953, 222] width 7 height 7
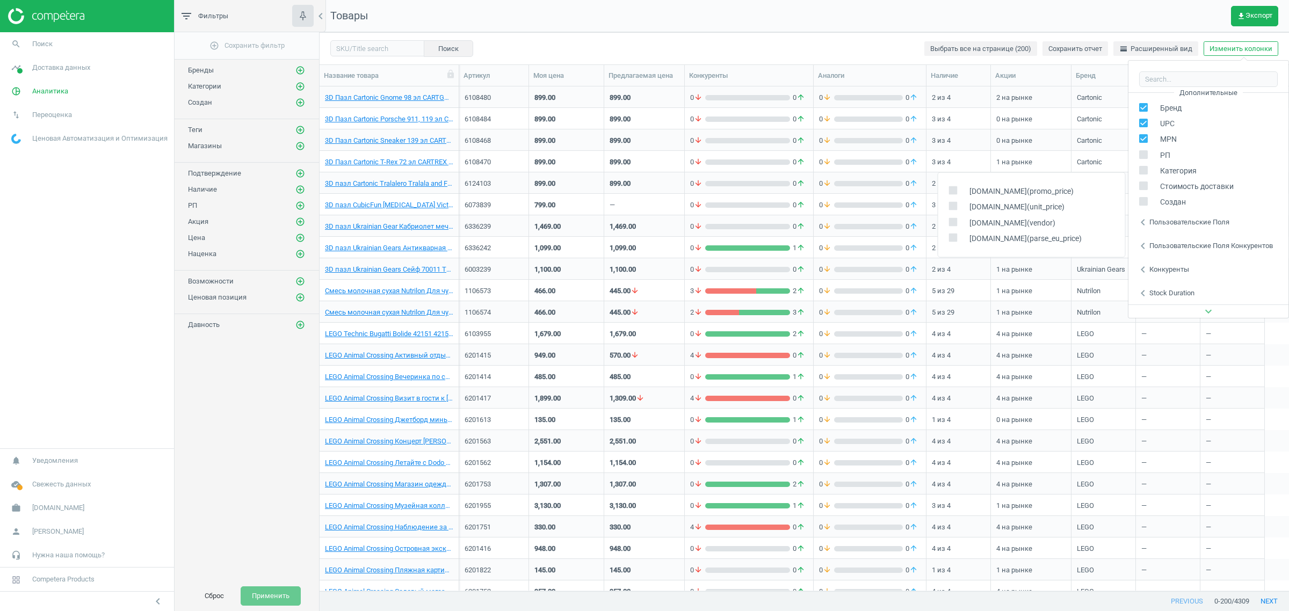
checkbox input "true"
click at [845, 15] on nav "Товары get_app Экспорт" at bounding box center [805, 16] width 970 height 32
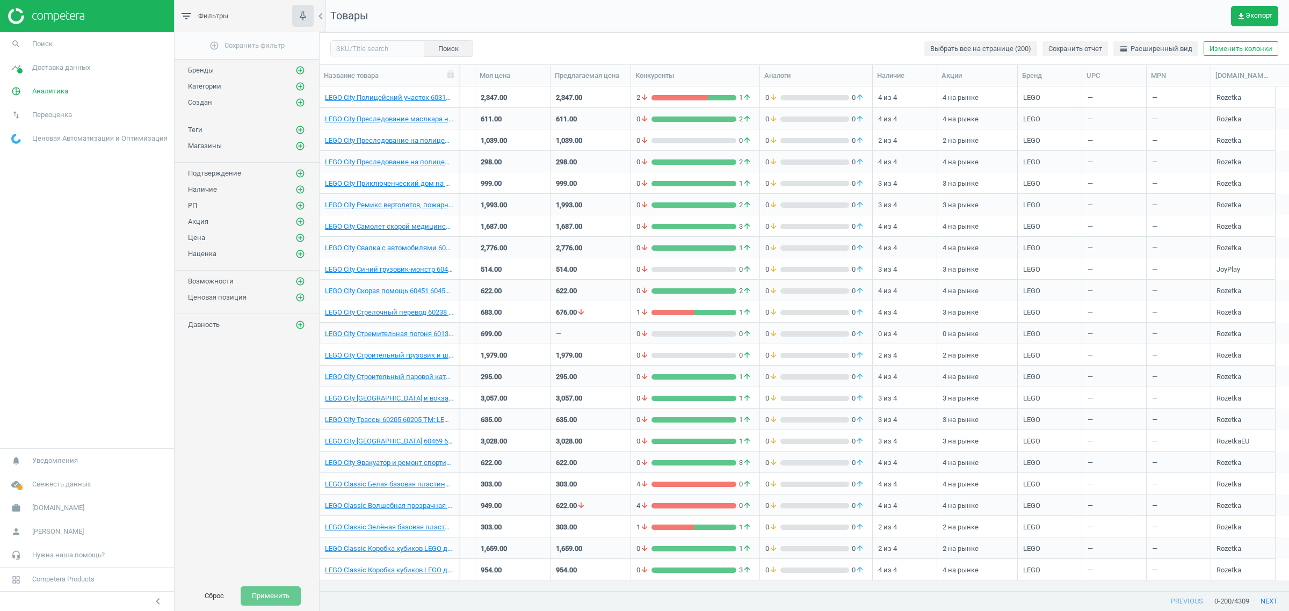
scroll to position [3089, 0]
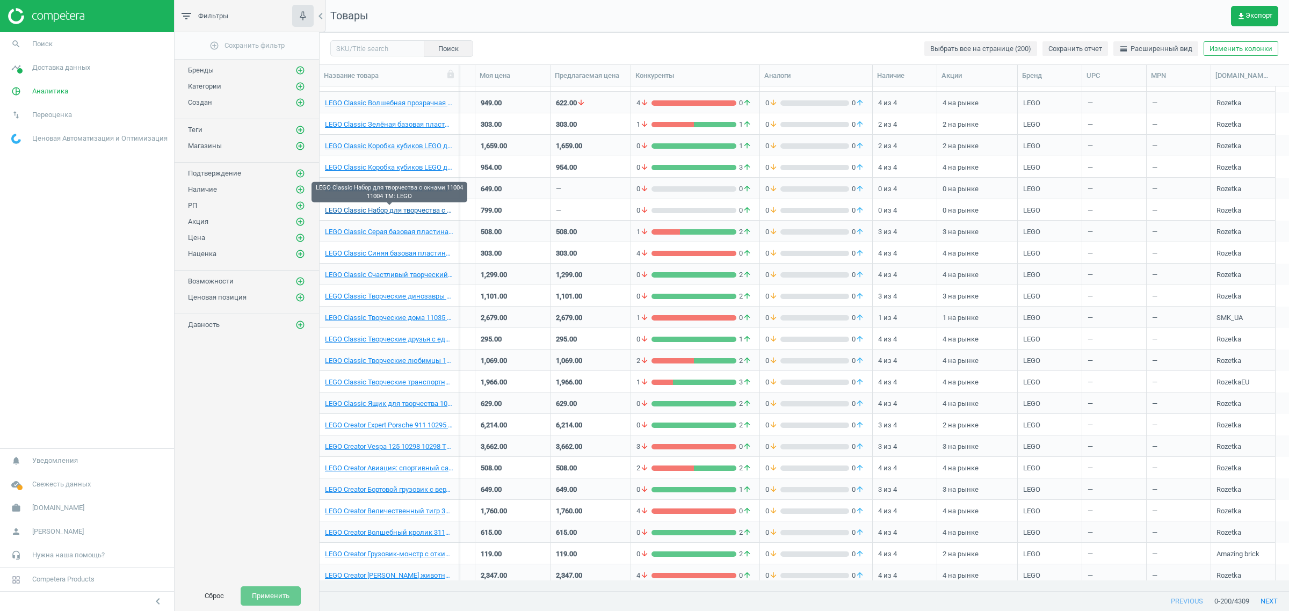
click at [395, 214] on link "LEGO Classic Набор для творчества с окнами 11004 11004 TM: LEGO" at bounding box center [389, 211] width 128 height 10
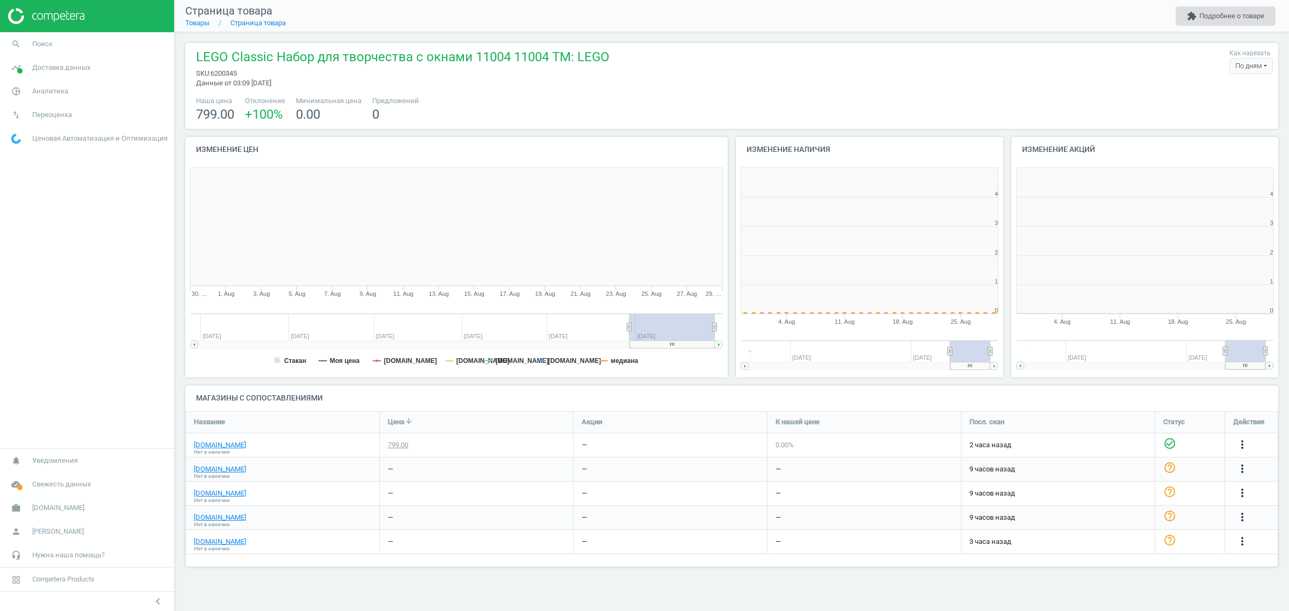
click at [1203, 19] on button "extension Подробнее о товаре" at bounding box center [1226, 15] width 100 height 19
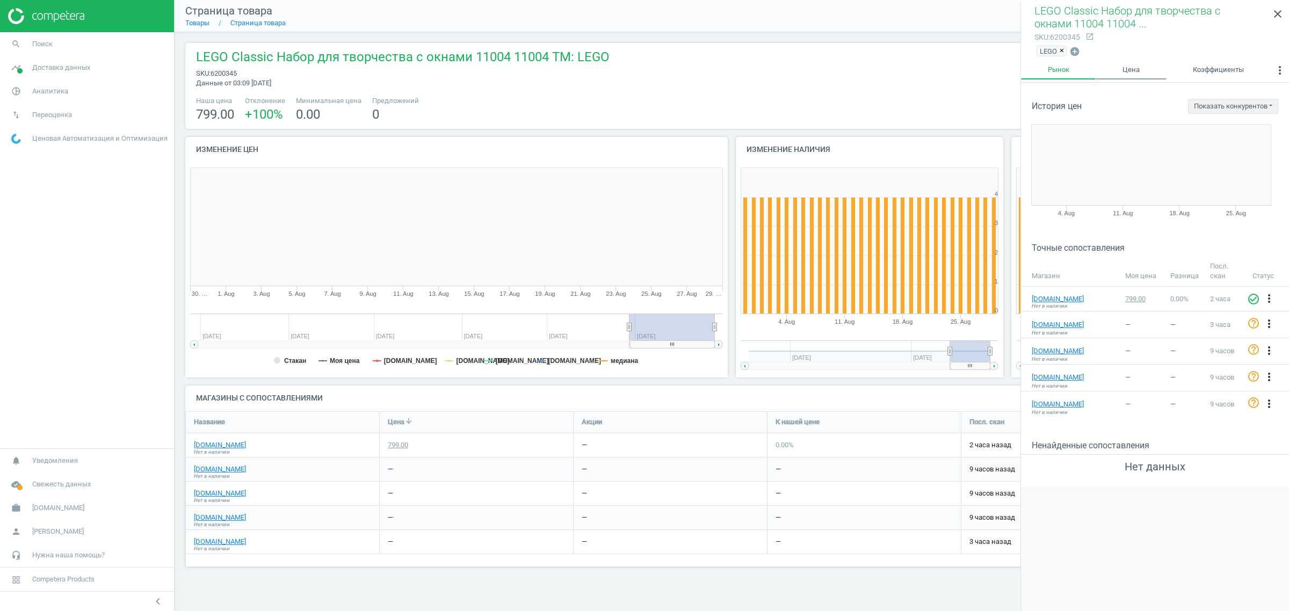
click at [1143, 74] on link "Цена" at bounding box center [1131, 70] width 70 height 18
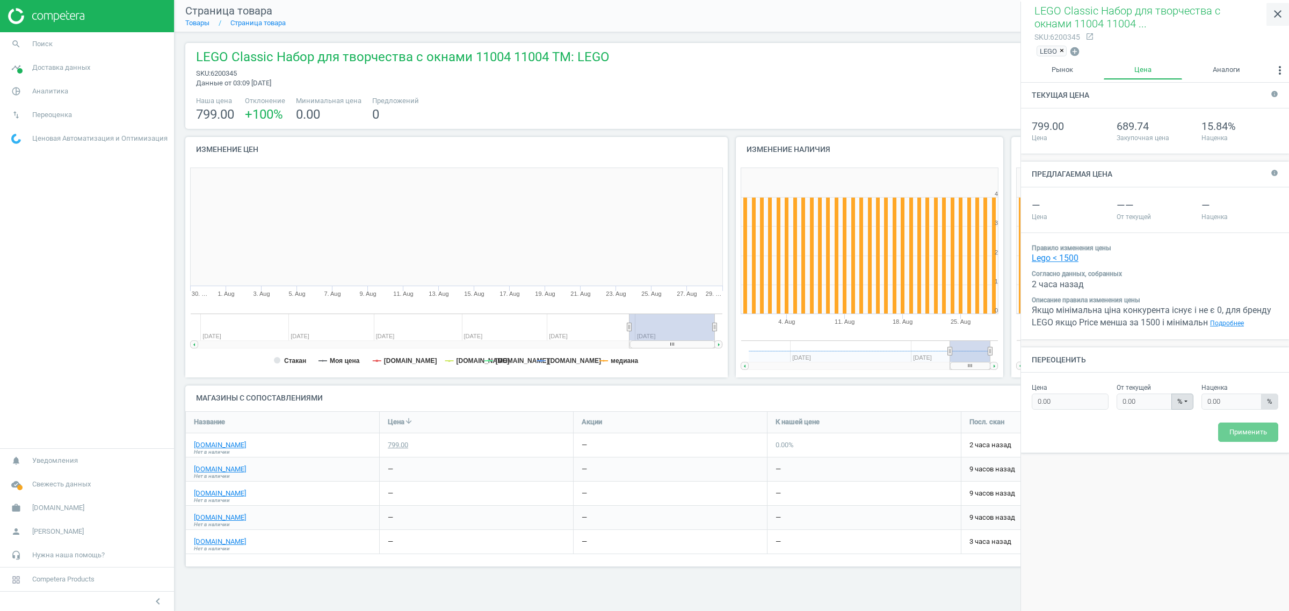
click at [1279, 23] on link "close" at bounding box center [1278, 14] width 23 height 23
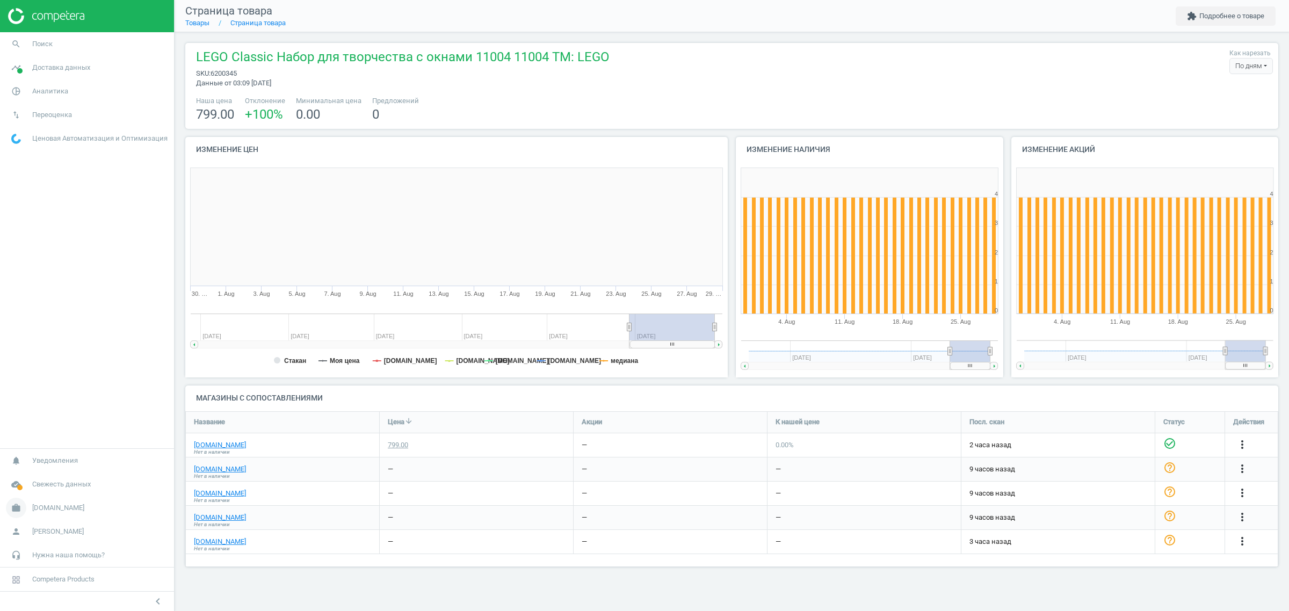
click at [68, 514] on link "work Antoshka.ua" at bounding box center [87, 508] width 174 height 24
click at [53, 477] on span "Изменить кампанию" at bounding box center [43, 476] width 62 height 9
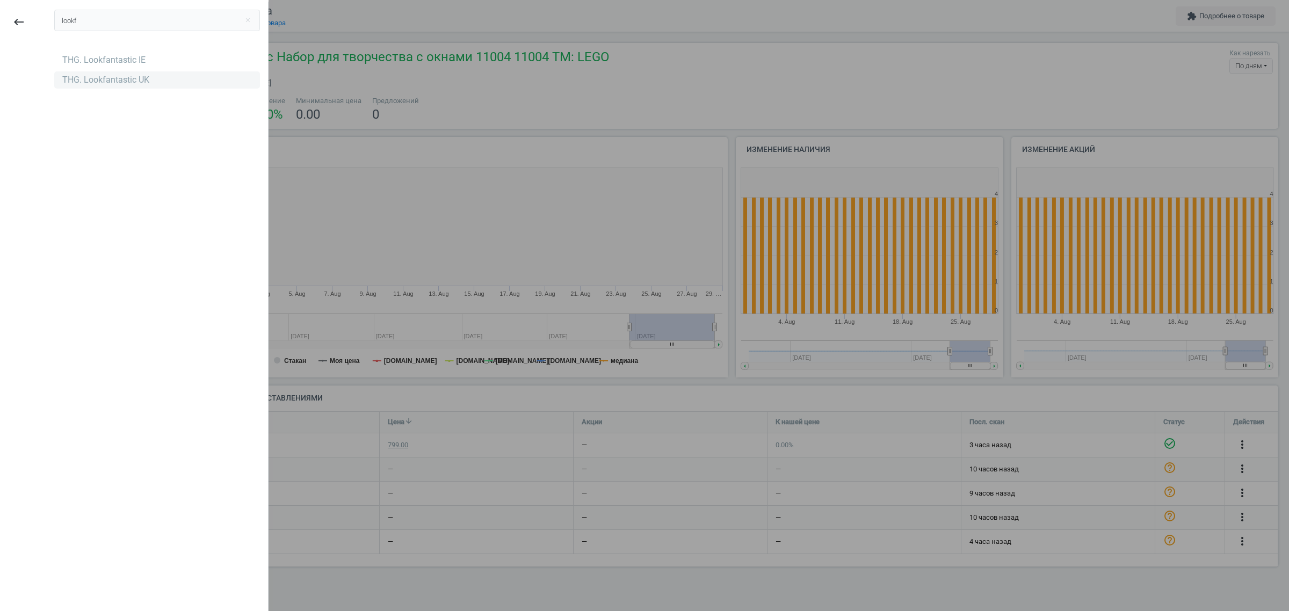
type input "lookf"
click at [146, 87] on div "THG. Lookfantastic UK" at bounding box center [157, 79] width 206 height 17
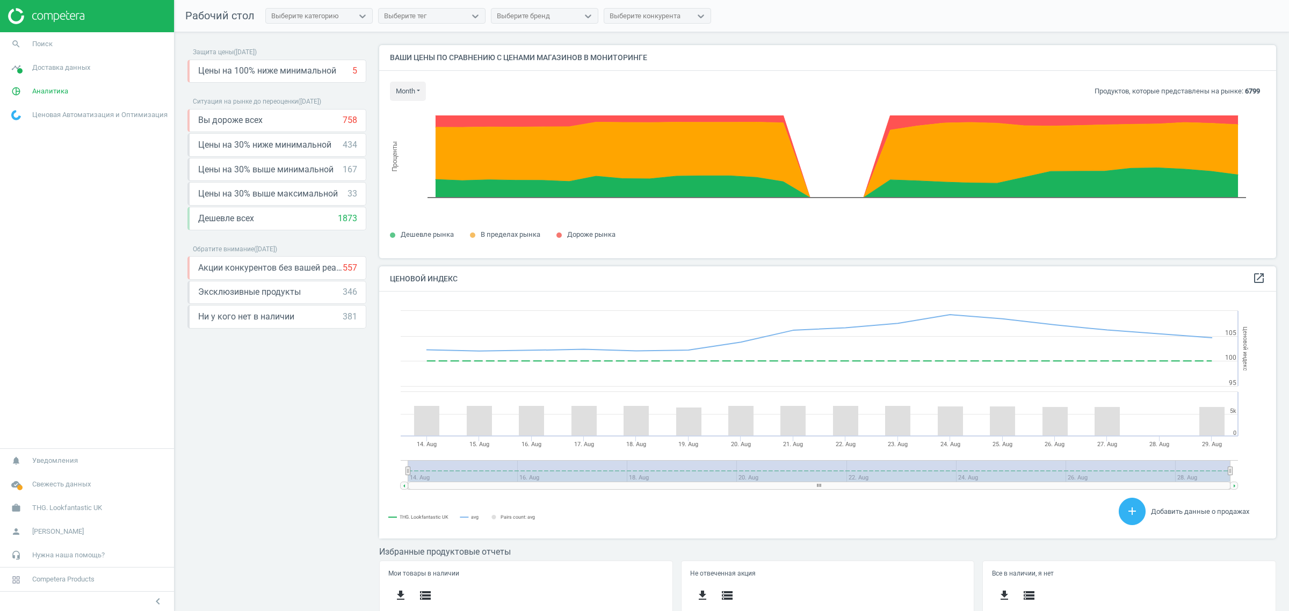
scroll to position [234, 908]
click at [90, 507] on span "THG. Lookfantastic UK" at bounding box center [67, 508] width 70 height 10
click at [70, 471] on link "Изменить кампанию" at bounding box center [87, 476] width 174 height 16
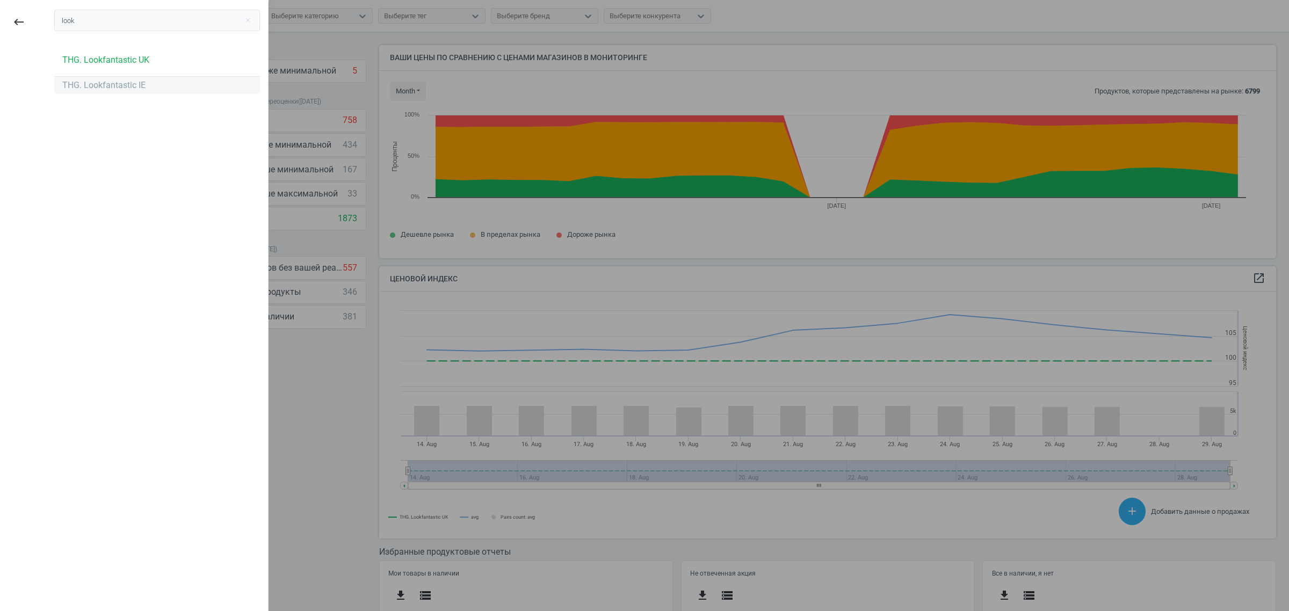
type input "look"
click at [119, 88] on div "THG. Lookfantastic IE" at bounding box center [103, 86] width 83 height 12
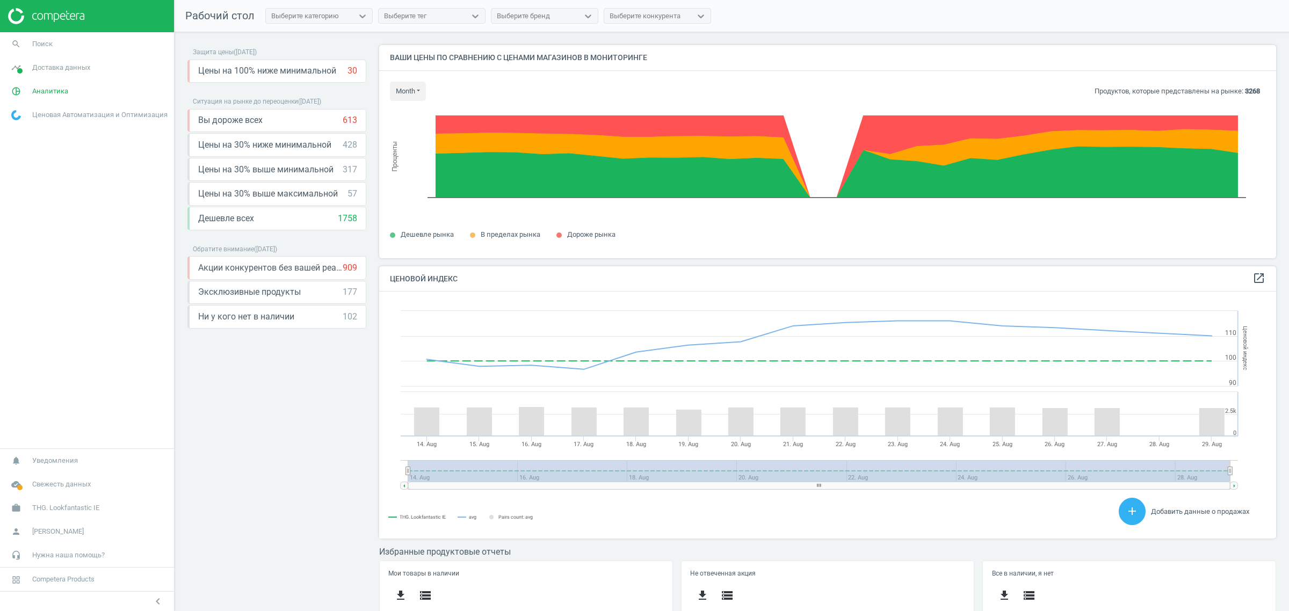
scroll to position [234, 908]
click at [101, 506] on link "work THG. Lookfantastic IE" at bounding box center [87, 508] width 174 height 24
click at [49, 479] on span "Изменить кампанию" at bounding box center [43, 476] width 62 height 9
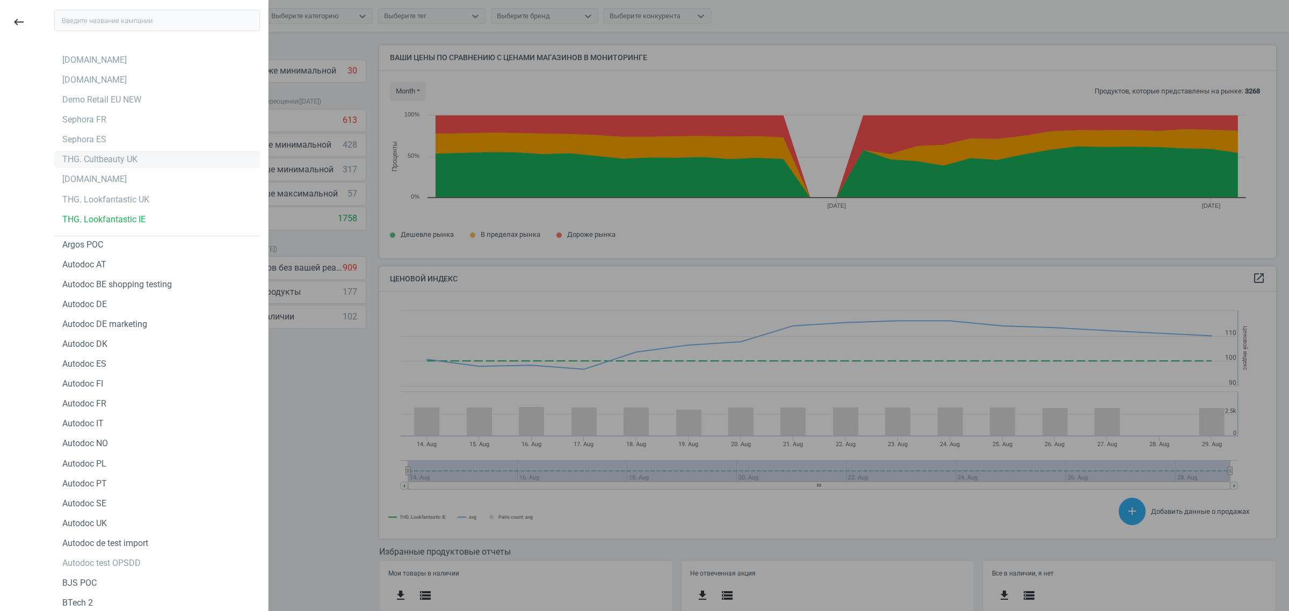
click at [107, 158] on div "THG. Cultbeauty UK" at bounding box center [99, 160] width 75 height 12
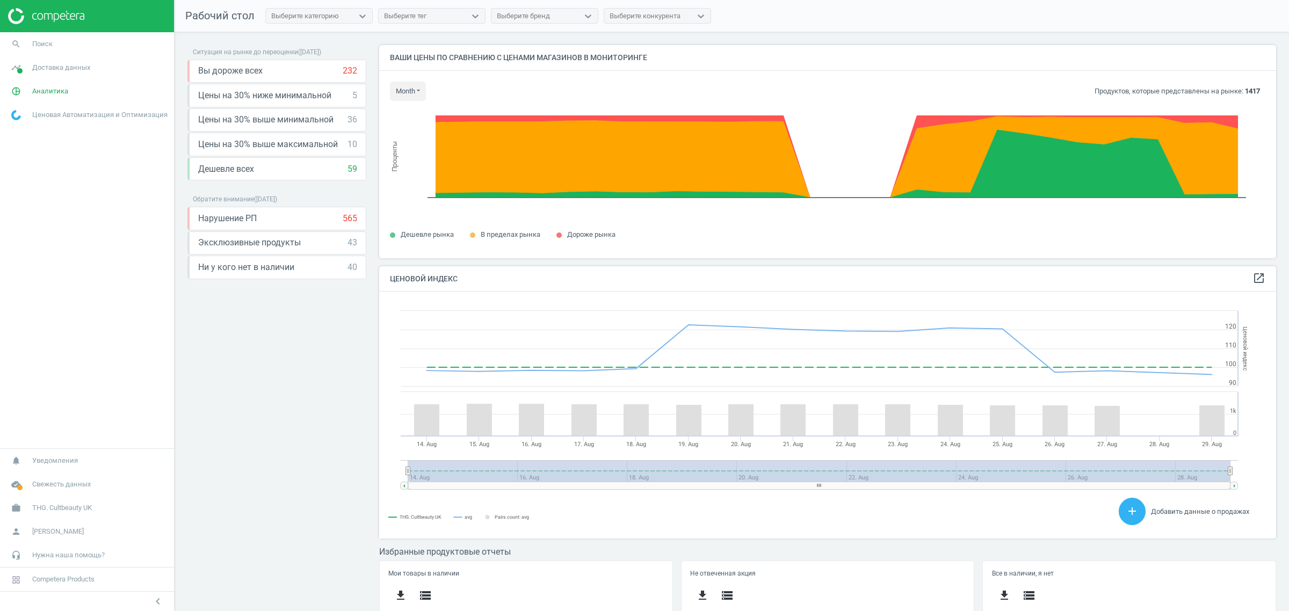
scroll to position [234, 908]
click at [70, 516] on link "work THG. Cultbeauty UK" at bounding box center [87, 508] width 174 height 24
click at [56, 476] on span "Изменить кампанию" at bounding box center [43, 476] width 62 height 9
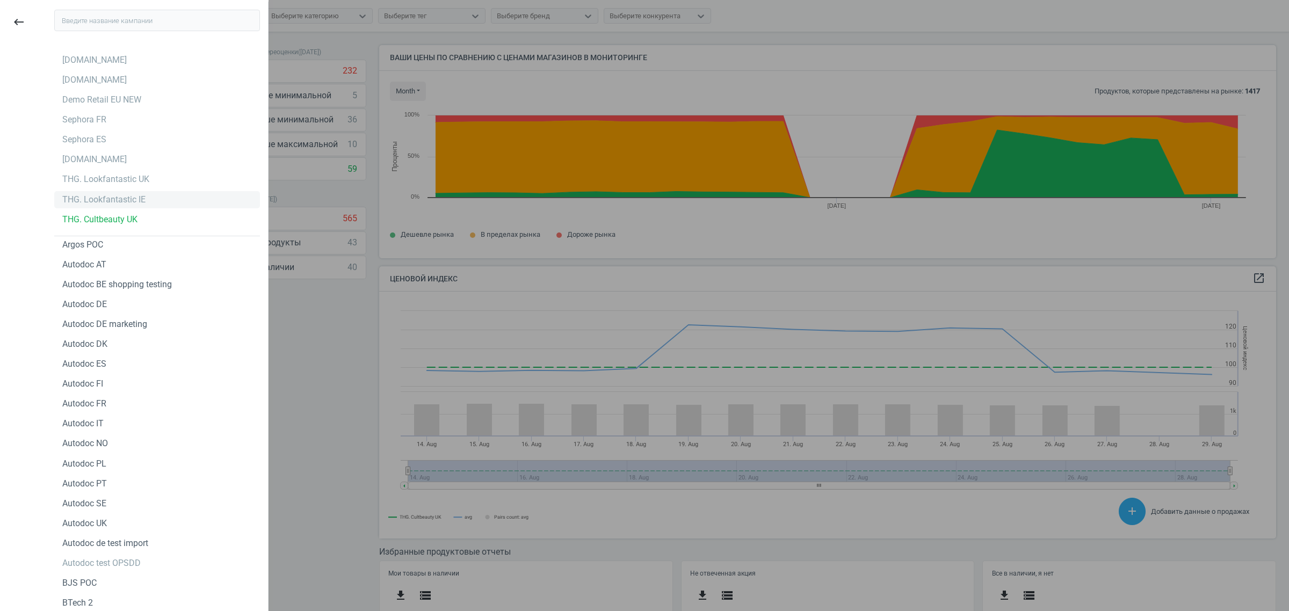
click at [132, 200] on div "THG. Lookfantastic IE" at bounding box center [103, 200] width 83 height 12
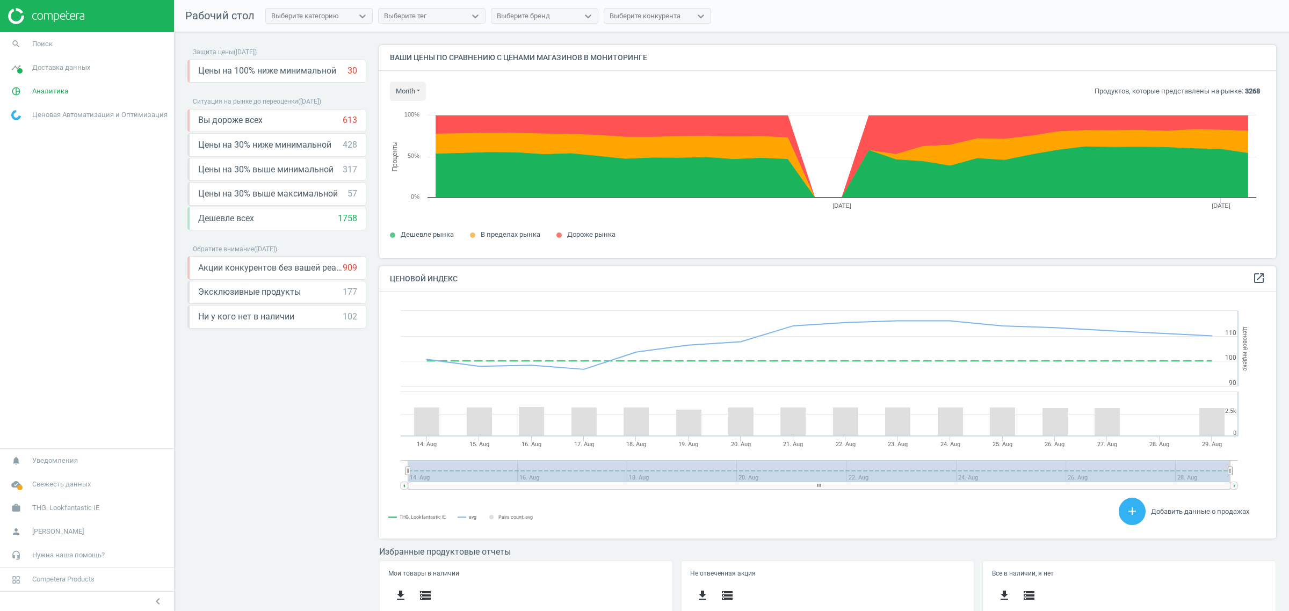
scroll to position [234, 908]
click at [92, 505] on span "THG. Lookfantastic IE" at bounding box center [65, 508] width 67 height 10
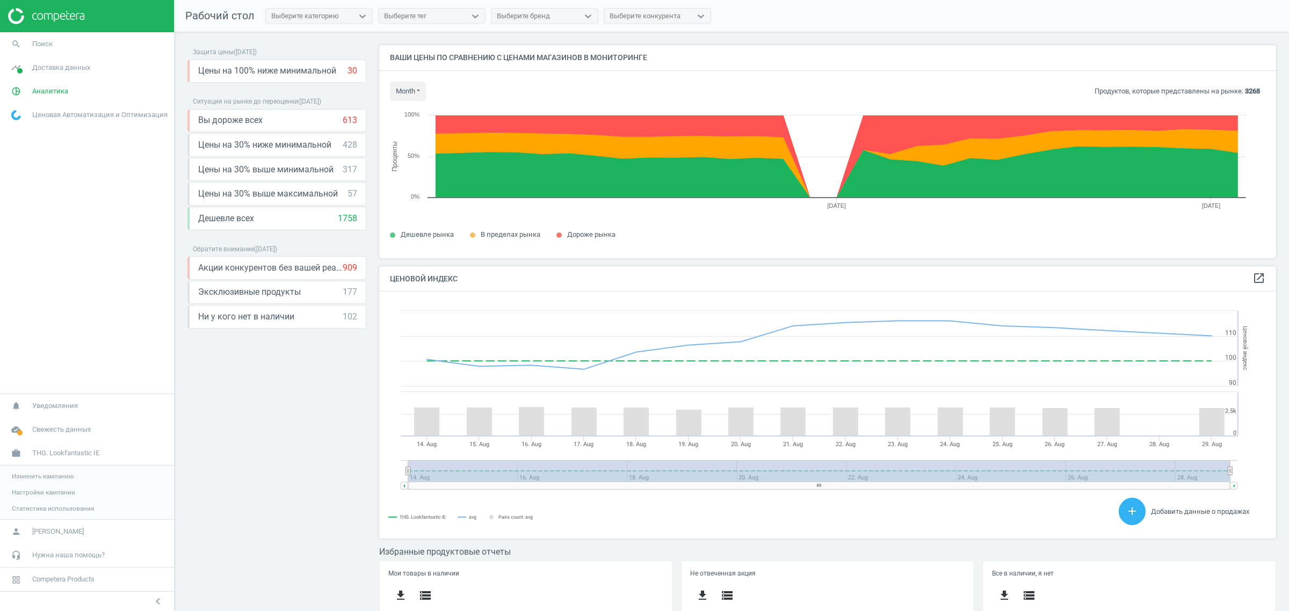
click at [44, 479] on span "Изменить кампанию" at bounding box center [43, 476] width 62 height 9
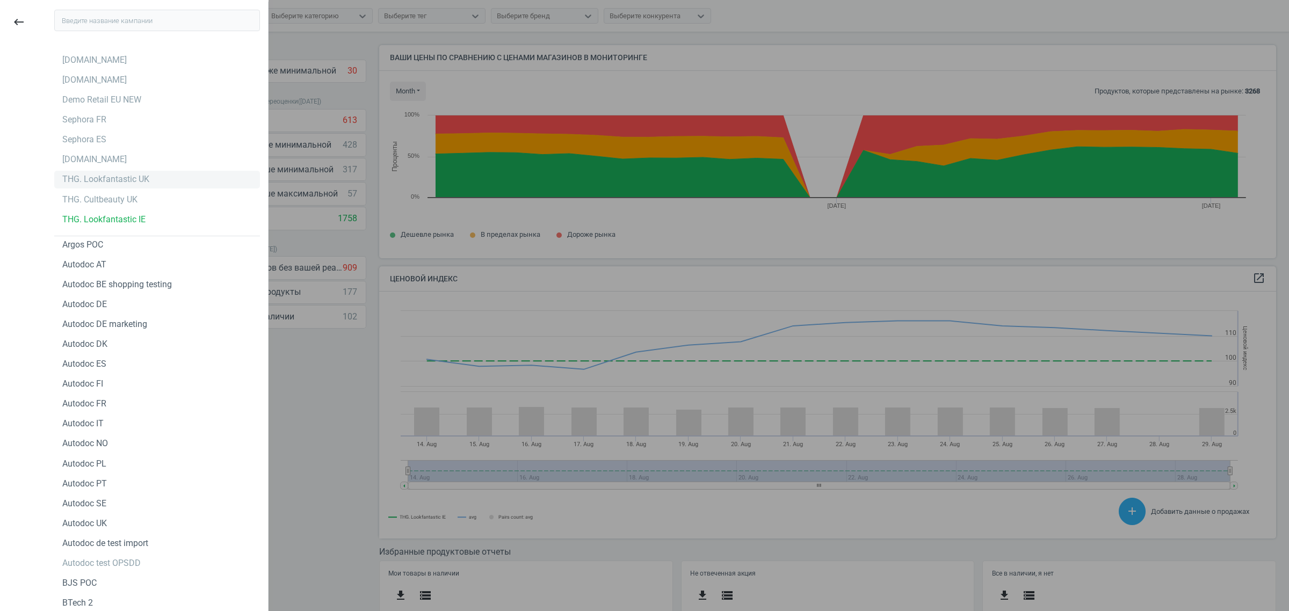
click at [136, 180] on div "THG. Lookfantastic UK" at bounding box center [105, 180] width 87 height 12
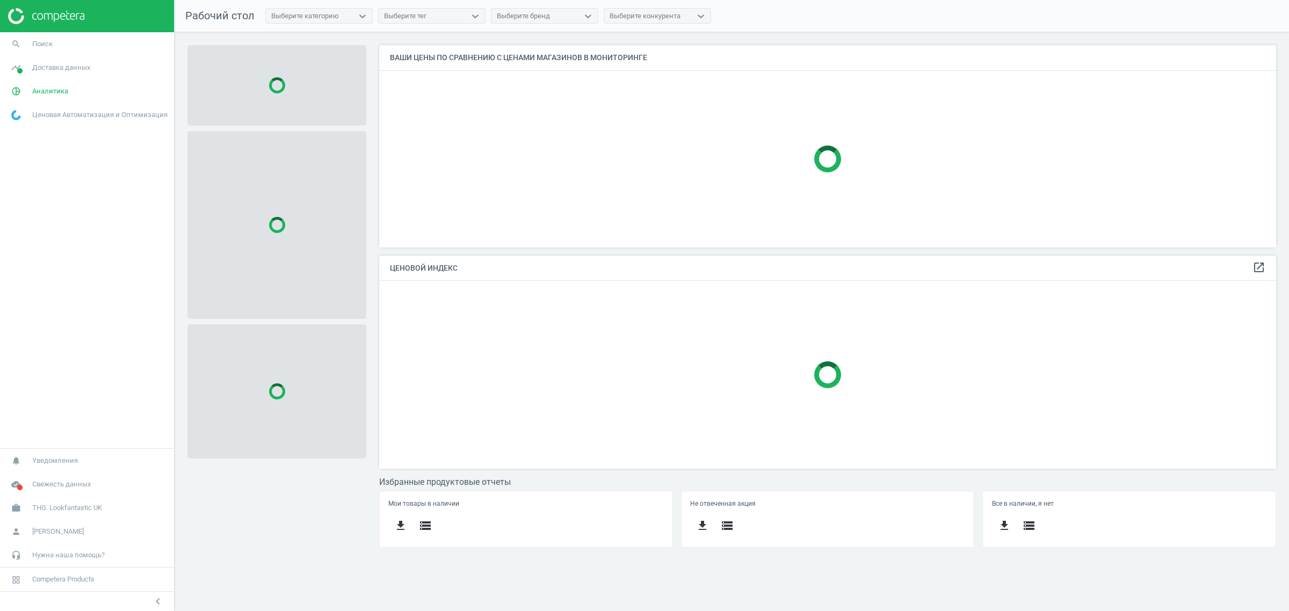
scroll to position [223, 918]
